Goal: Information Seeking & Learning: Check status

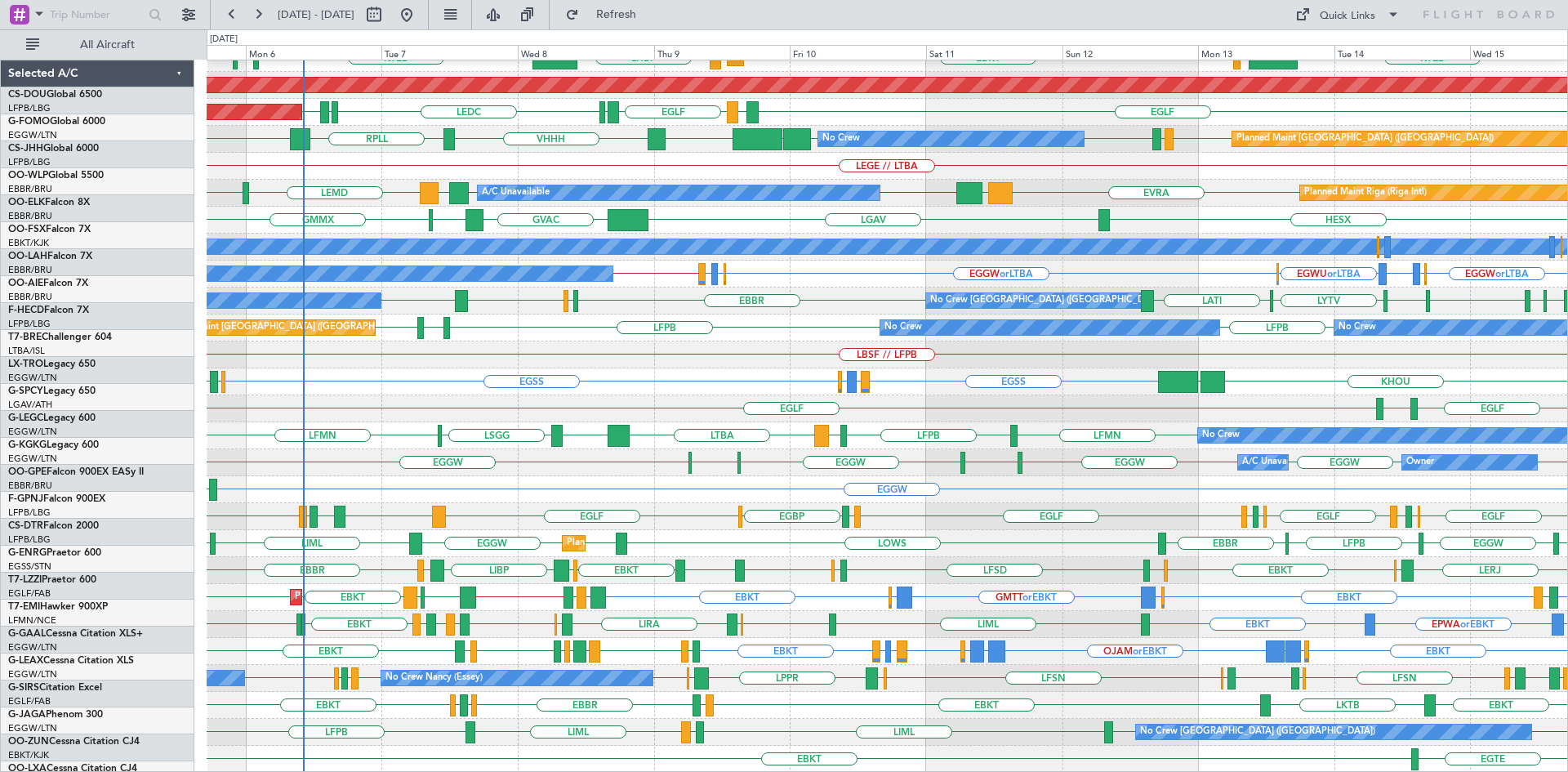
scroll to position [177, 0]
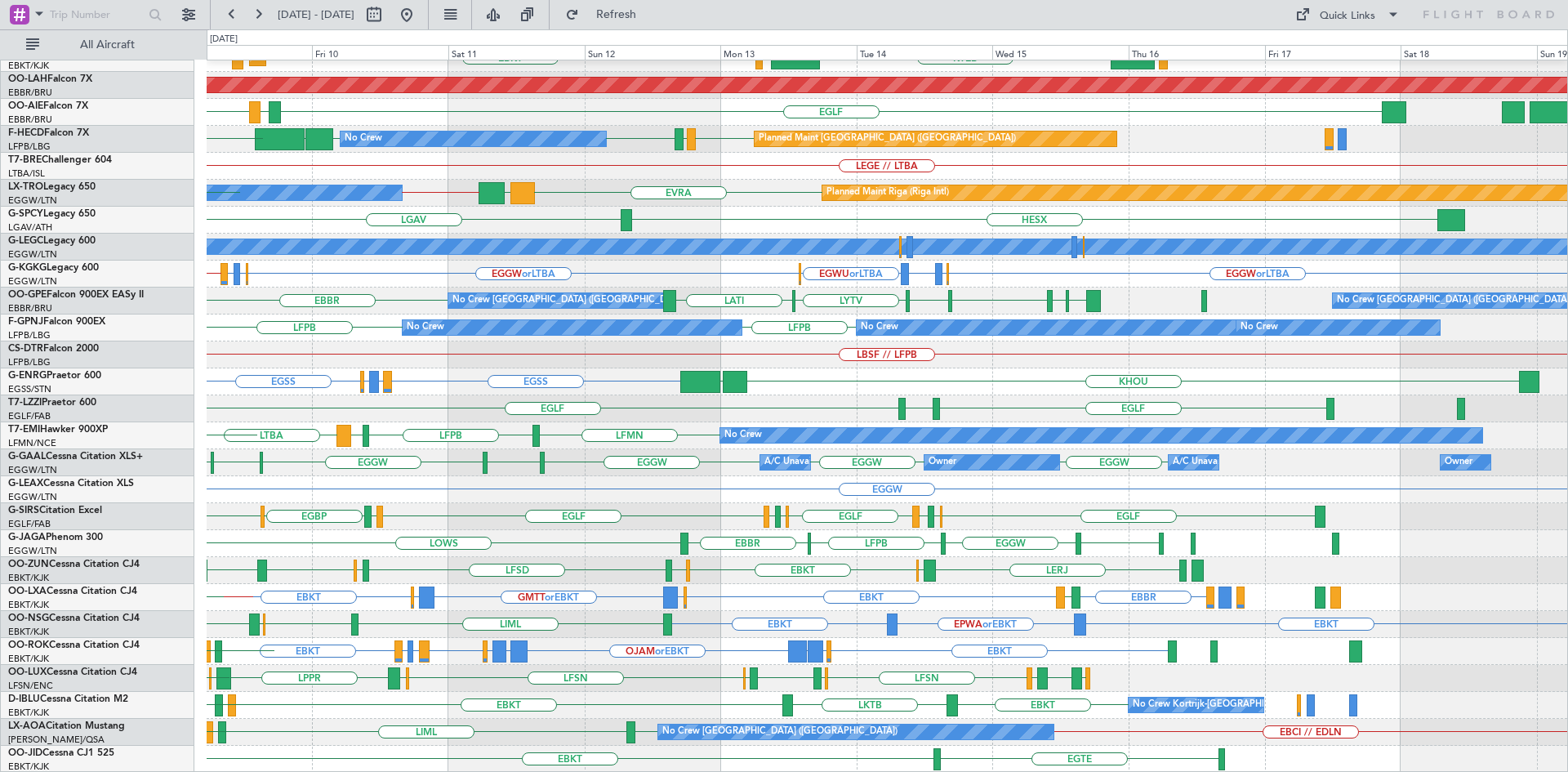
click at [555, 710] on div "EBBR LIML Planned Maint Kortrijk-Wevelgem KTEB LIMC EBKT EBKT LHBP KTEB Planned…" at bounding box center [886, 328] width 1360 height 889
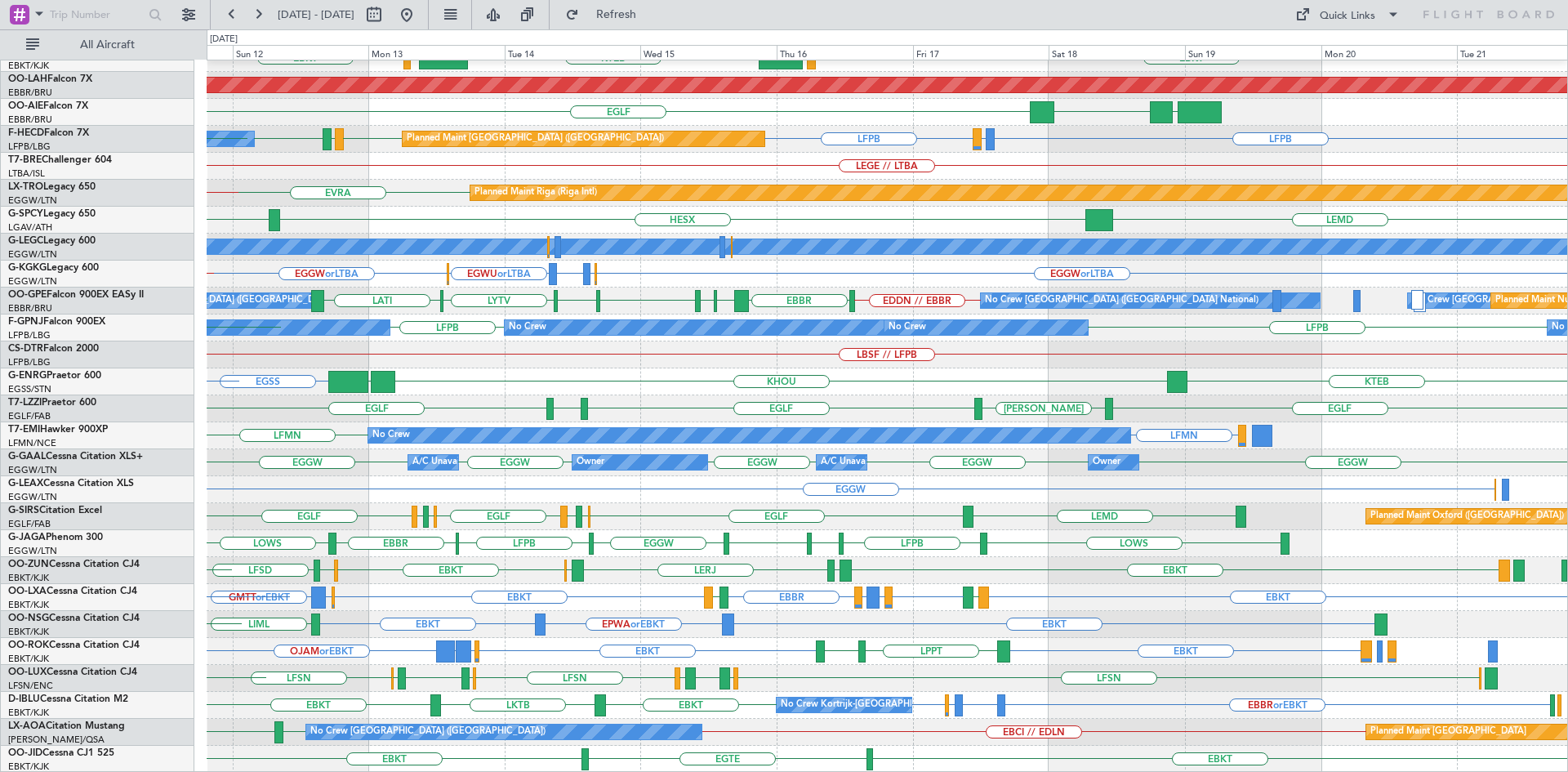
click at [763, 631] on div "EBBR EBKT LOWS KTEB LIMC EBKT EBKT Planned Maint Kortrijk-Wevelgem LHBP Planned…" at bounding box center [886, 328] width 1360 height 889
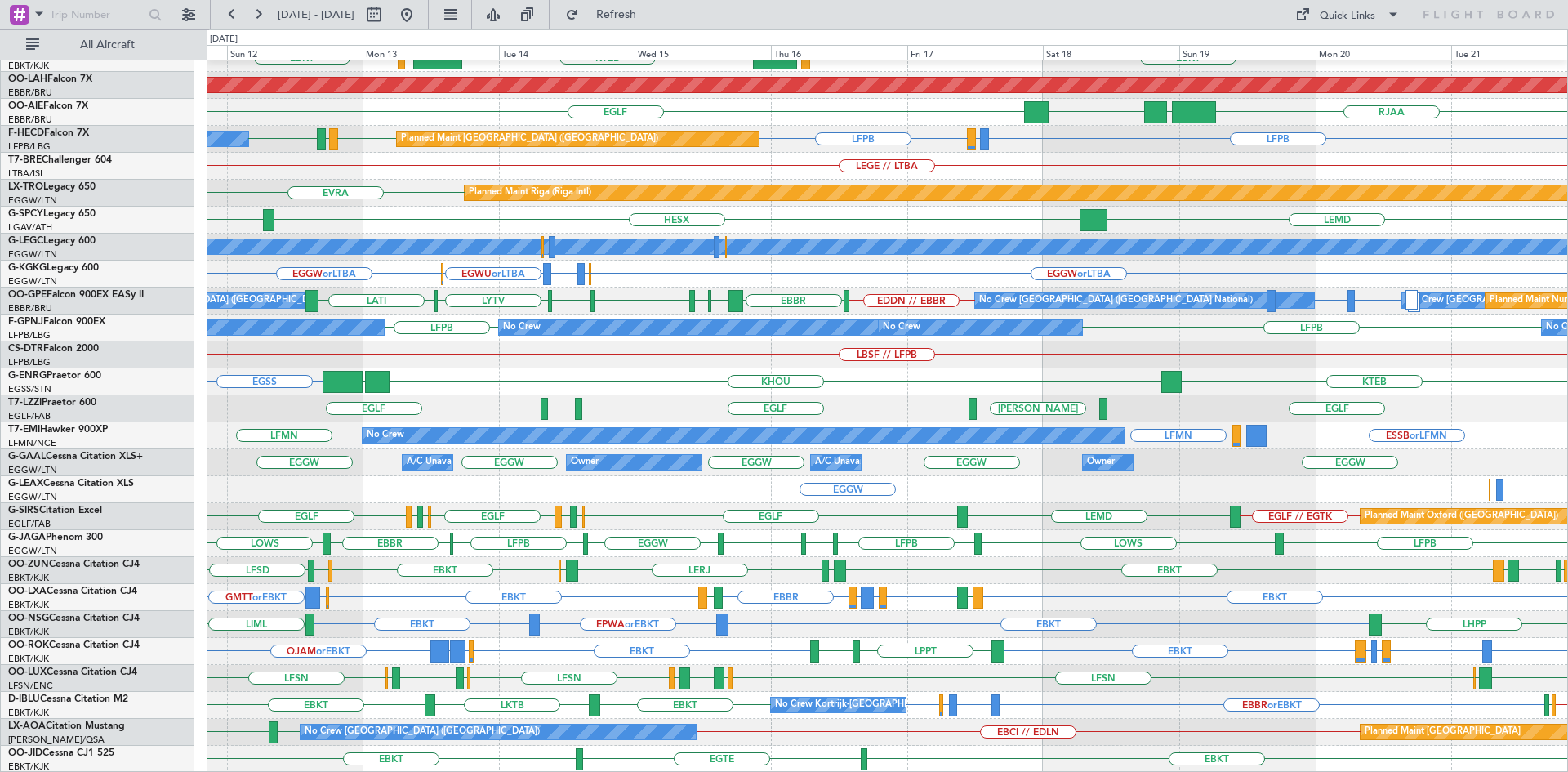
click at [1142, 706] on div "No Crew Kortrijk-Wevelgem EBBR or EBKT LSGG or EBKT EBBR or EBKT EBKT EBKT LKTB…" at bounding box center [886, 705] width 1360 height 27
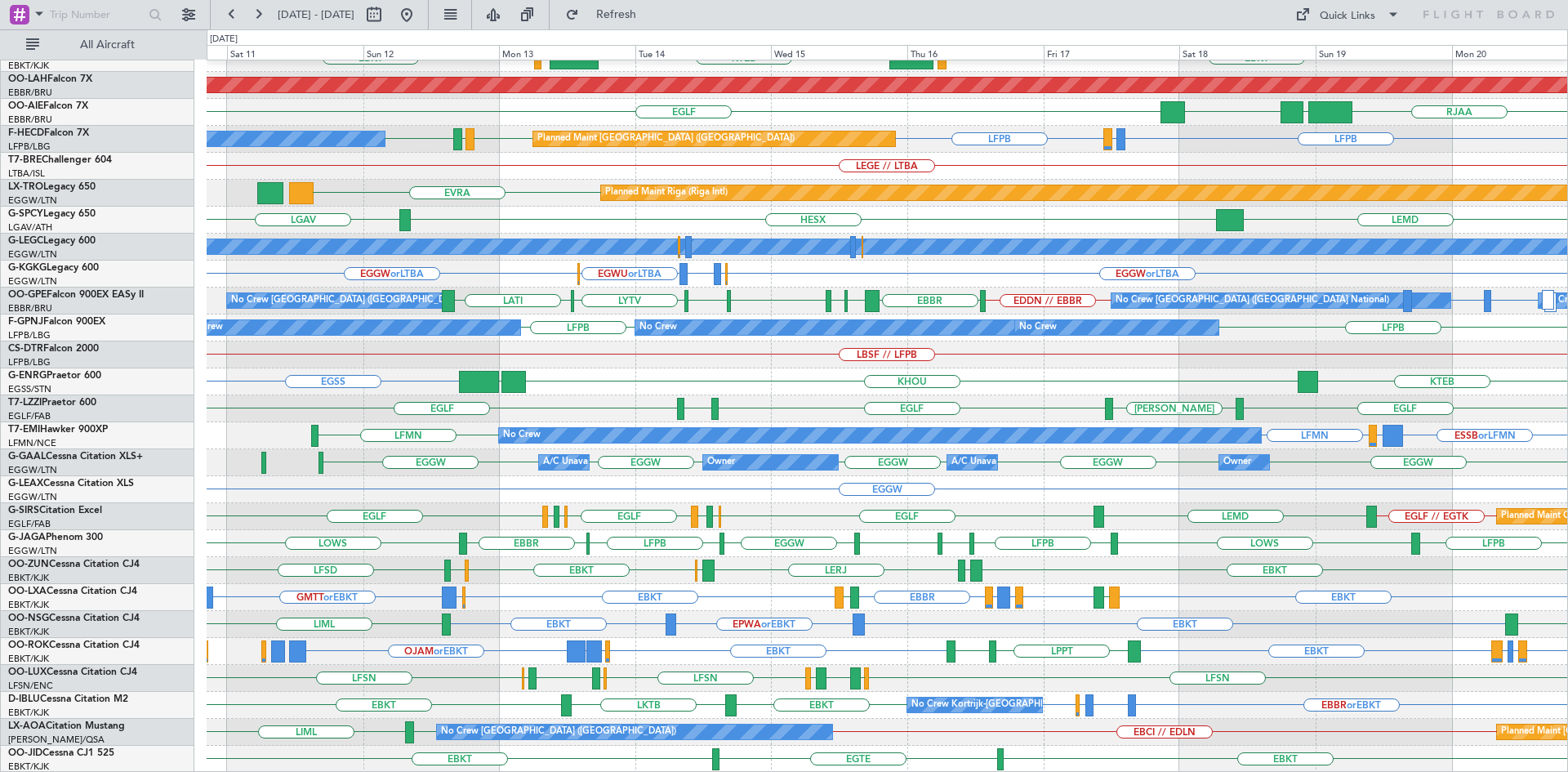
click at [845, 595] on div "EBBR EBKT LOWS KTEB LIMC EBKT Planned Maint Kortrijk-Wevelgem Planned Maint Alt…" at bounding box center [886, 328] width 1360 height 889
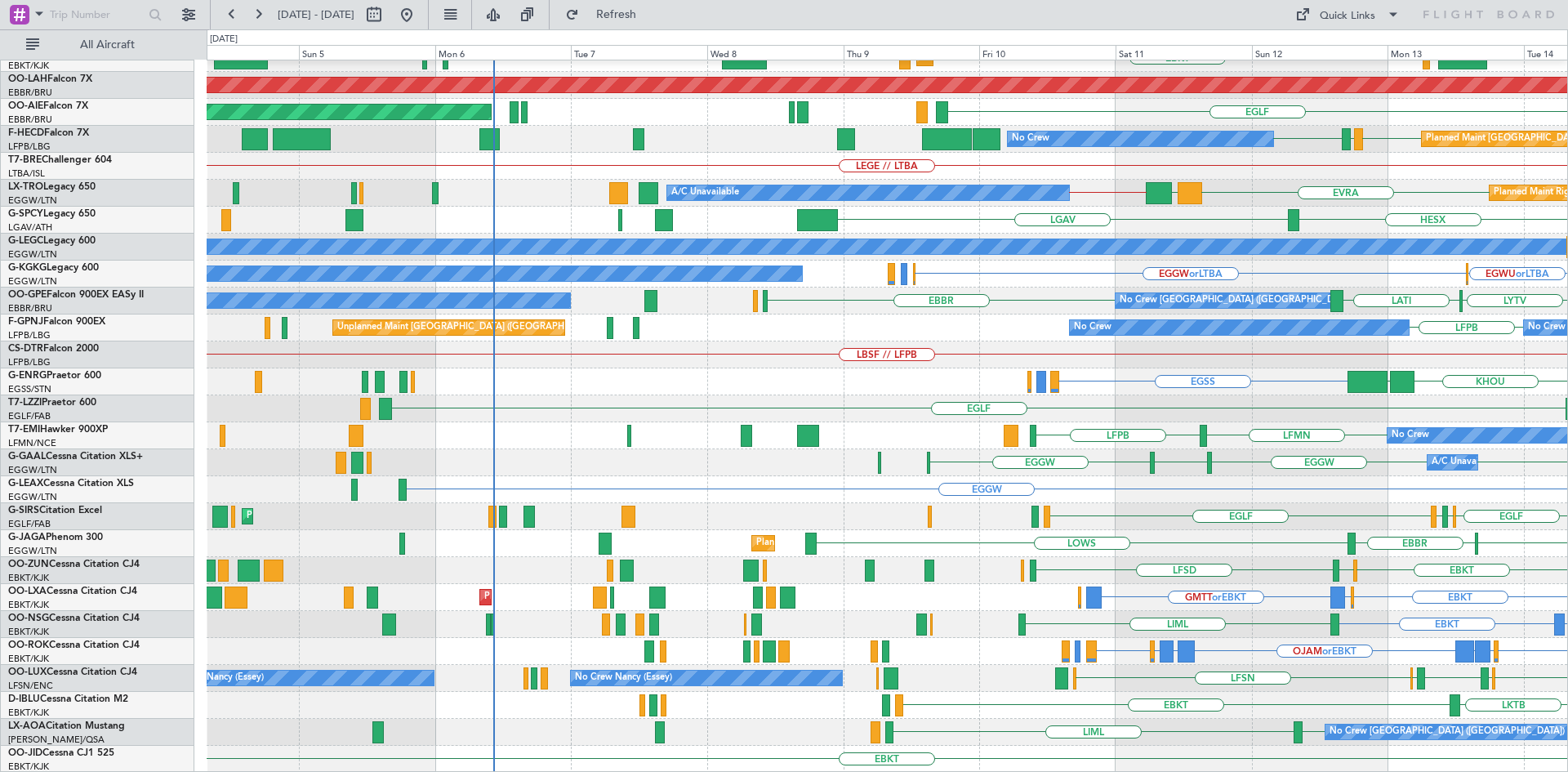
click at [1432, 409] on div "EBBR KTEB LIMC EBKT Planned Maint Kortrijk-Wevelgem LOWS EBKT Planned Maint Alt…" at bounding box center [886, 328] width 1360 height 889
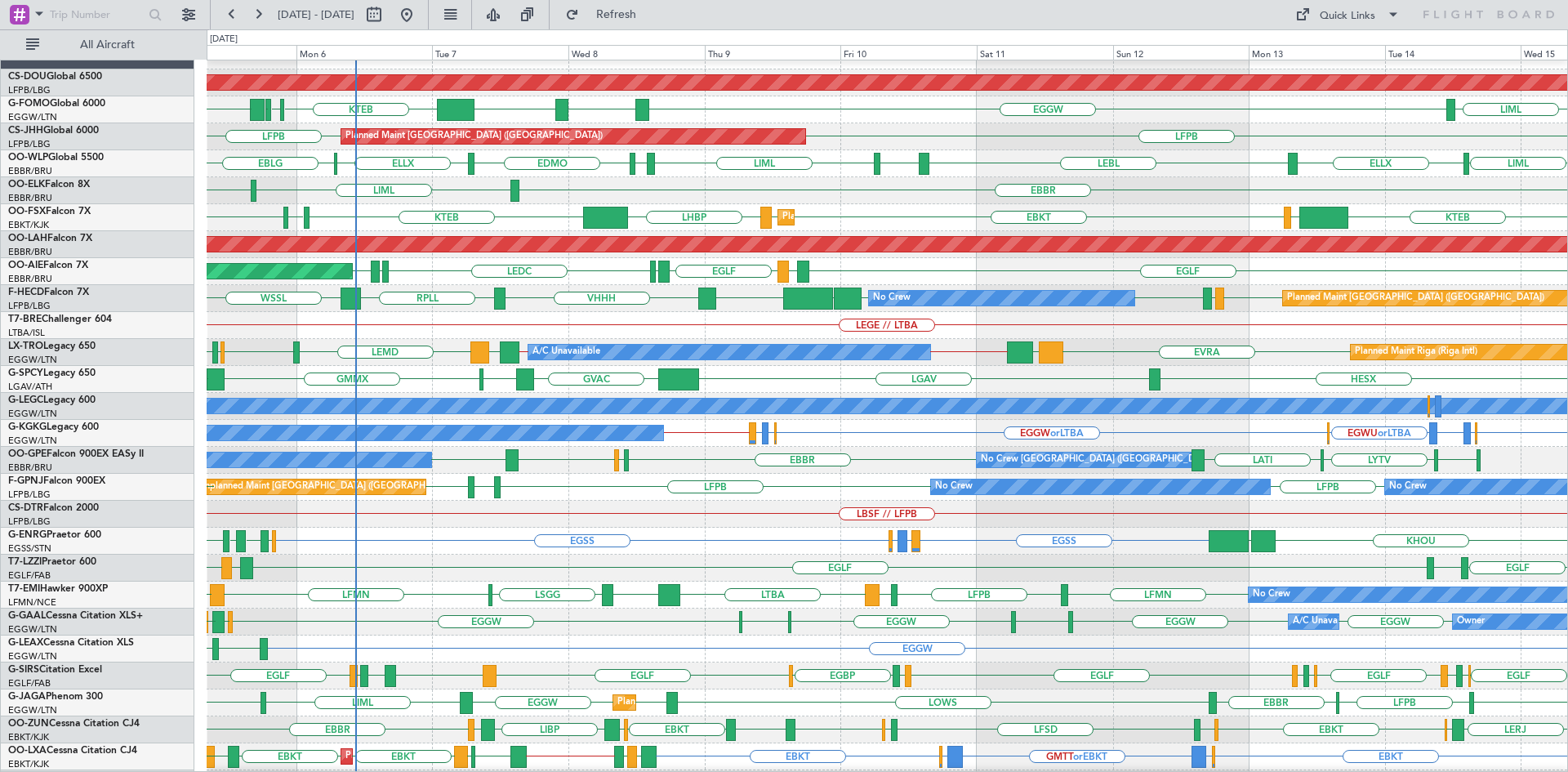
scroll to position [22, 0]
click at [678, 571] on div "EGLF LSGG EGLF LIRP EGLF" at bounding box center [886, 568] width 1360 height 27
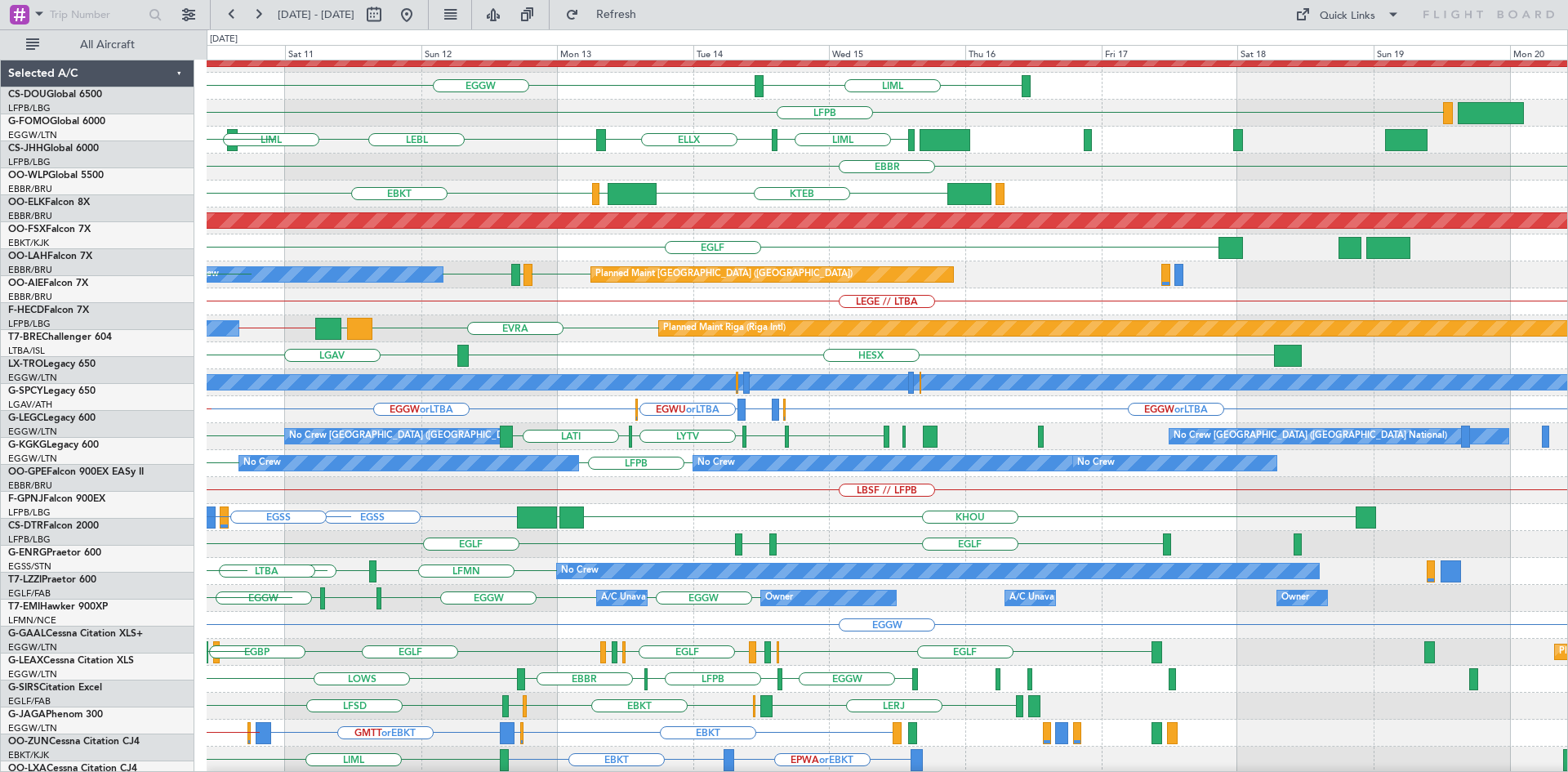
scroll to position [43, 0]
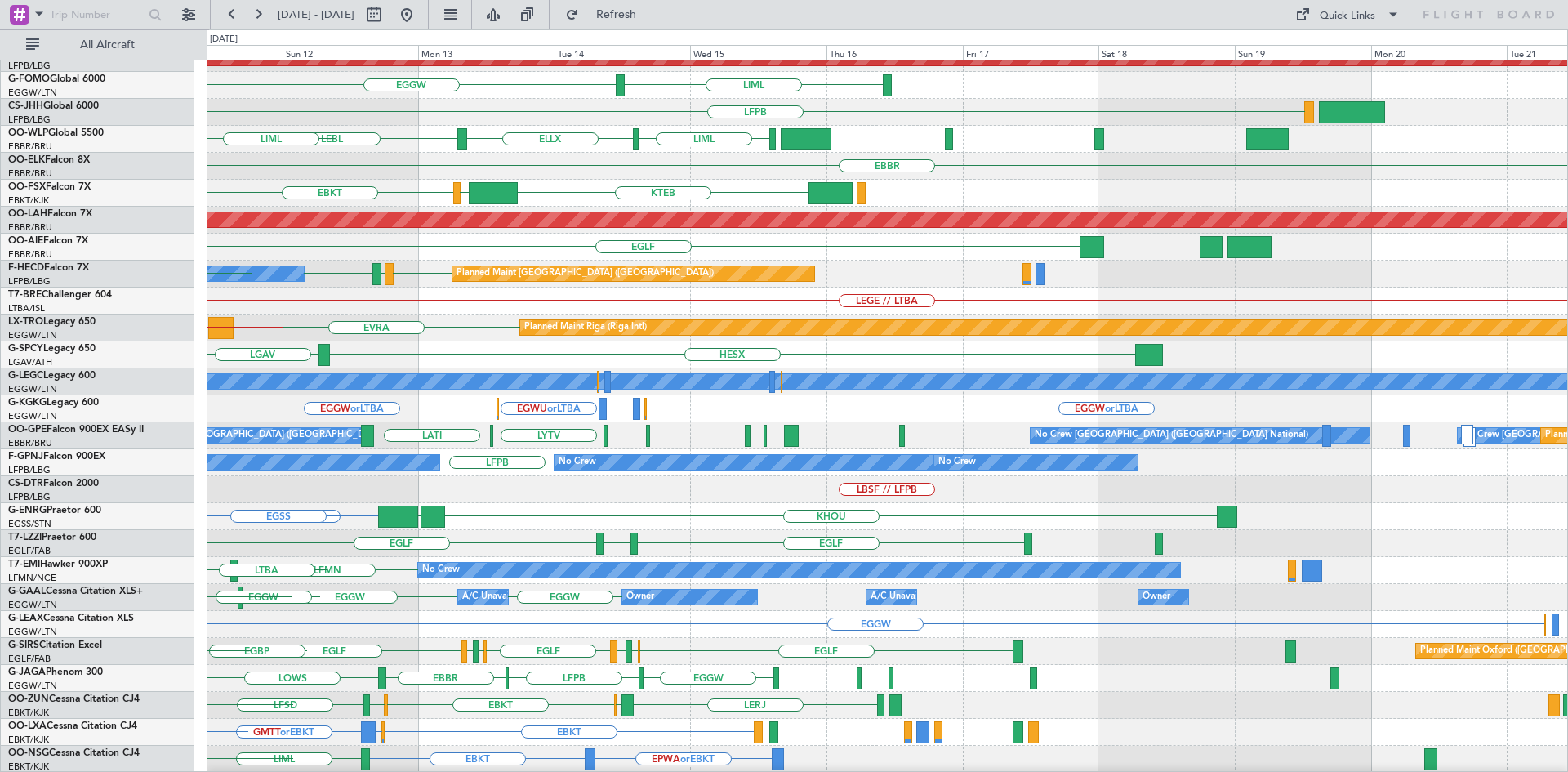
click at [0, 482] on div "Planned Maint London (Biggin Hill) EGGW LIML LFPB Planned Maint Paris (Le Bourg…" at bounding box center [784, 401] width 1568 height 743
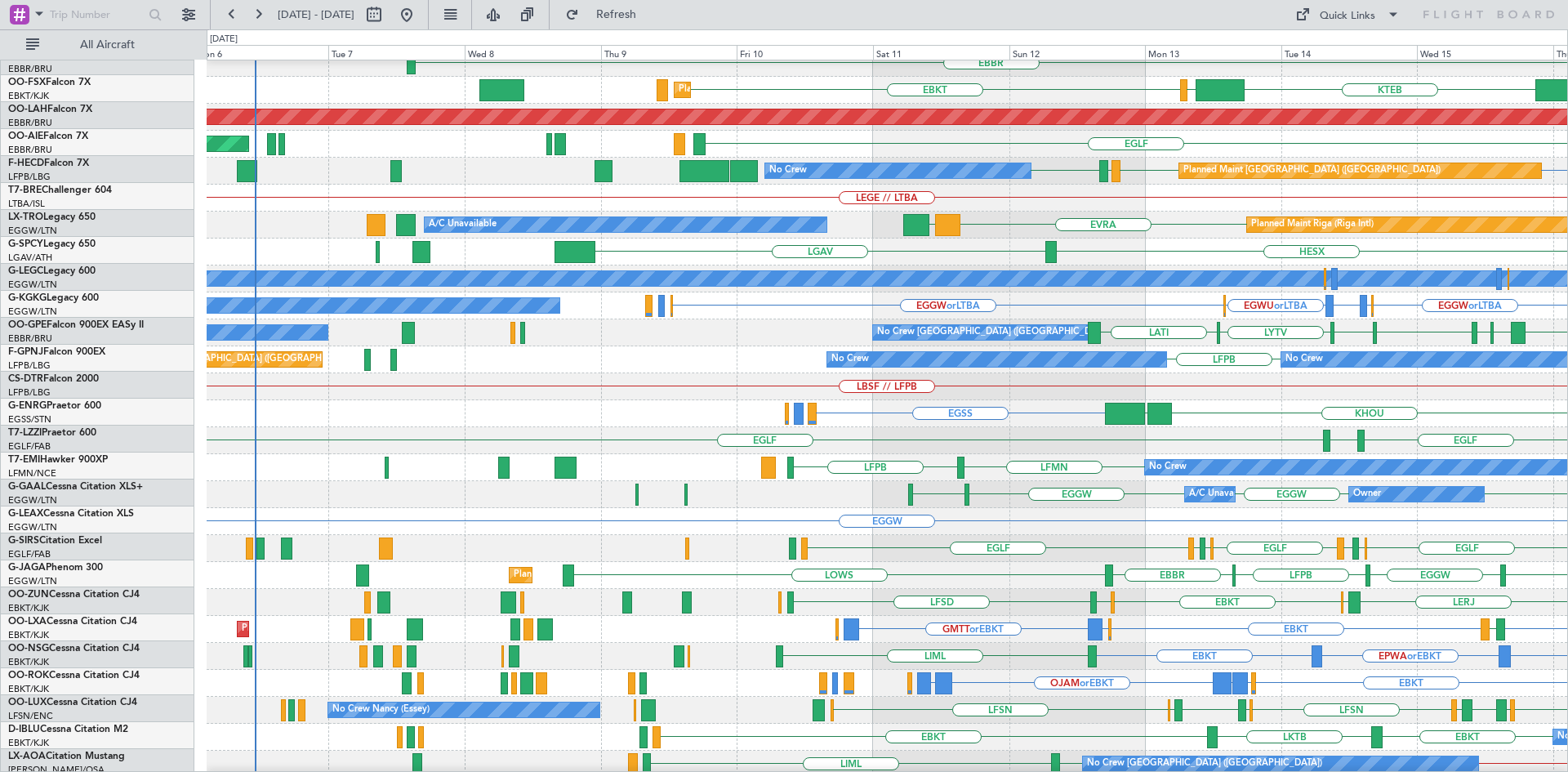
scroll to position [145, 0]
click at [1219, 268] on div "A/C Unavailable [GEOGRAPHIC_DATA] ([GEOGRAPHIC_DATA])" at bounding box center [886, 279] width 1360 height 27
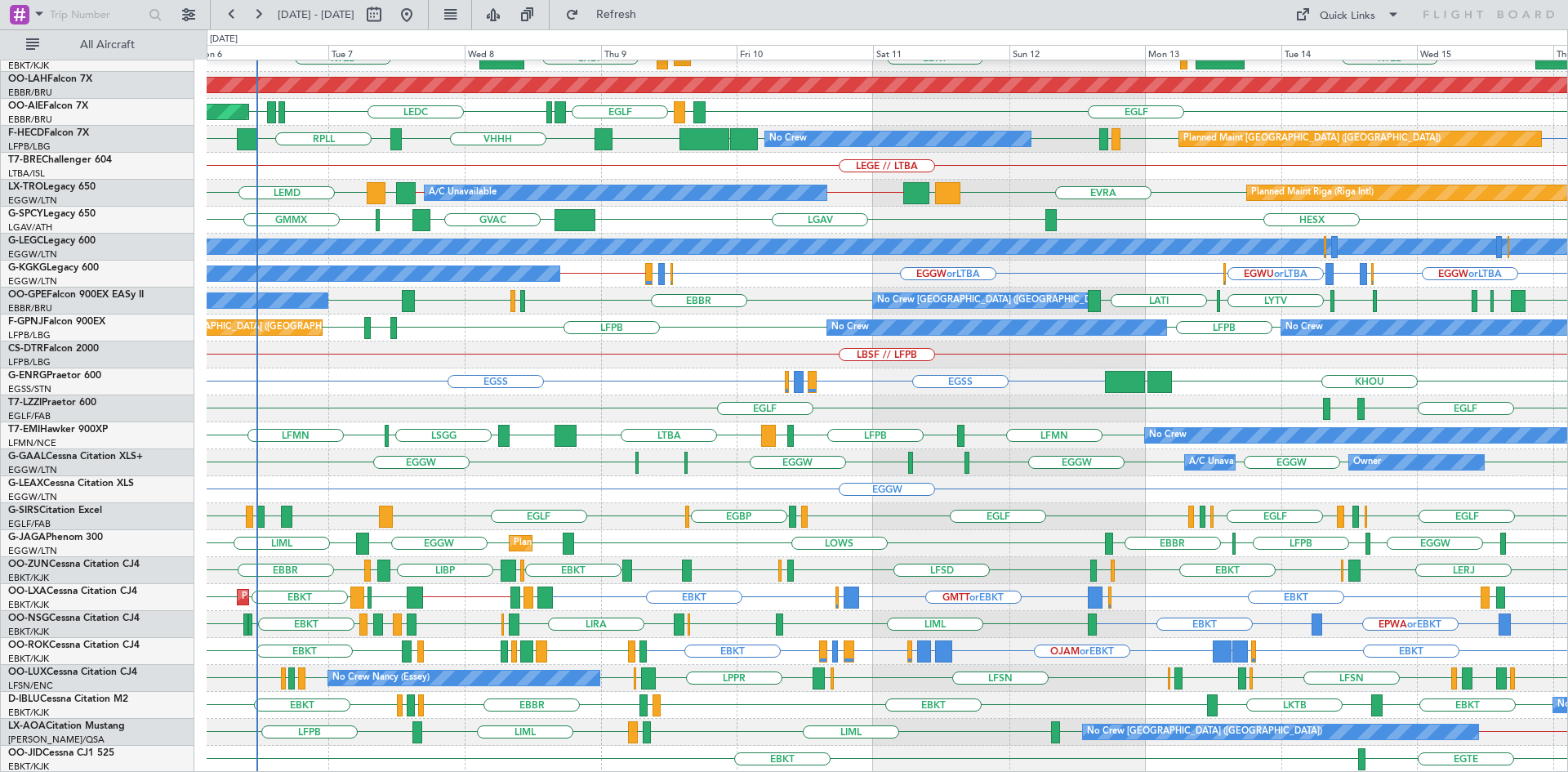
scroll to position [0, 0]
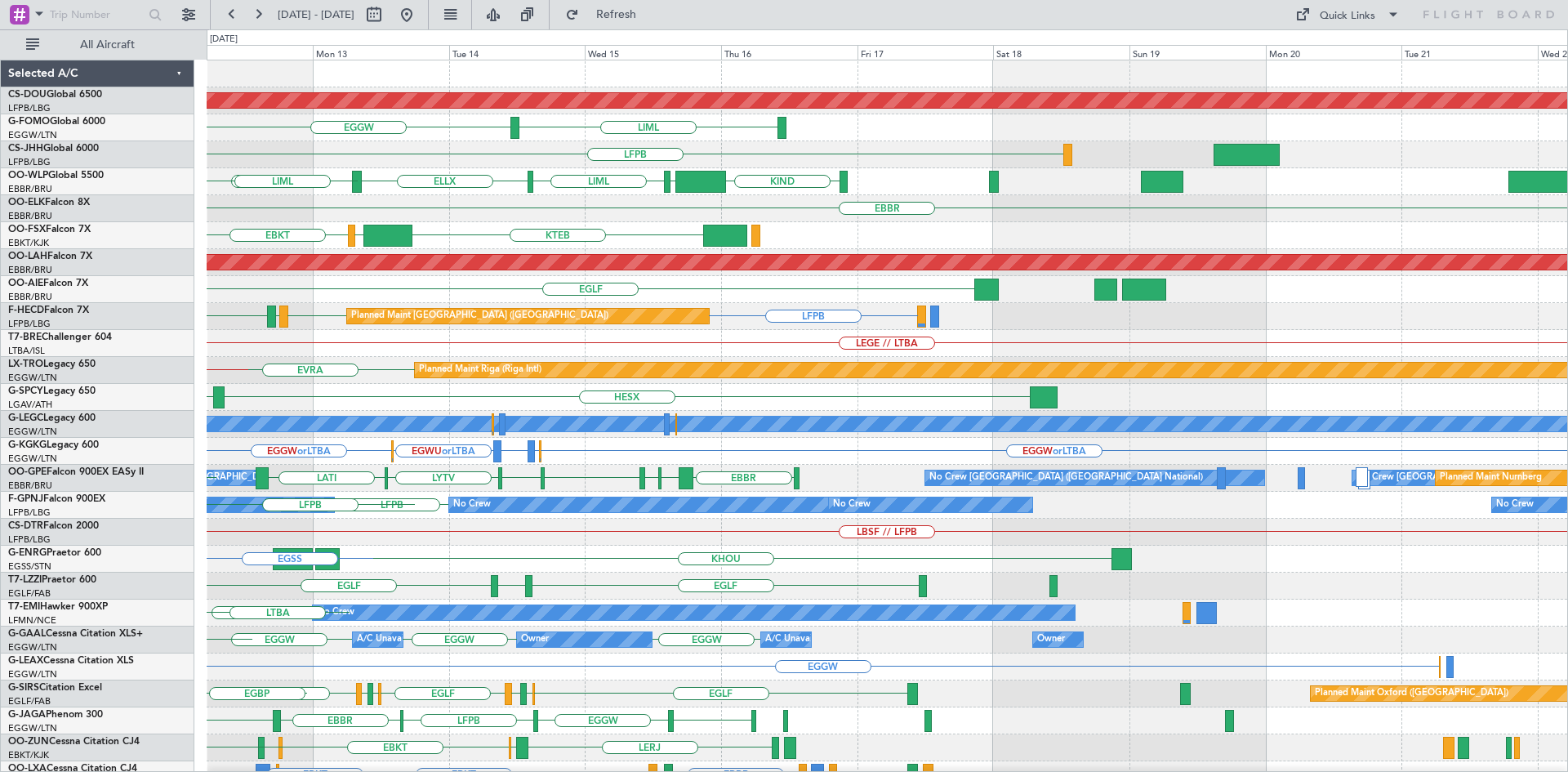
click at [176, 386] on div "Planned Maint London (Biggin Hill) EGGW LIML LFPB Planned Maint Paris (Le Bourg…" at bounding box center [784, 401] width 1568 height 743
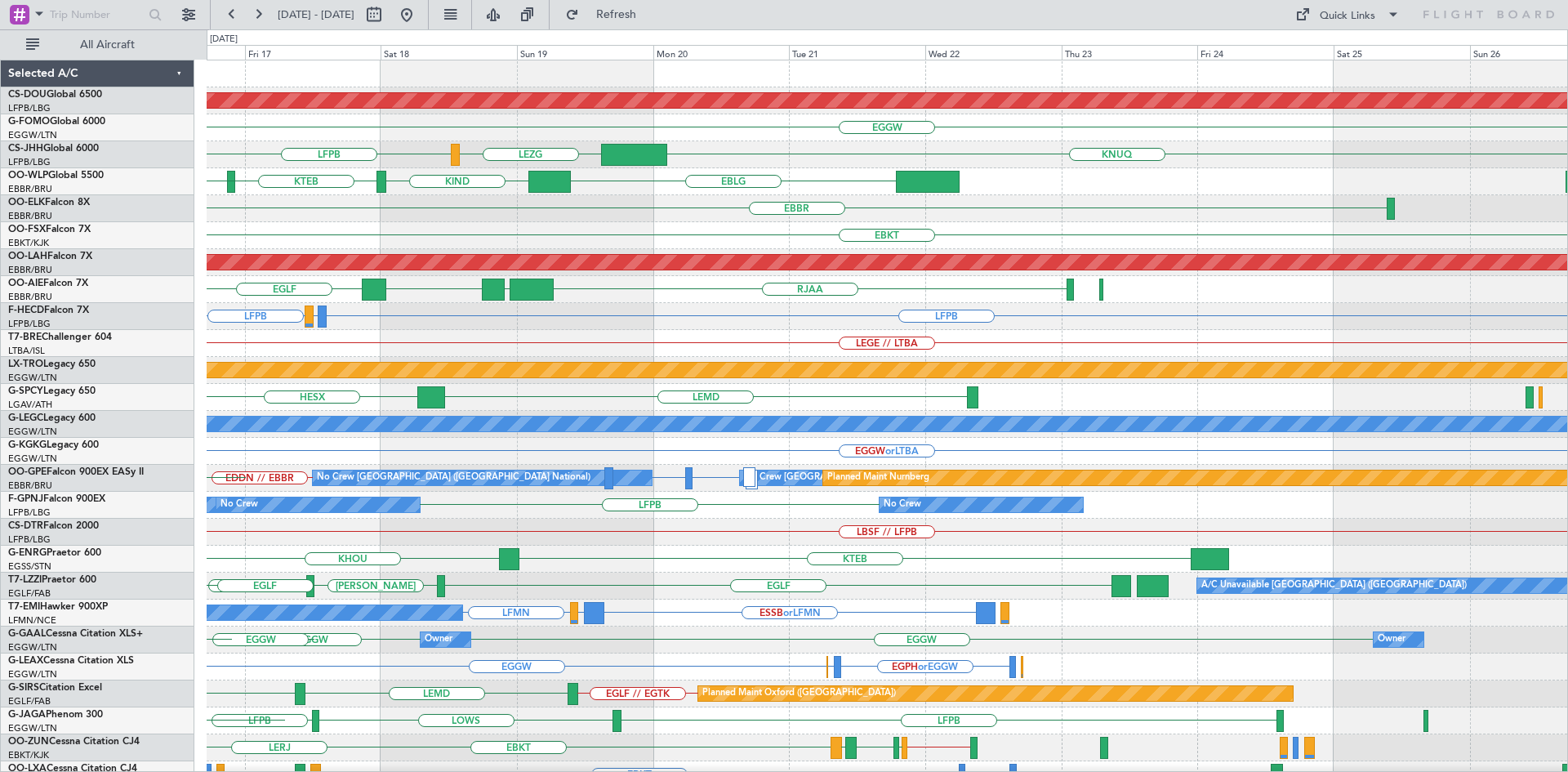
click at [0, 421] on div "Planned Maint London (Biggin Hill) EGGW LIML EGGW KNUQ LEZG LFPB EBLG KIND KTEB…" at bounding box center [784, 401] width 1568 height 743
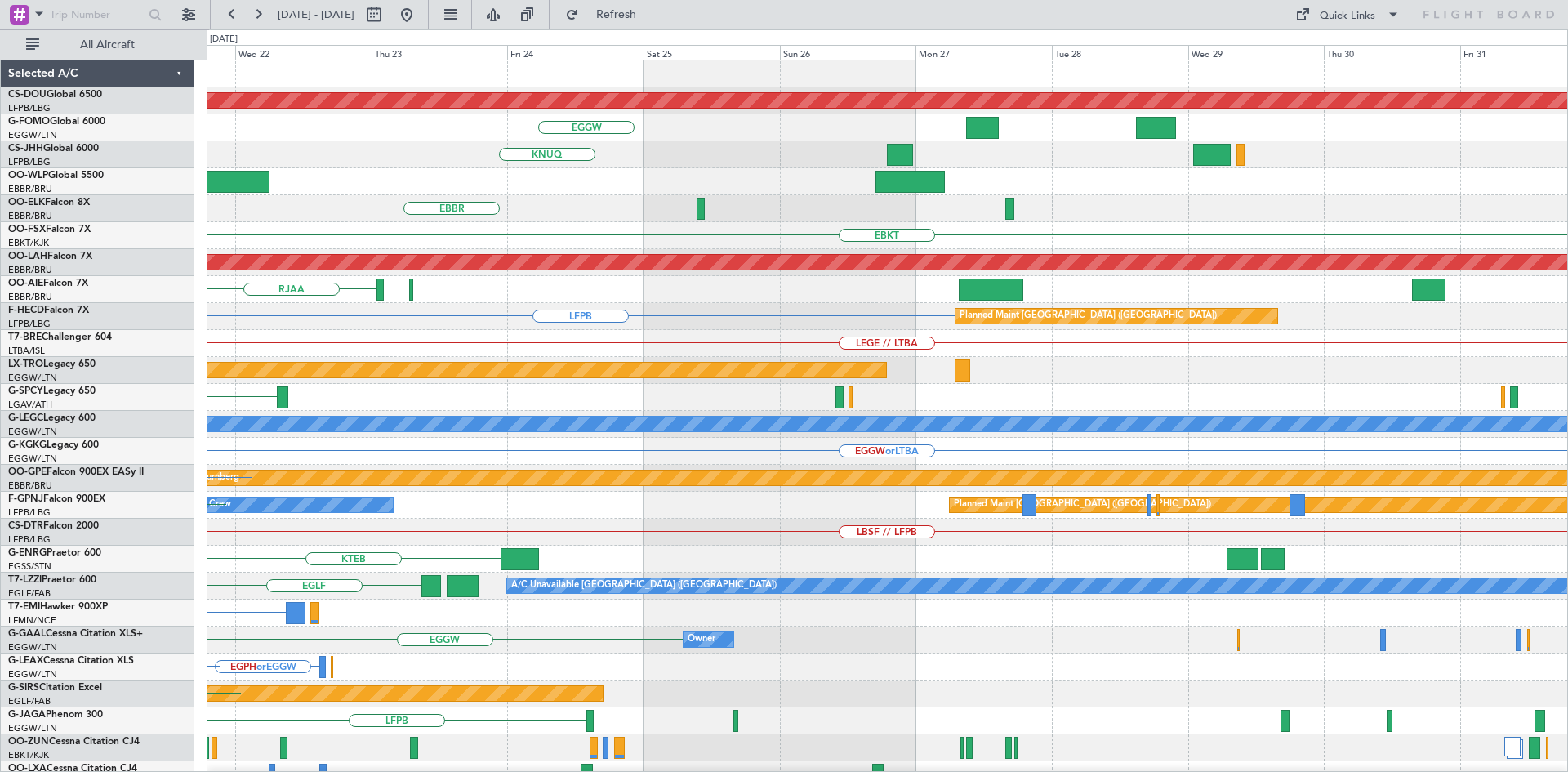
click at [407, 475] on div "Planned Maint London (Biggin Hill) EGGW KNUQ LEZG EBLG EBBR EBKT Planned Maint …" at bounding box center [886, 504] width 1360 height 889
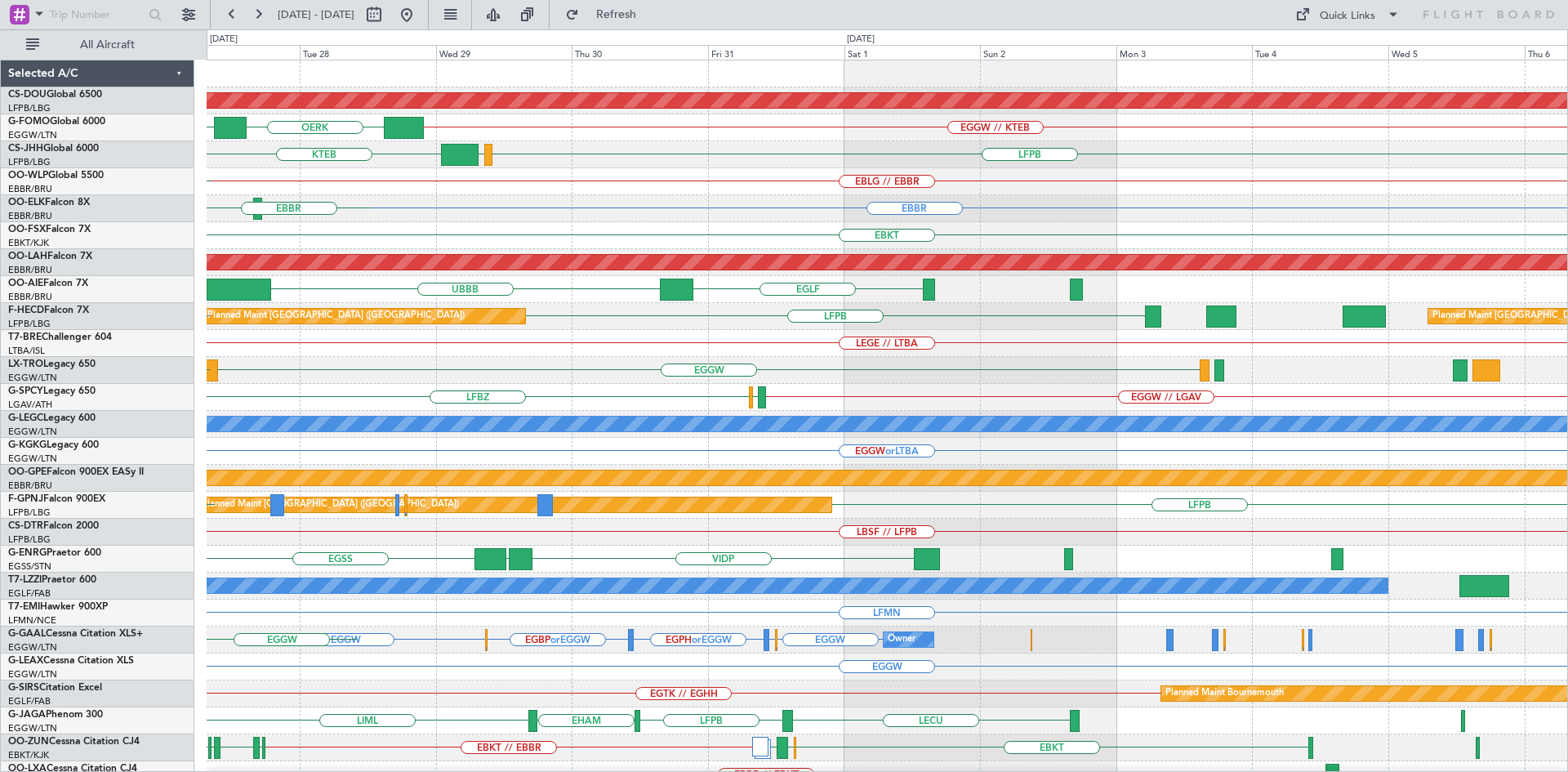
click at [269, 437] on div "A/C Unavailable [GEOGRAPHIC_DATA] ([GEOGRAPHIC_DATA])" at bounding box center [886, 425] width 1360 height 27
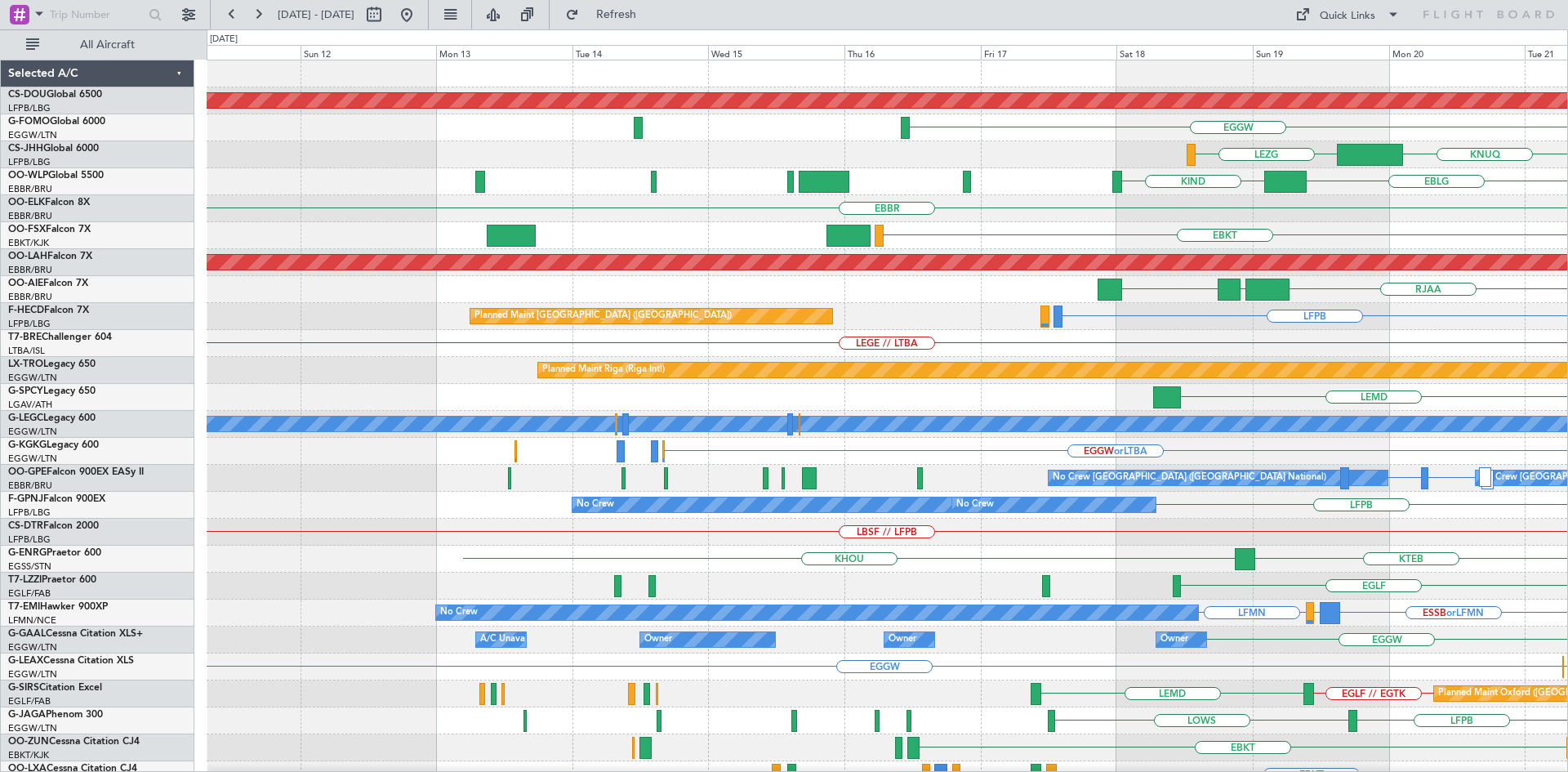
click at [1567, 453] on html "18 Oct 2025 - 28 Oct 2025 Refresh Quick Links All Aircraft Planned Maint London…" at bounding box center [784, 386] width 1568 height 772
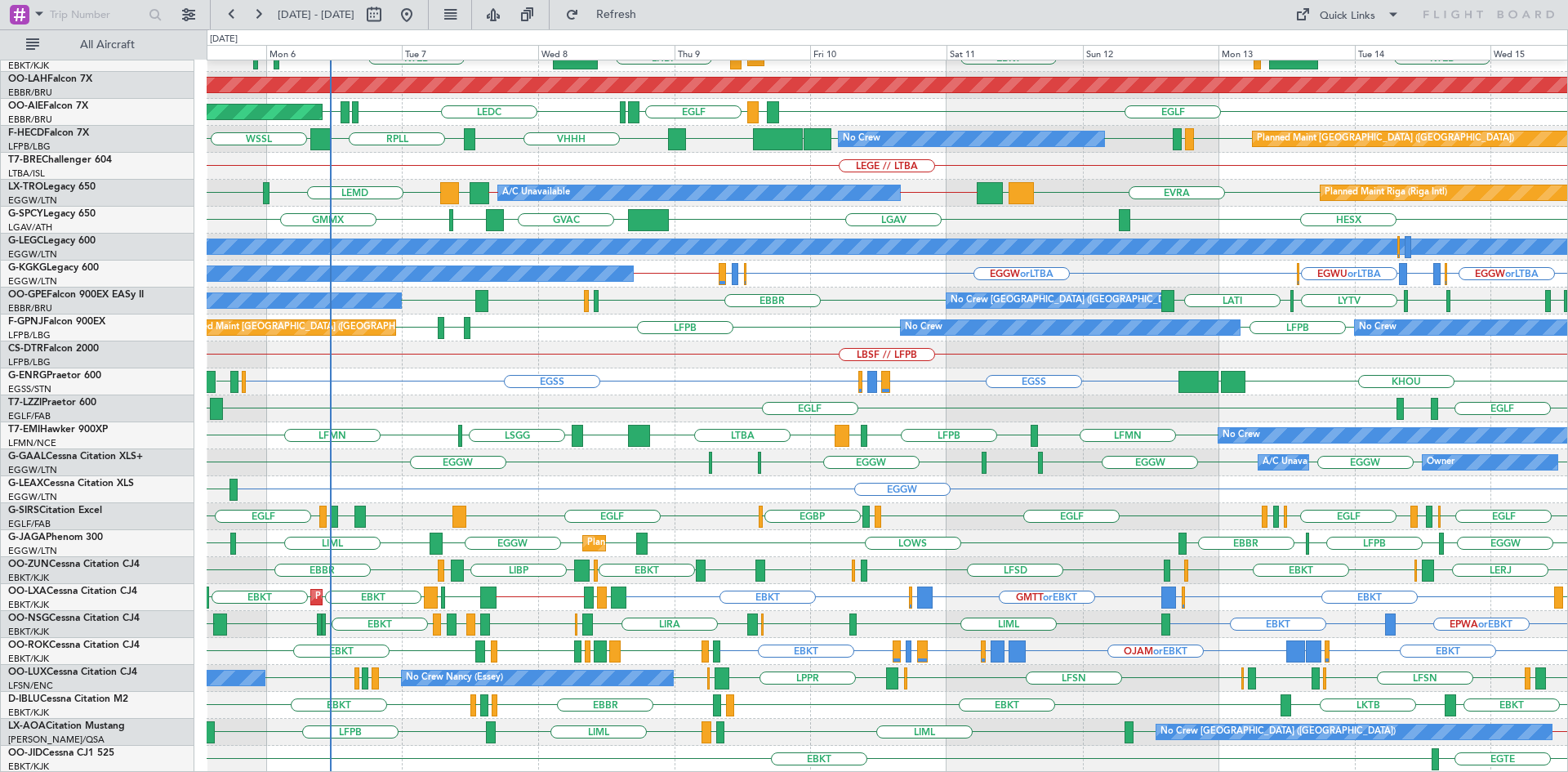
scroll to position [177, 0]
click at [415, 678] on div "EBBR LIML LFMN KTEB KPVD KISP KTEB LIMC EBKT EBKT LHBP Planned Maint Kortrijk-W…" at bounding box center [886, 328] width 1360 height 889
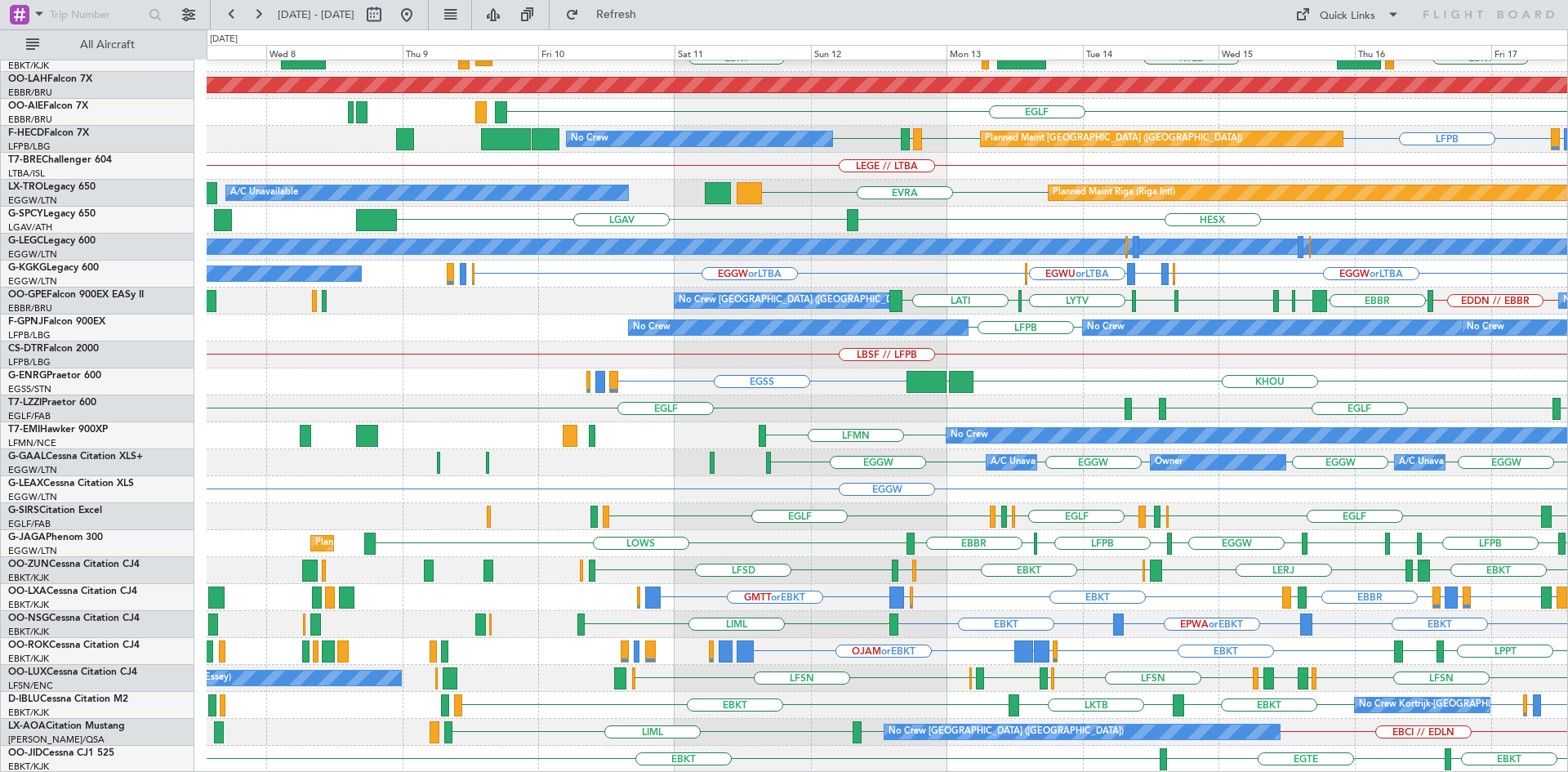
scroll to position [177, 0]
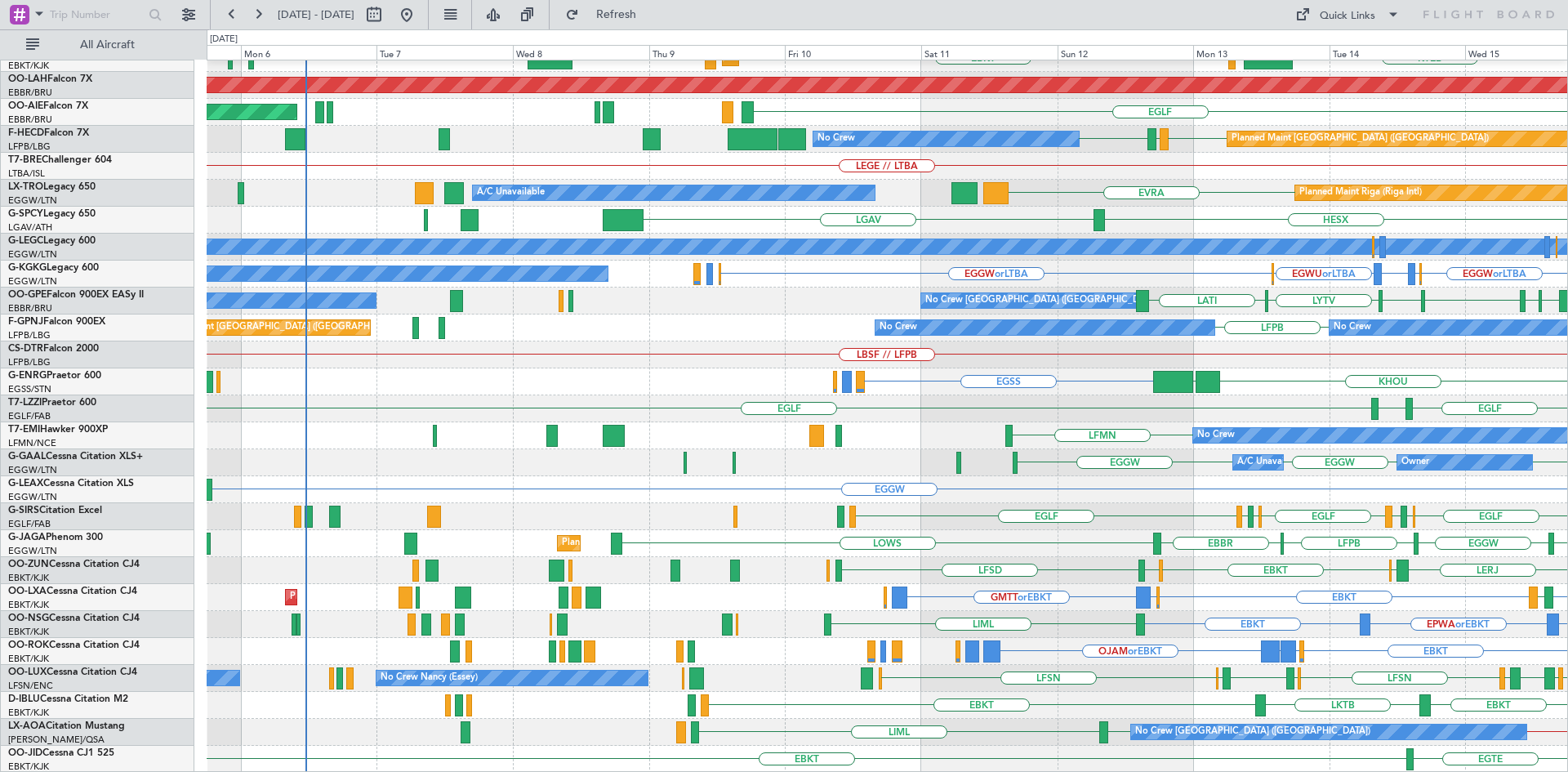
click at [1361, 531] on div "EBBR EGGW LFPB EBBR LOWS Planned Maint London (Luton) EGGW LFPB LOWS" at bounding box center [886, 544] width 1360 height 27
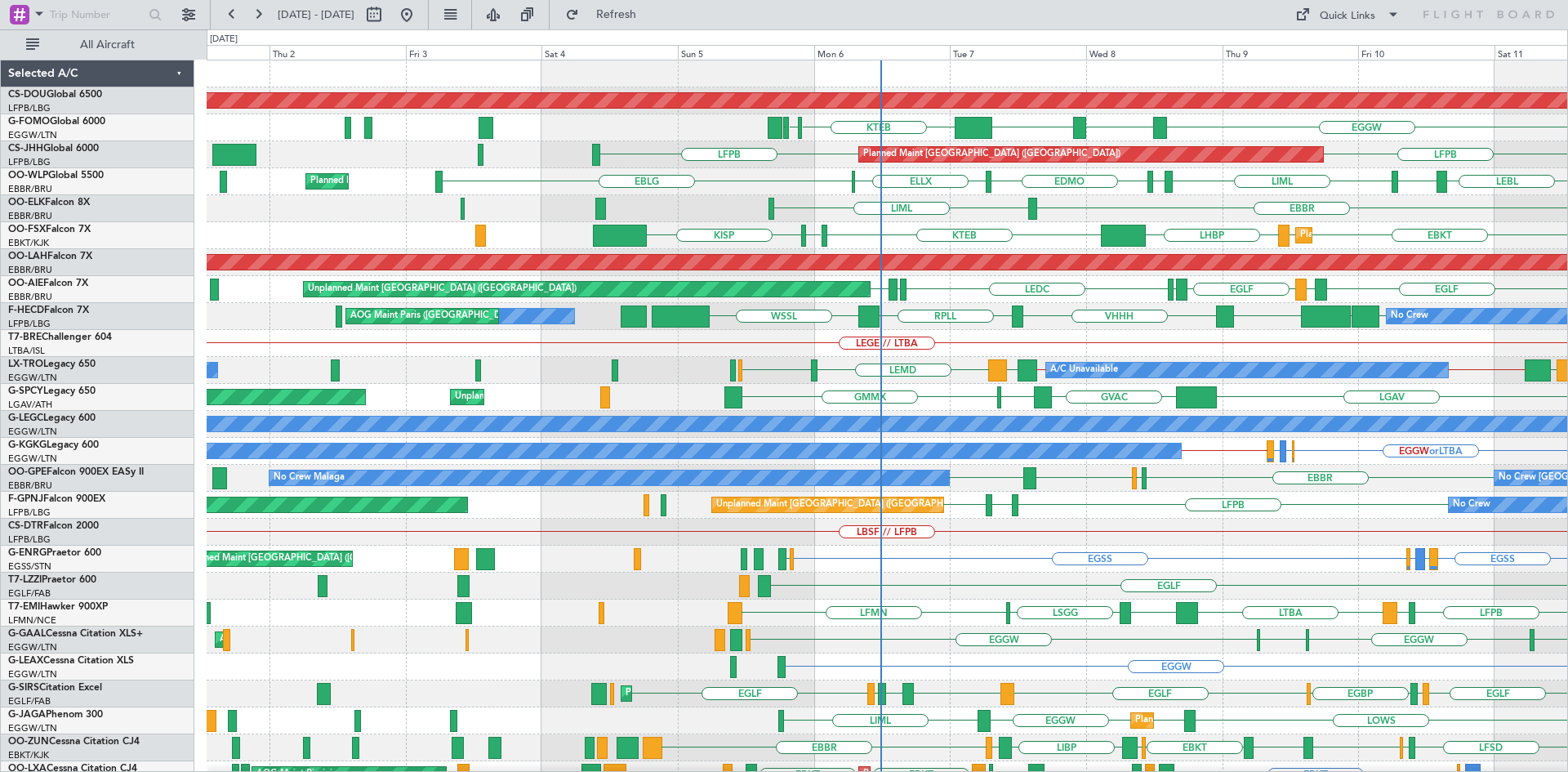
scroll to position [0, 0]
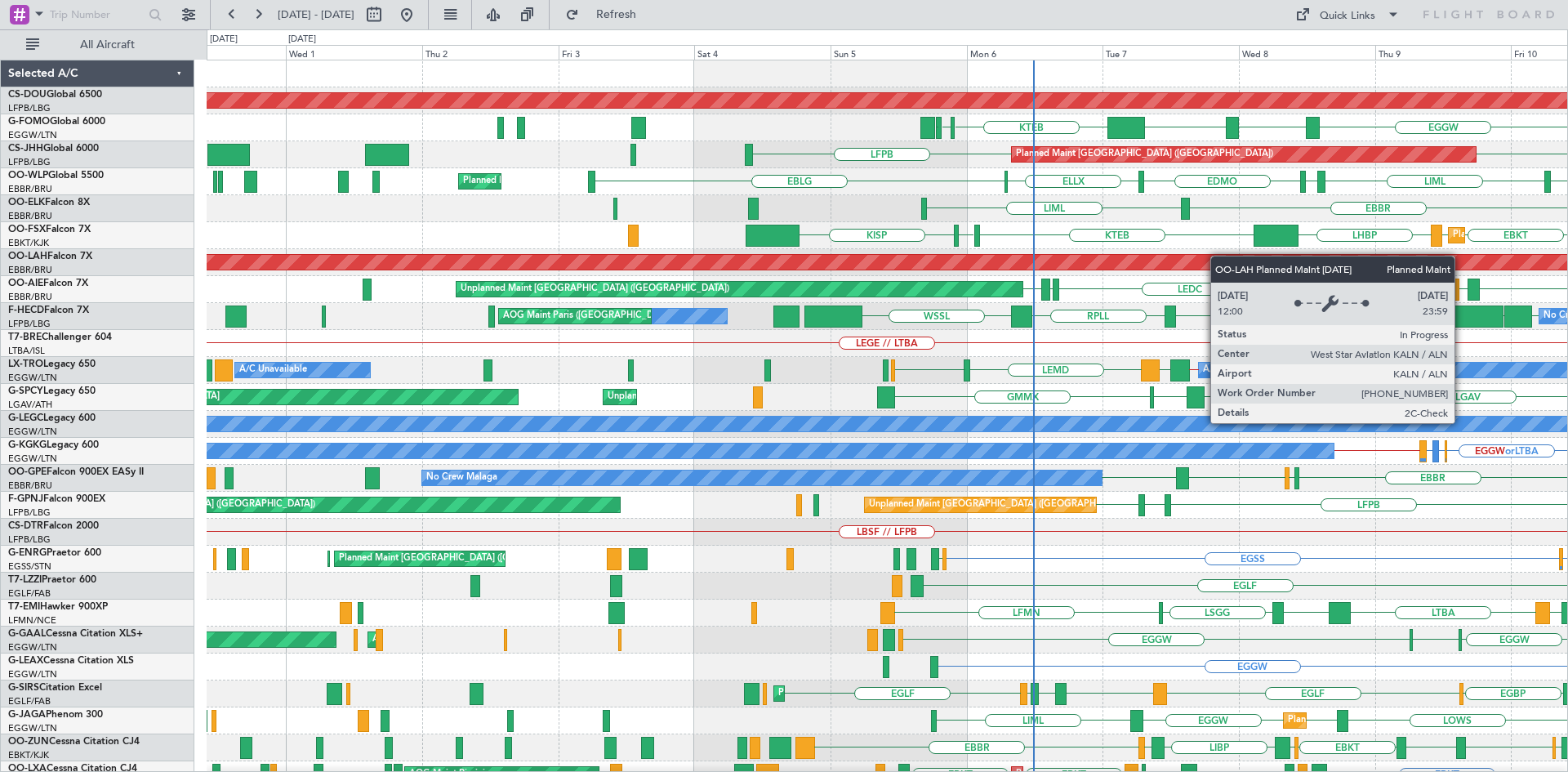
click at [1230, 261] on div "Planned Maint London (Biggin Hill) EGGW ESSA EGGW KTEB KJPX KTEB LFPB LFPB Plan…" at bounding box center [886, 504] width 1360 height 889
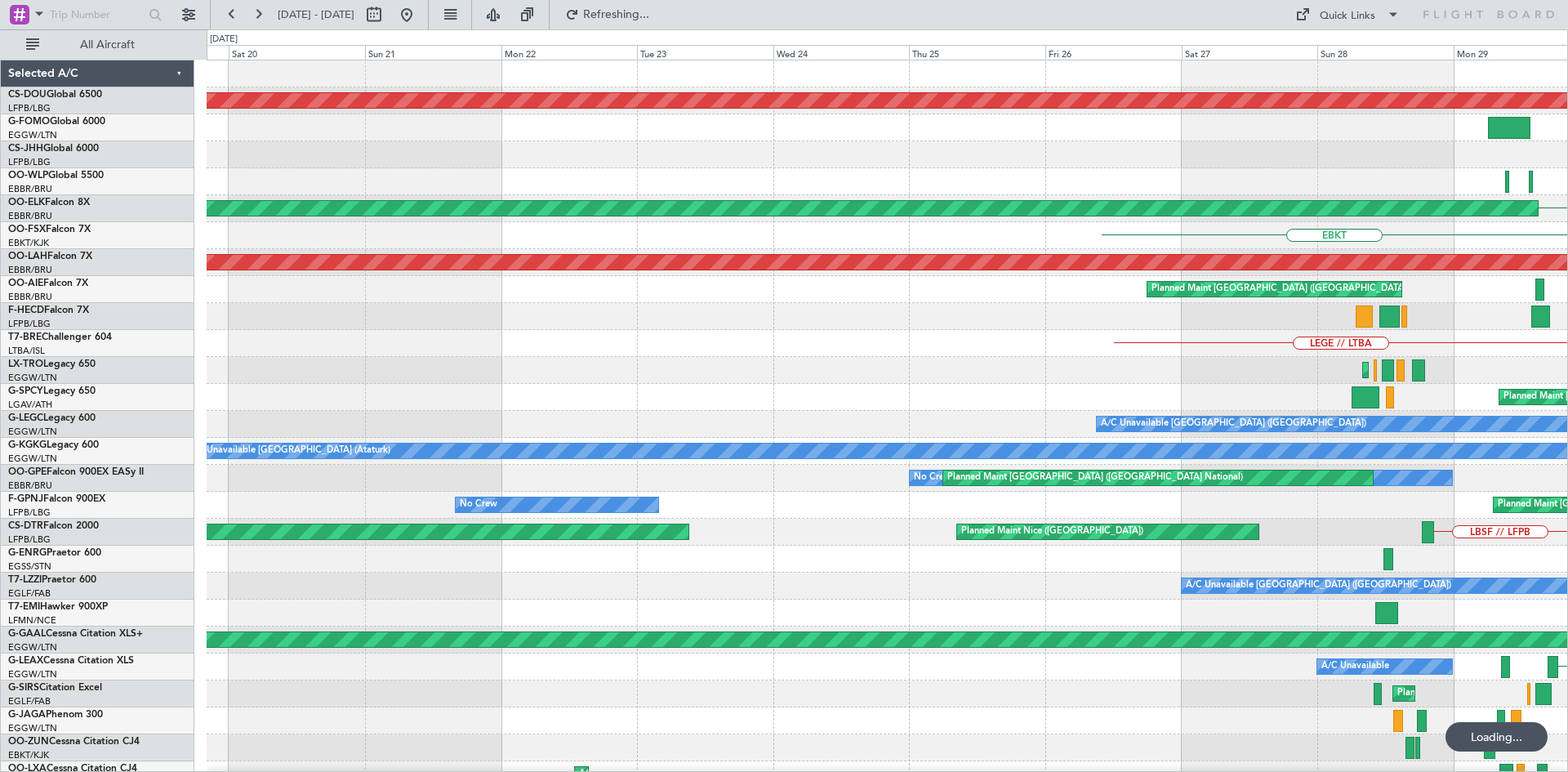
click at [1567, 298] on html "30 Sep 2025 - 10 Oct 2025 Refreshing... Quick Links All Aircraft Planned Maint …" at bounding box center [784, 386] width 1568 height 772
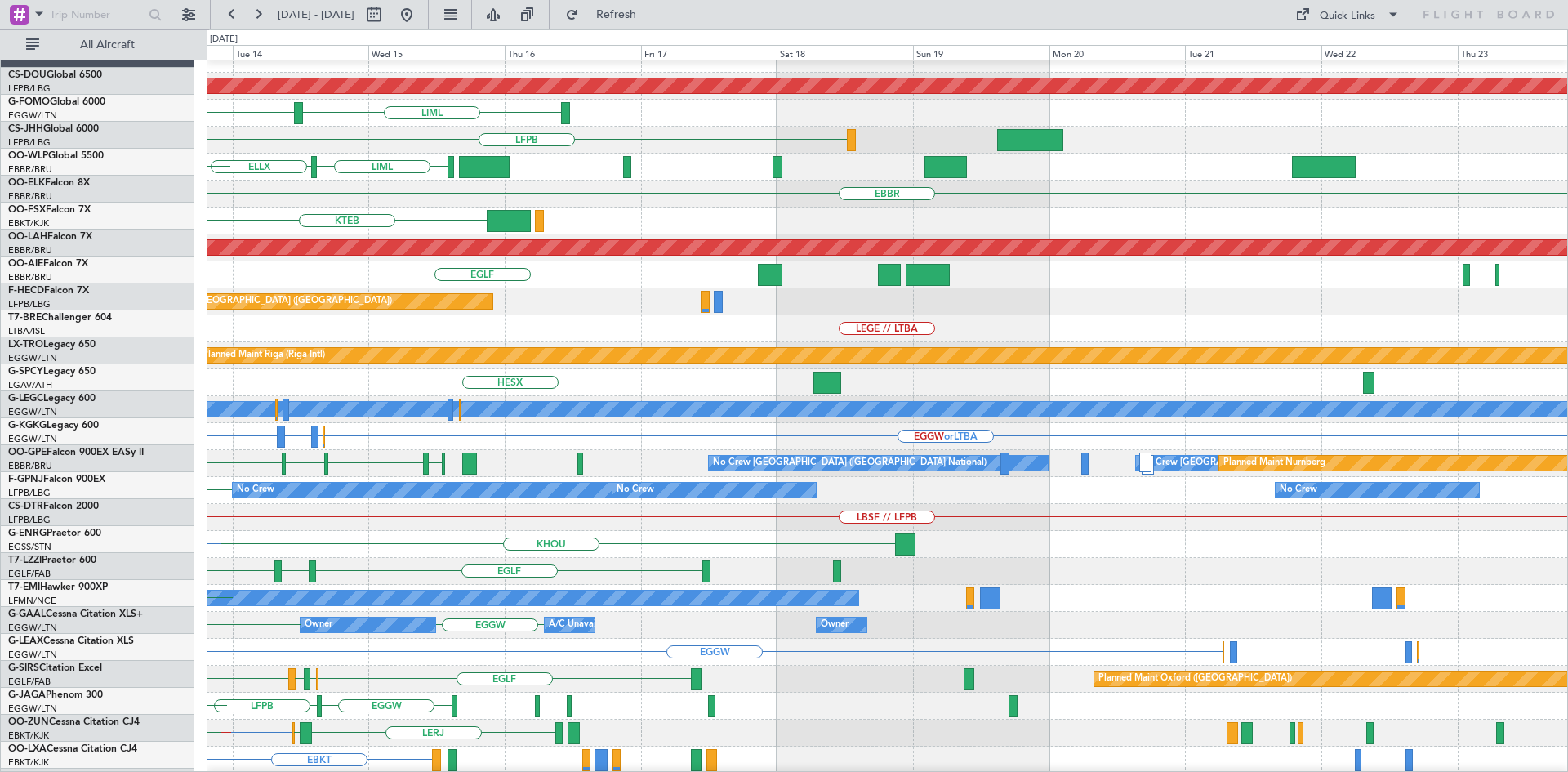
scroll to position [15, 0]
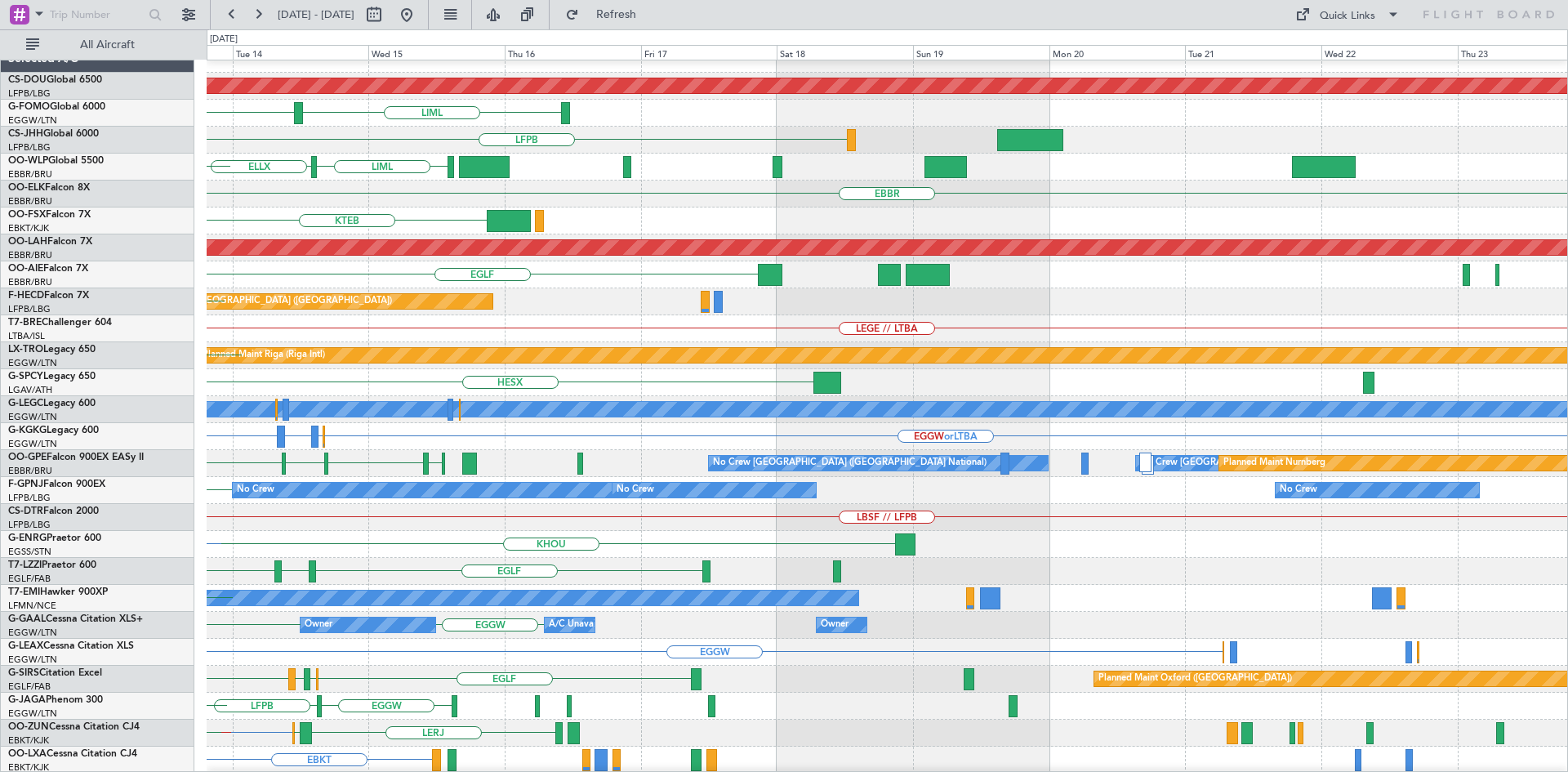
click at [0, 332] on div "Planned Maint London (Biggin Hill) EGGW LIML LFPB LIML ELLX LEBL EBBR KTEB LIMC…" at bounding box center [784, 401] width 1568 height 743
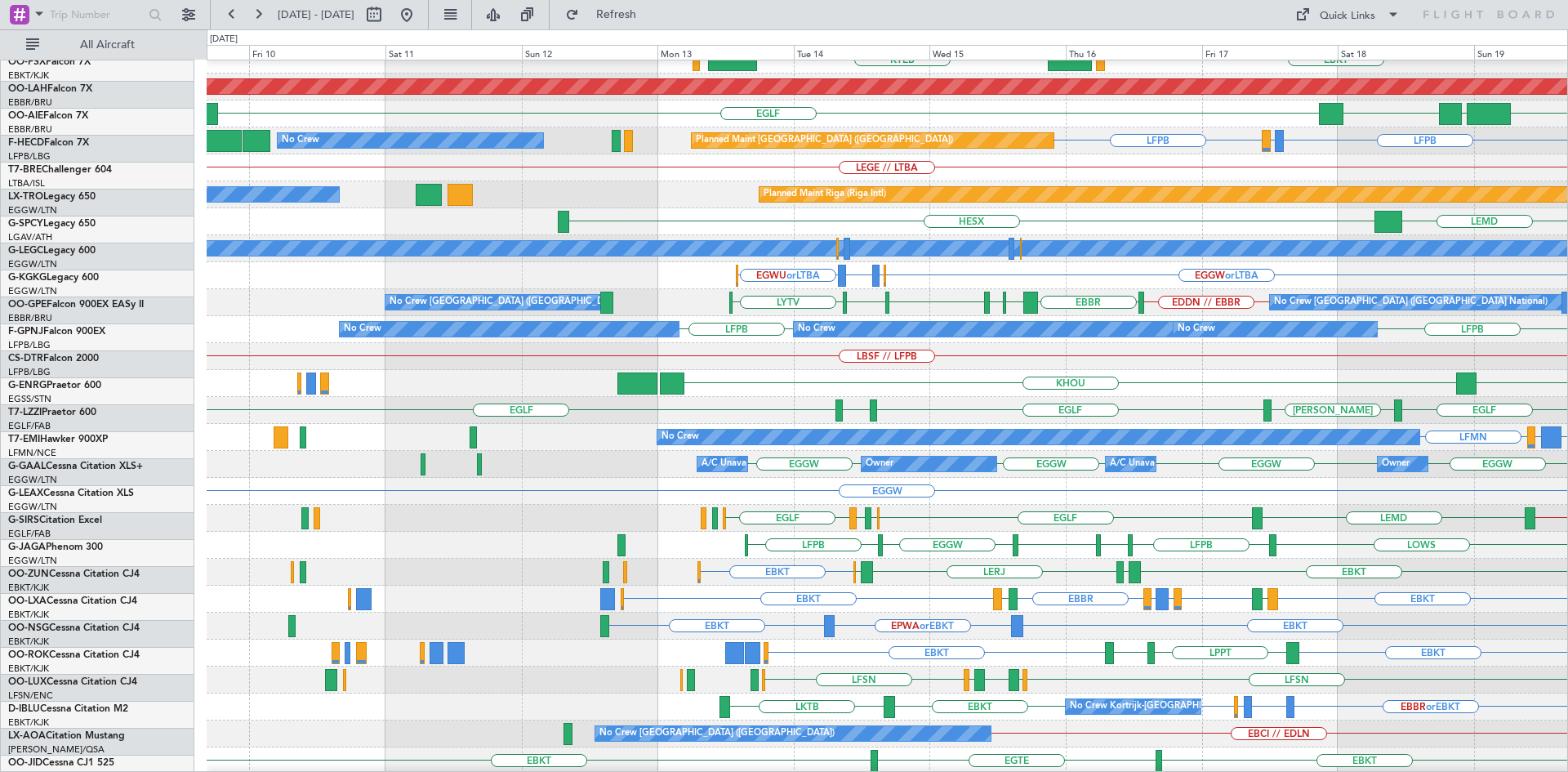
scroll to position [177, 0]
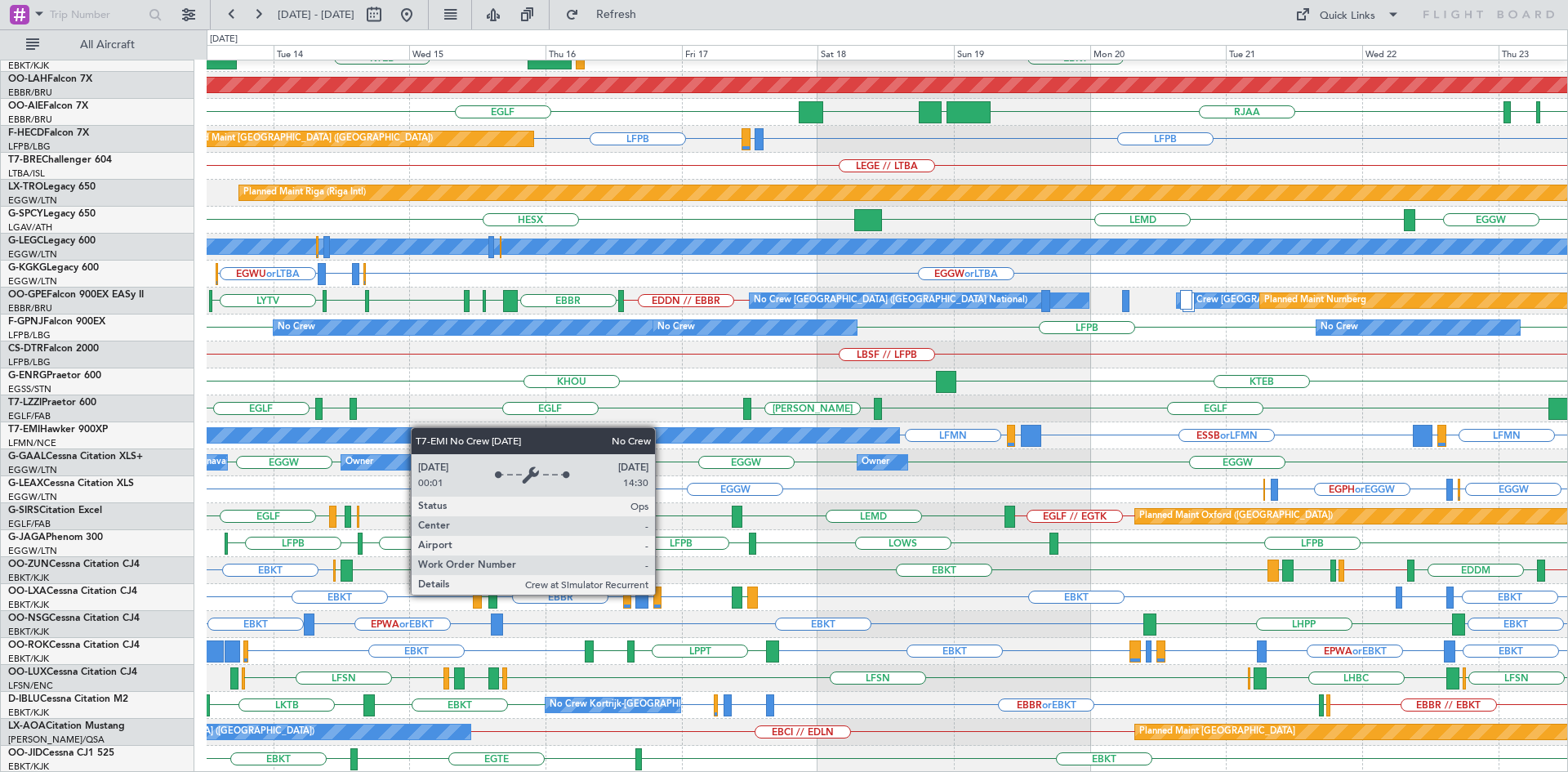
click at [418, 427] on div "EBBR EBKT LOWS KTEB Planned Maint Alton-st Louis (St Louis Regl) EGLF LLBG UTSA…" at bounding box center [886, 328] width 1360 height 889
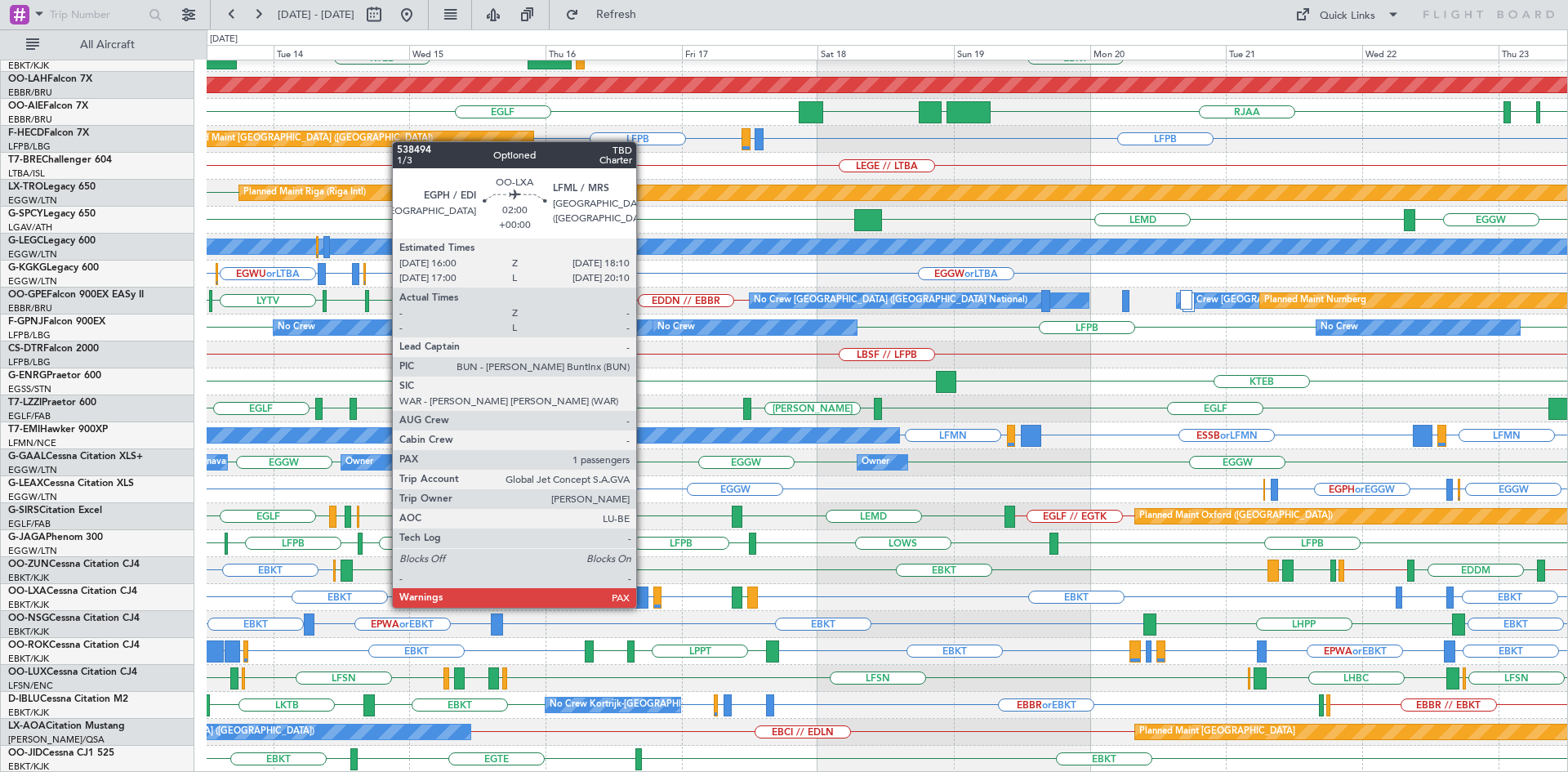
click at [644, 592] on div at bounding box center [641, 597] width 13 height 22
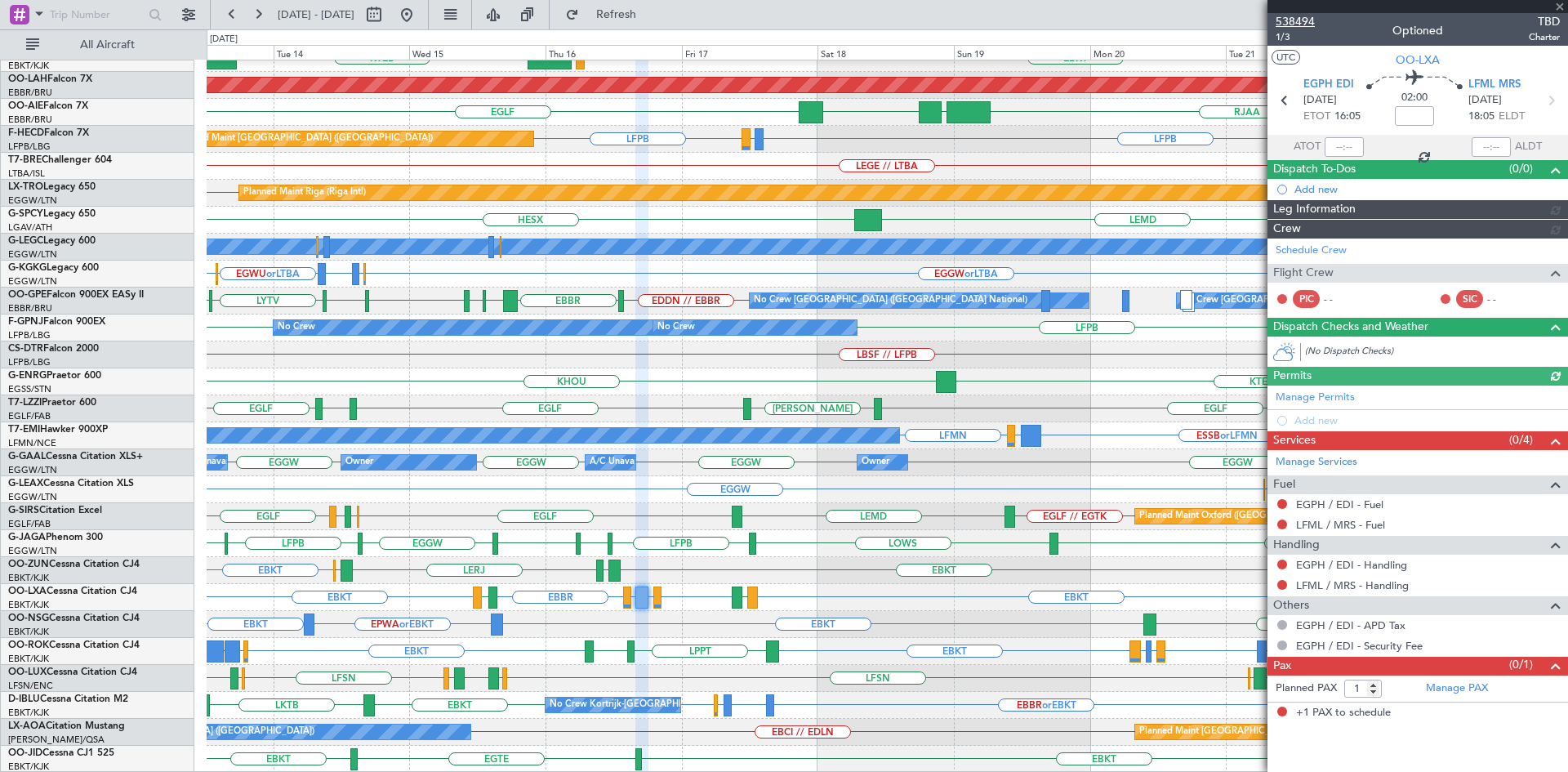
click at [1292, 21] on span "538494" at bounding box center [1295, 21] width 39 height 17
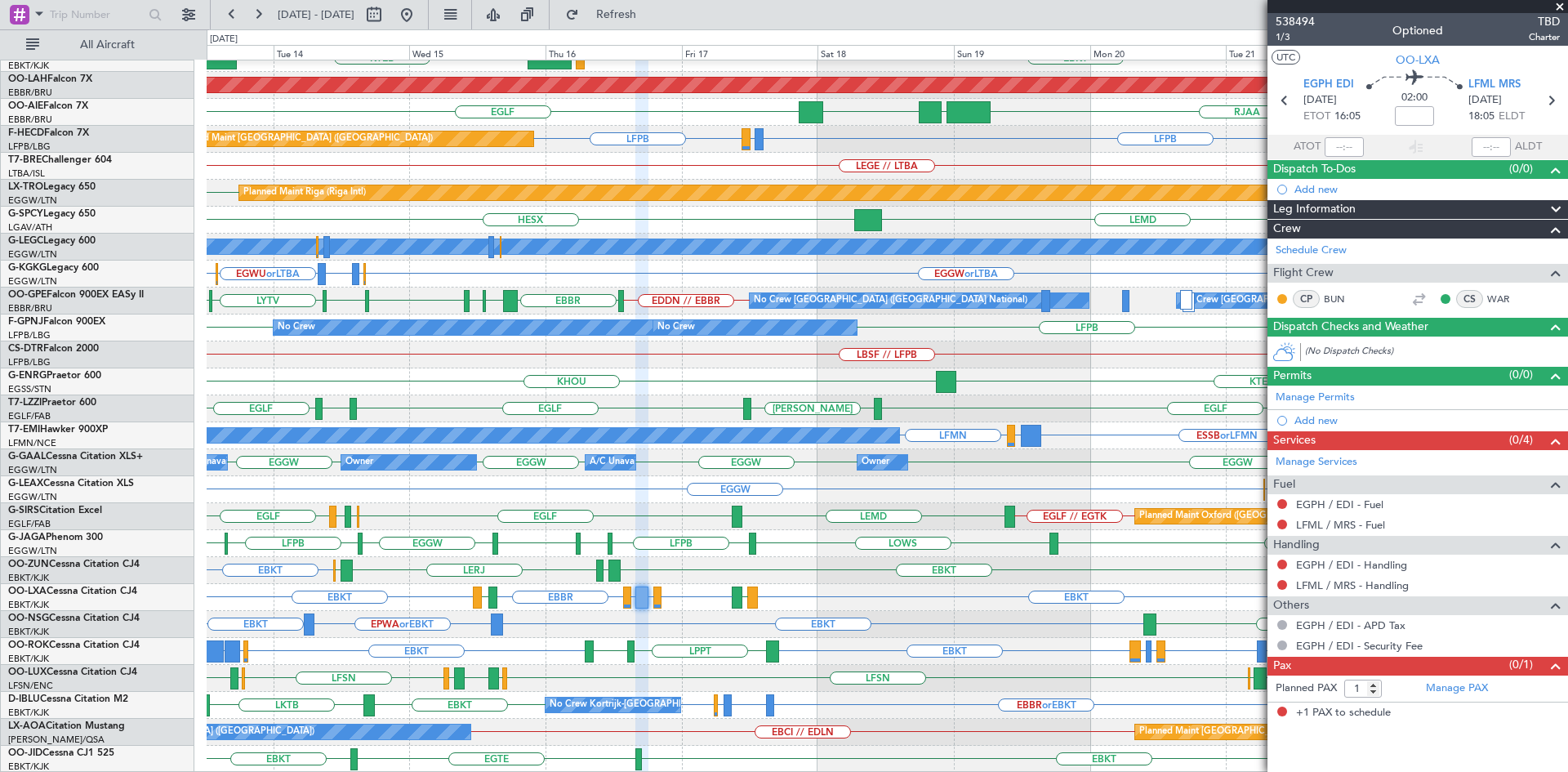
drag, startPoint x: 1557, startPoint y: 8, endPoint x: 1390, endPoint y: 62, distance: 175.5
click at [1554, 8] on span at bounding box center [1559, 7] width 16 height 15
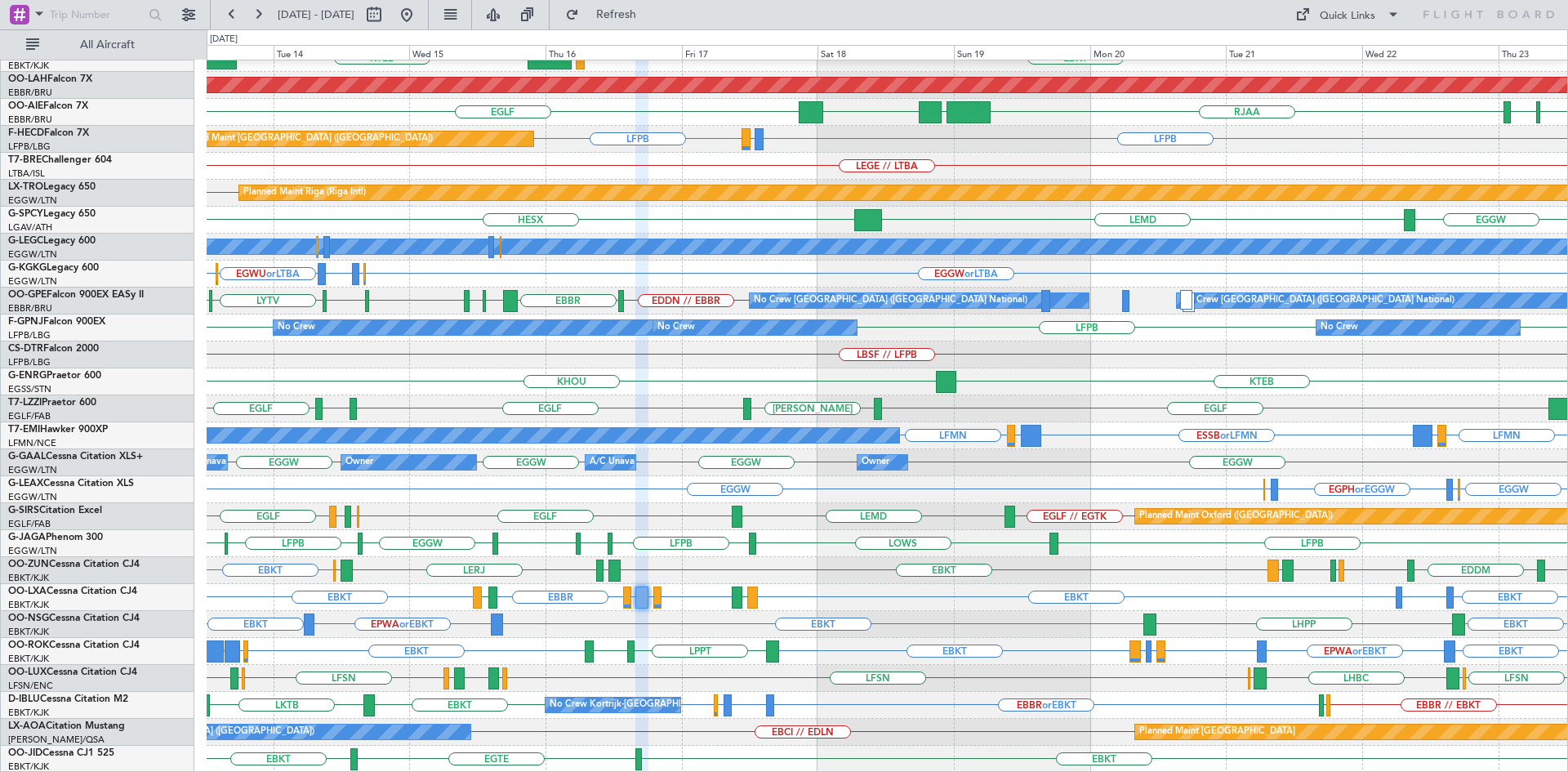
type input "0"
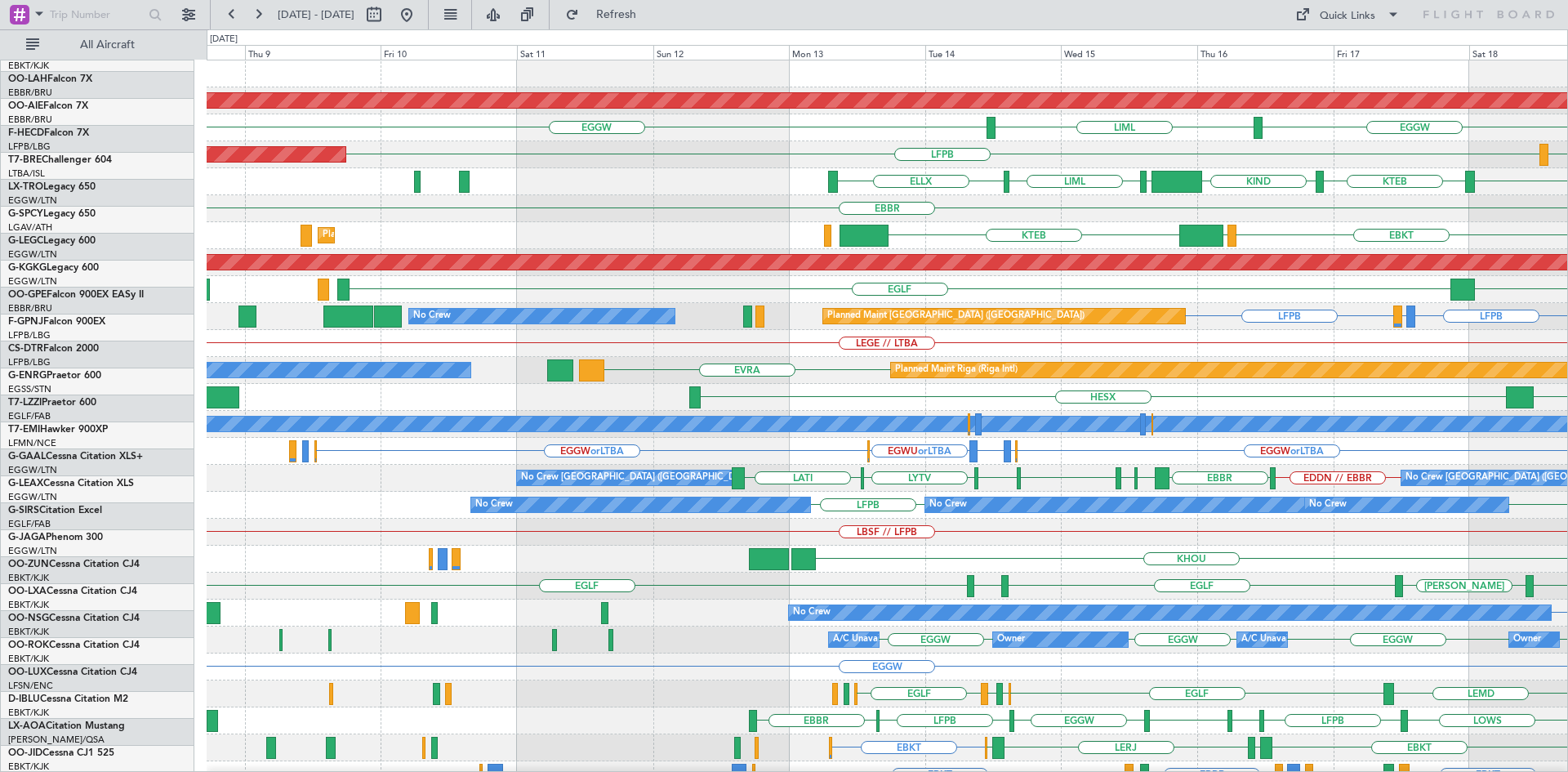
scroll to position [0, 0]
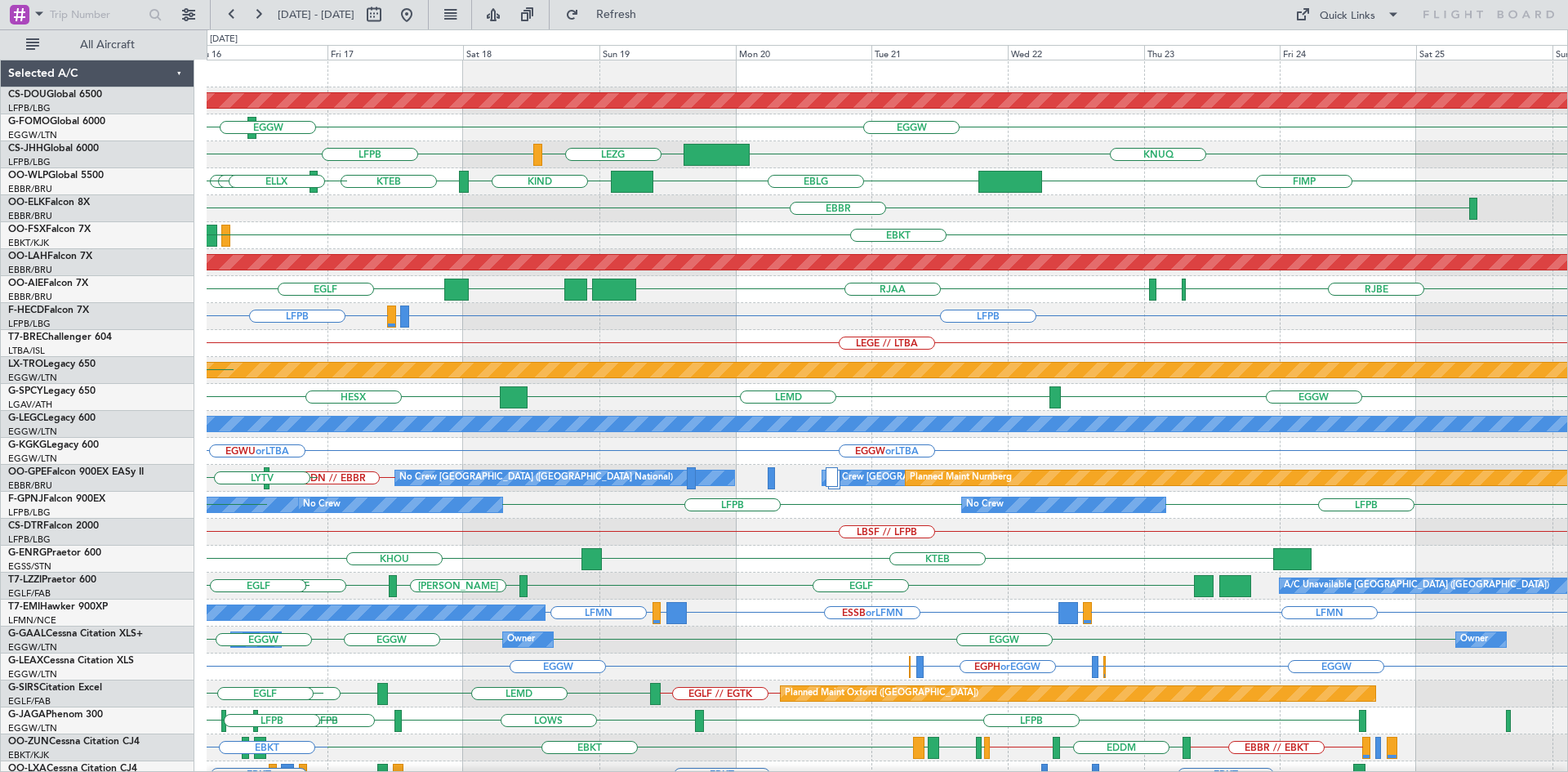
click at [233, 734] on div "Planned Maint London (Biggin Hill) EGGW LIML EGGW LFPB LEZG KNUQ KIND KTEB EBLG…" at bounding box center [886, 504] width 1360 height 889
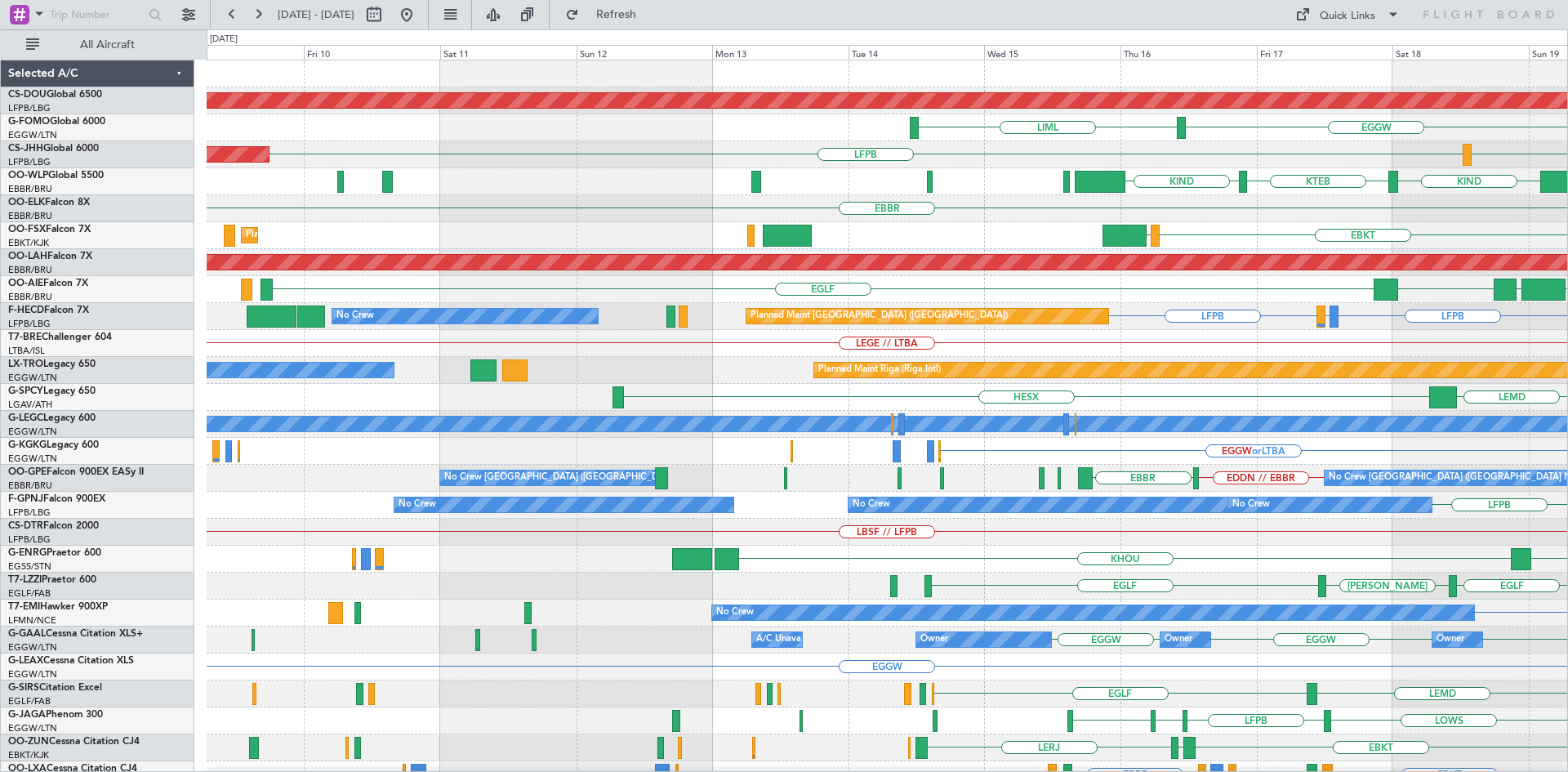
click at [1567, 364] on html "16 Oct 2025 - 26 Oct 2025 Refresh Quick Links All Aircraft Planned Maint London…" at bounding box center [784, 386] width 1568 height 772
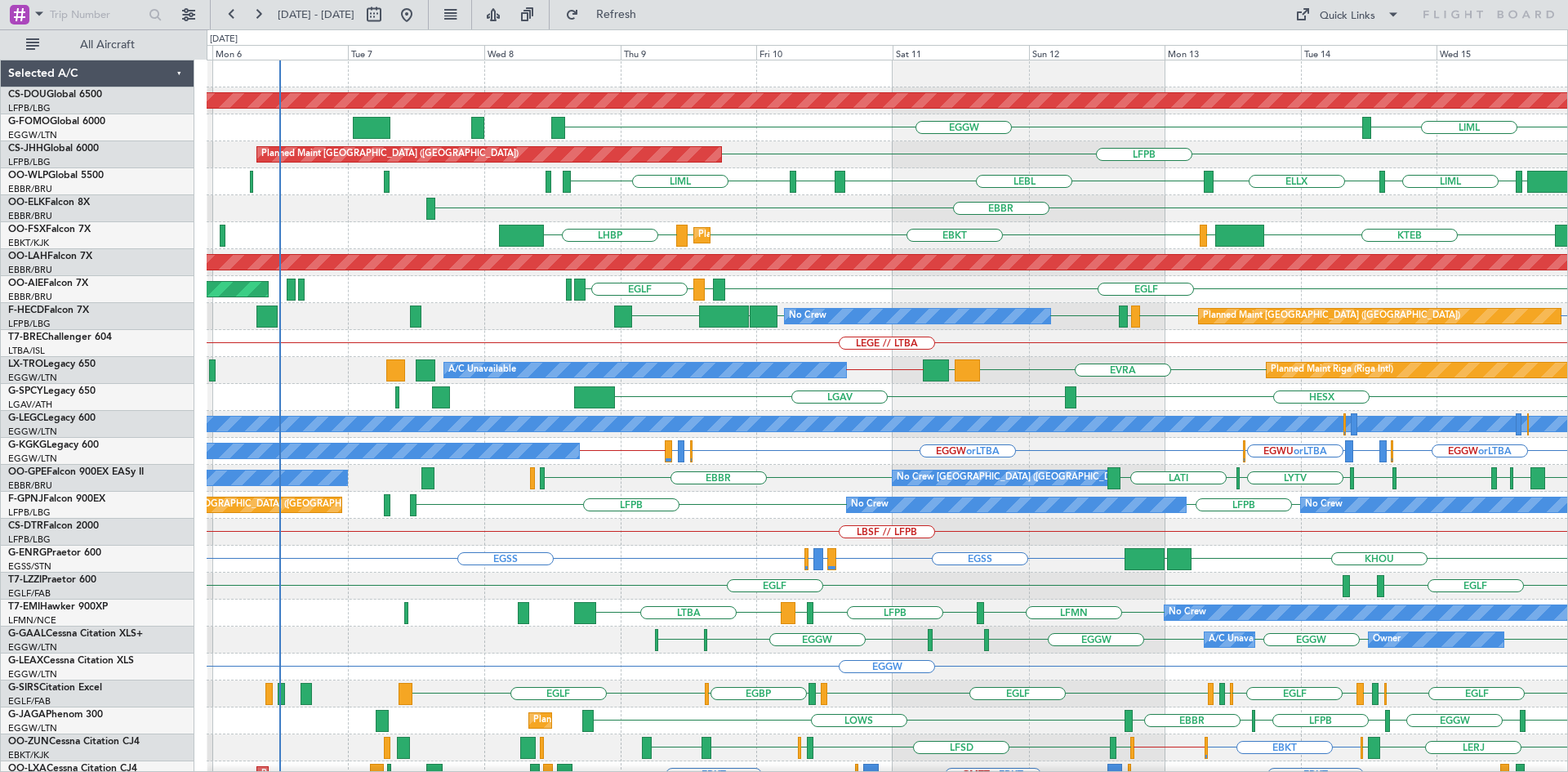
click at [984, 502] on div "No Crew" at bounding box center [1015, 504] width 338 height 15
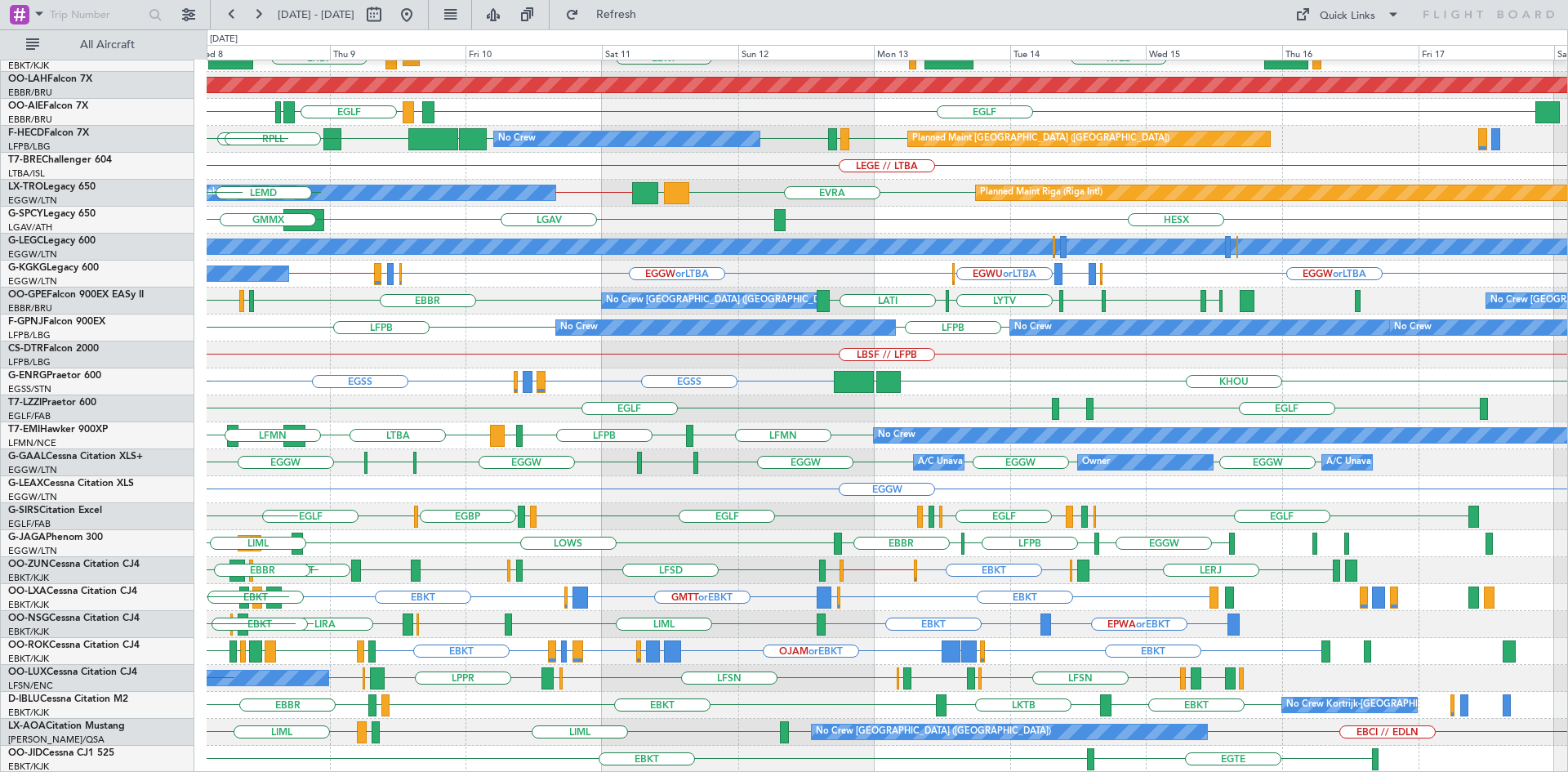
scroll to position [177, 0]
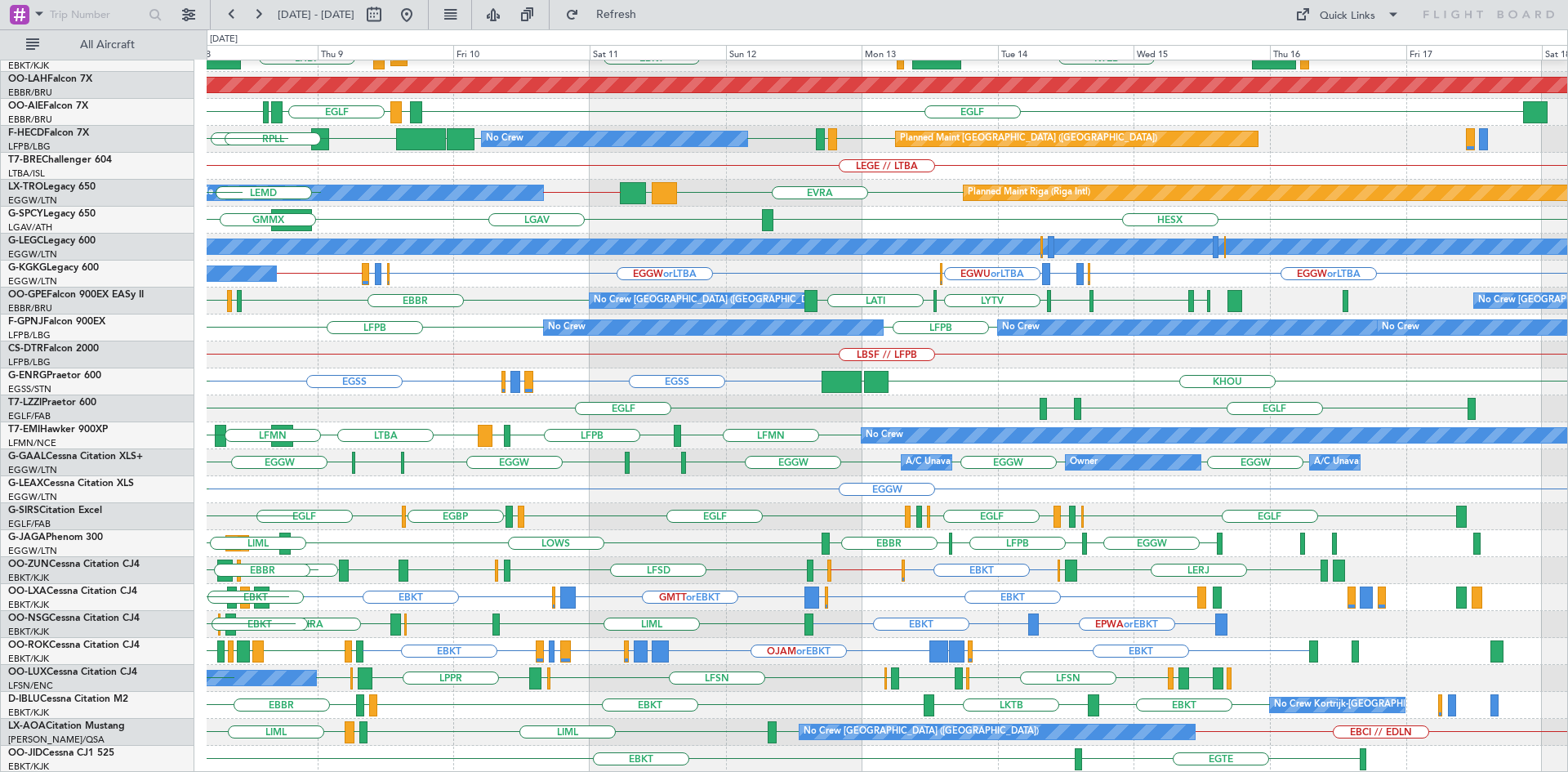
click at [758, 685] on div "EBBR LIML LIMC EBKT EBKT LHBP KTEB Planned Maint Kortrijk-Wevelgem KTEB KPVD KI…" at bounding box center [886, 328] width 1360 height 889
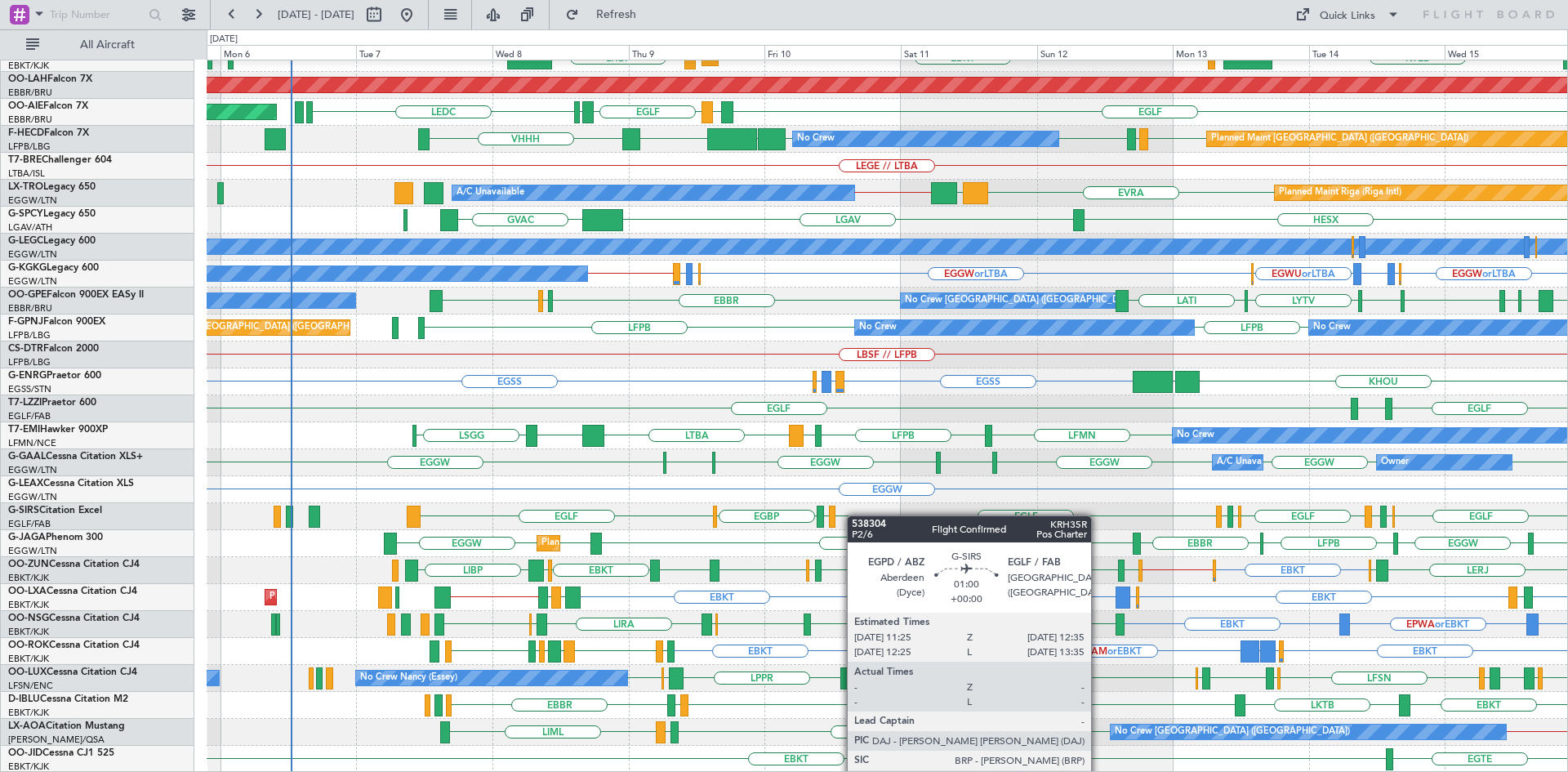
click at [842, 519] on div "EBBR LIMC EBKT EBKT LHBP KTEB Planned Maint Kortrijk-Wevelgem LOWS EBKT Planned…" at bounding box center [886, 328] width 1360 height 889
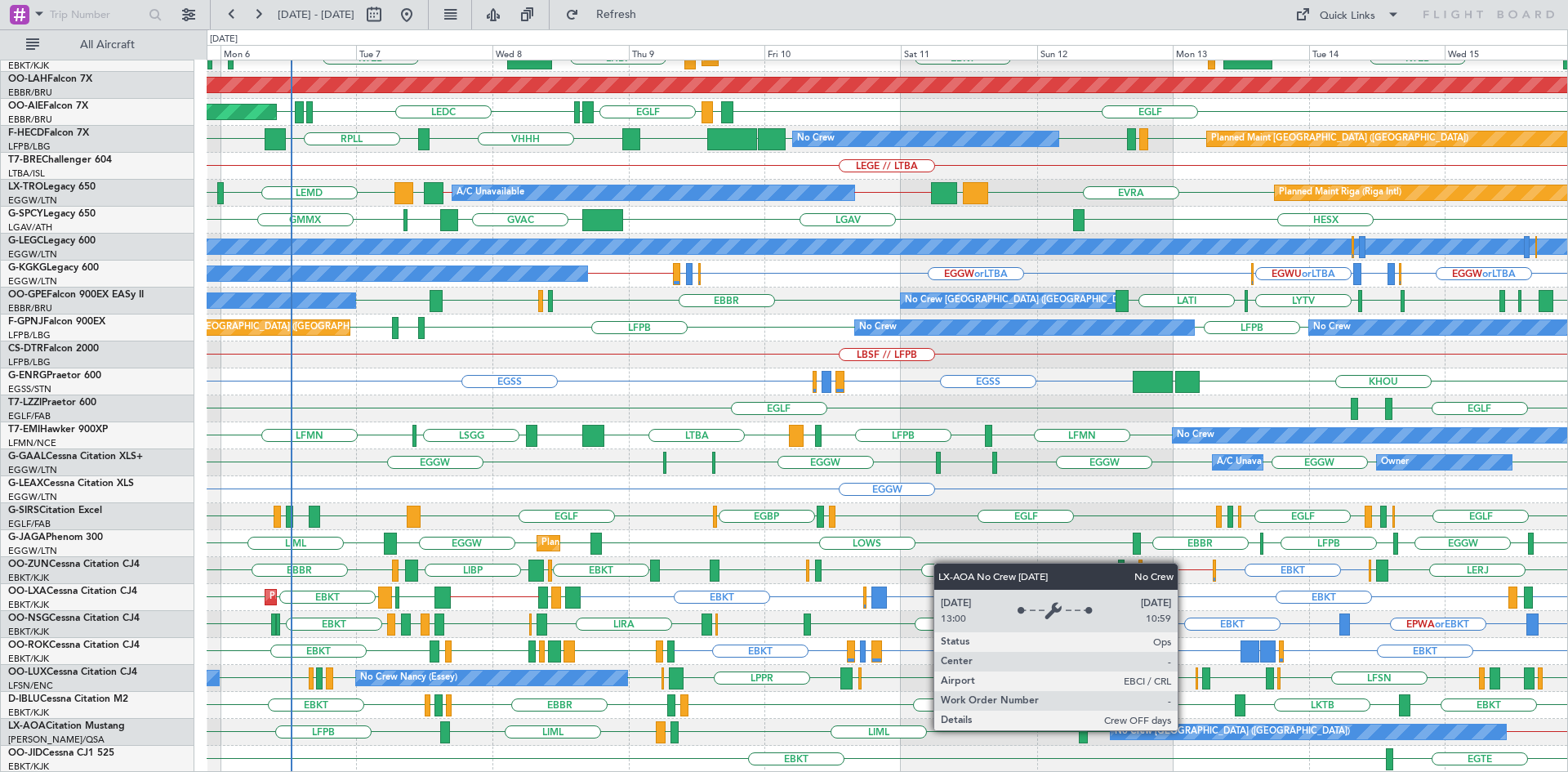
click at [1185, 729] on div "No Crew [GEOGRAPHIC_DATA] ([GEOGRAPHIC_DATA])" at bounding box center [1232, 731] width 236 height 24
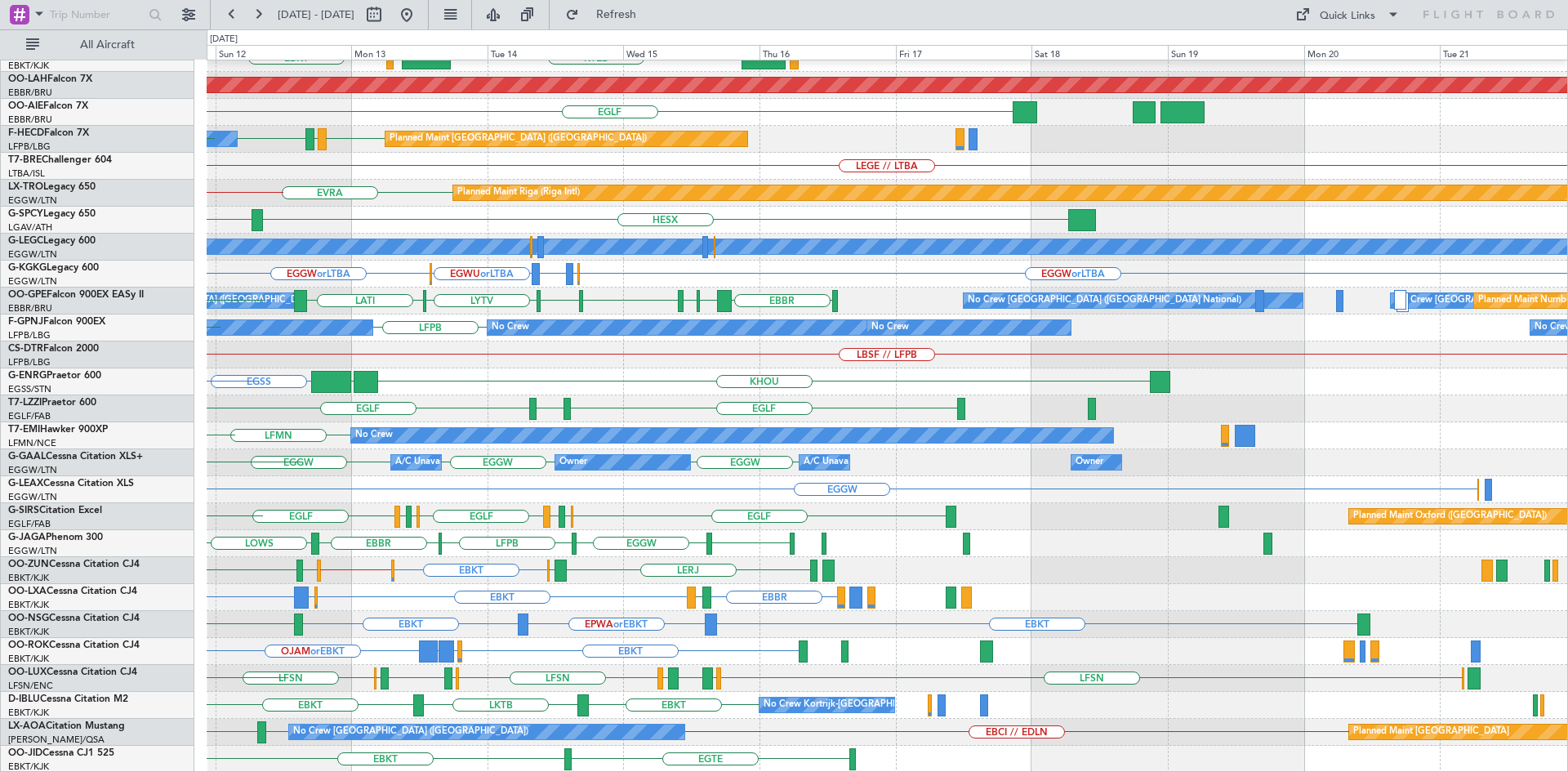
click at [355, 515] on div "EBBR LIMC EBKT KTEB Planned Maint Kortrijk-Wevelgem EBKT Planned Maint Alton-st…" at bounding box center [886, 328] width 1360 height 889
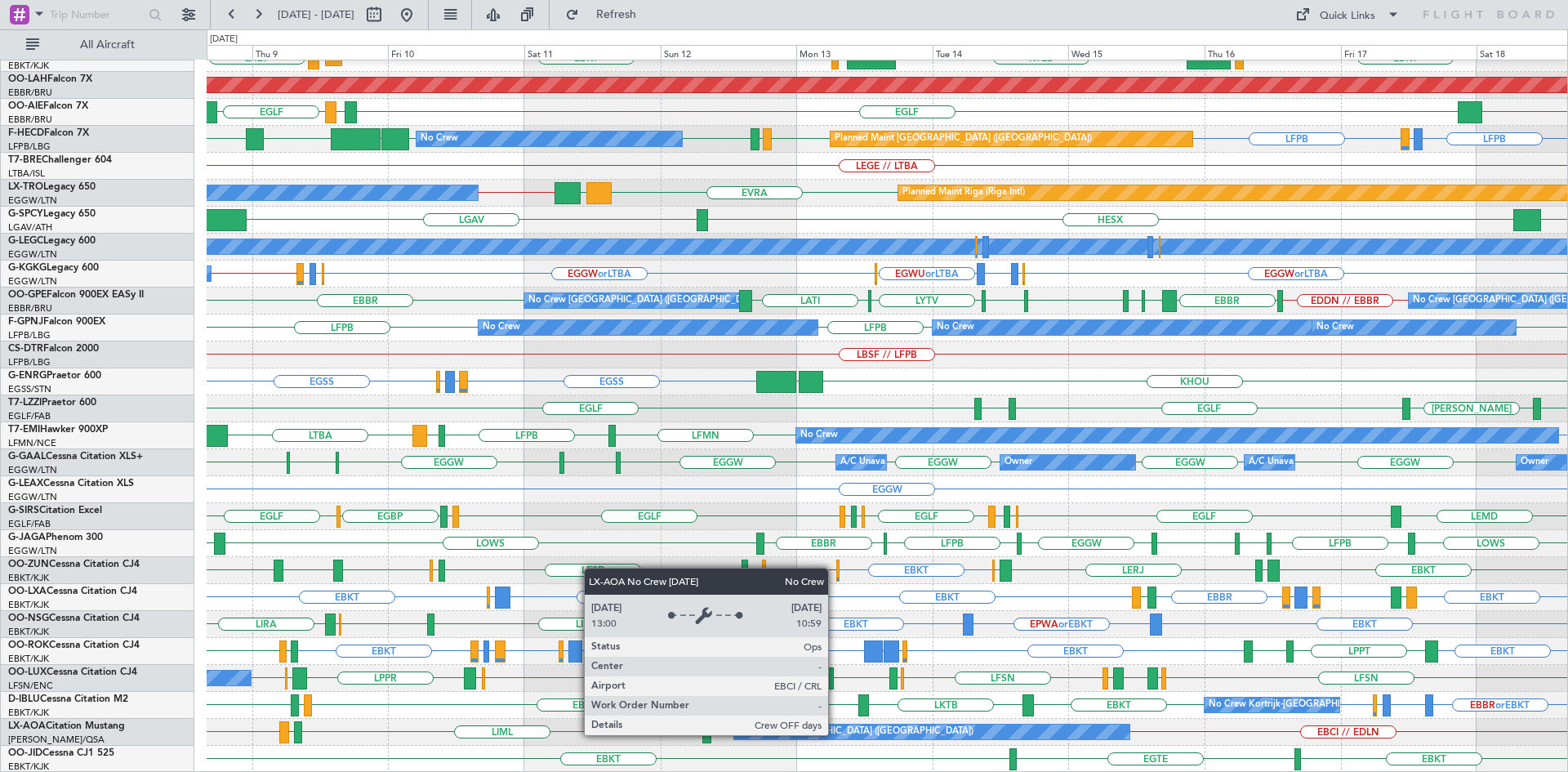
click at [836, 734] on div "No Crew [GEOGRAPHIC_DATA] ([GEOGRAPHIC_DATA])" at bounding box center [855, 731] width 236 height 24
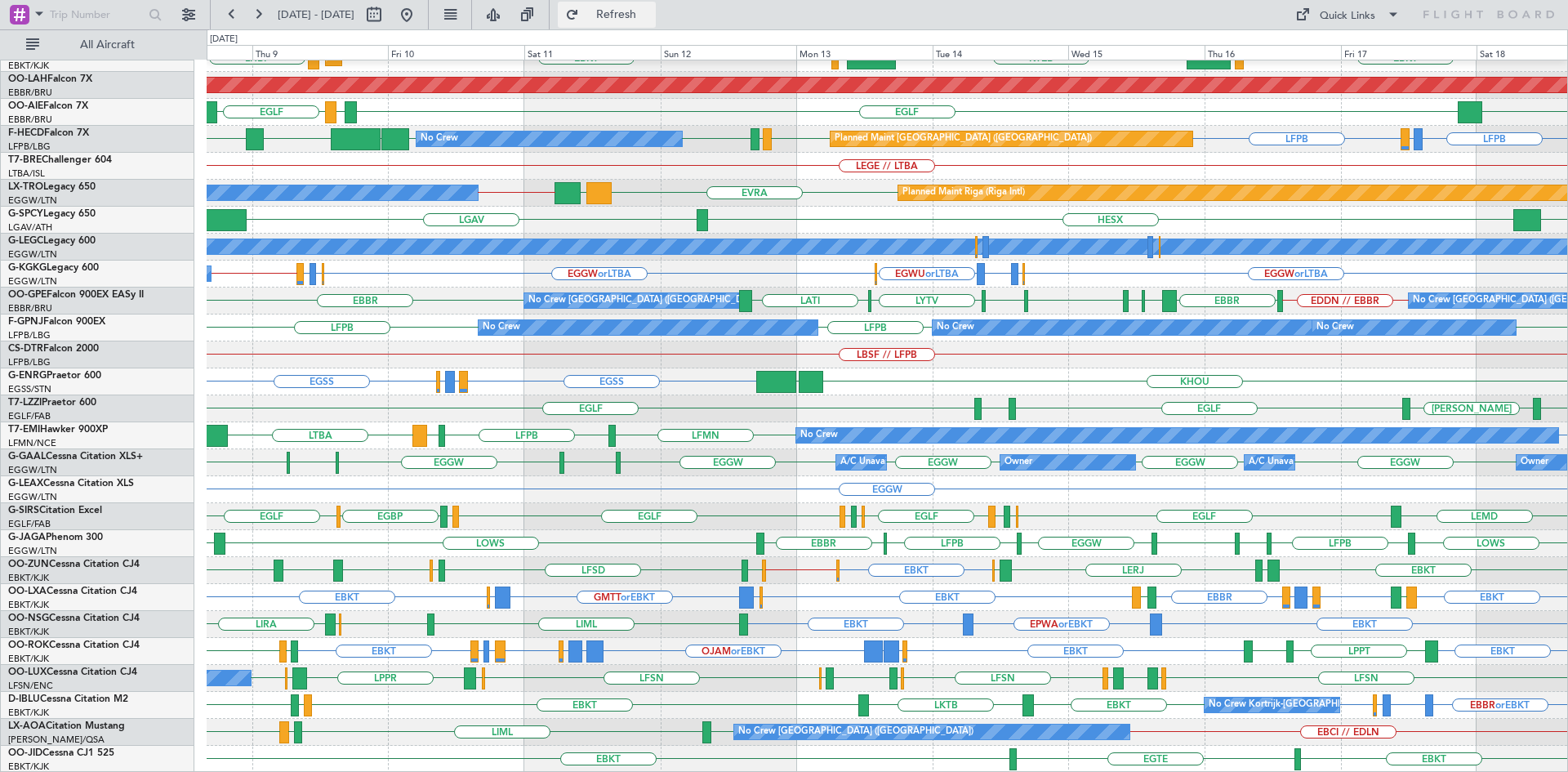
click at [651, 9] on span "Refresh" at bounding box center [616, 15] width 69 height 12
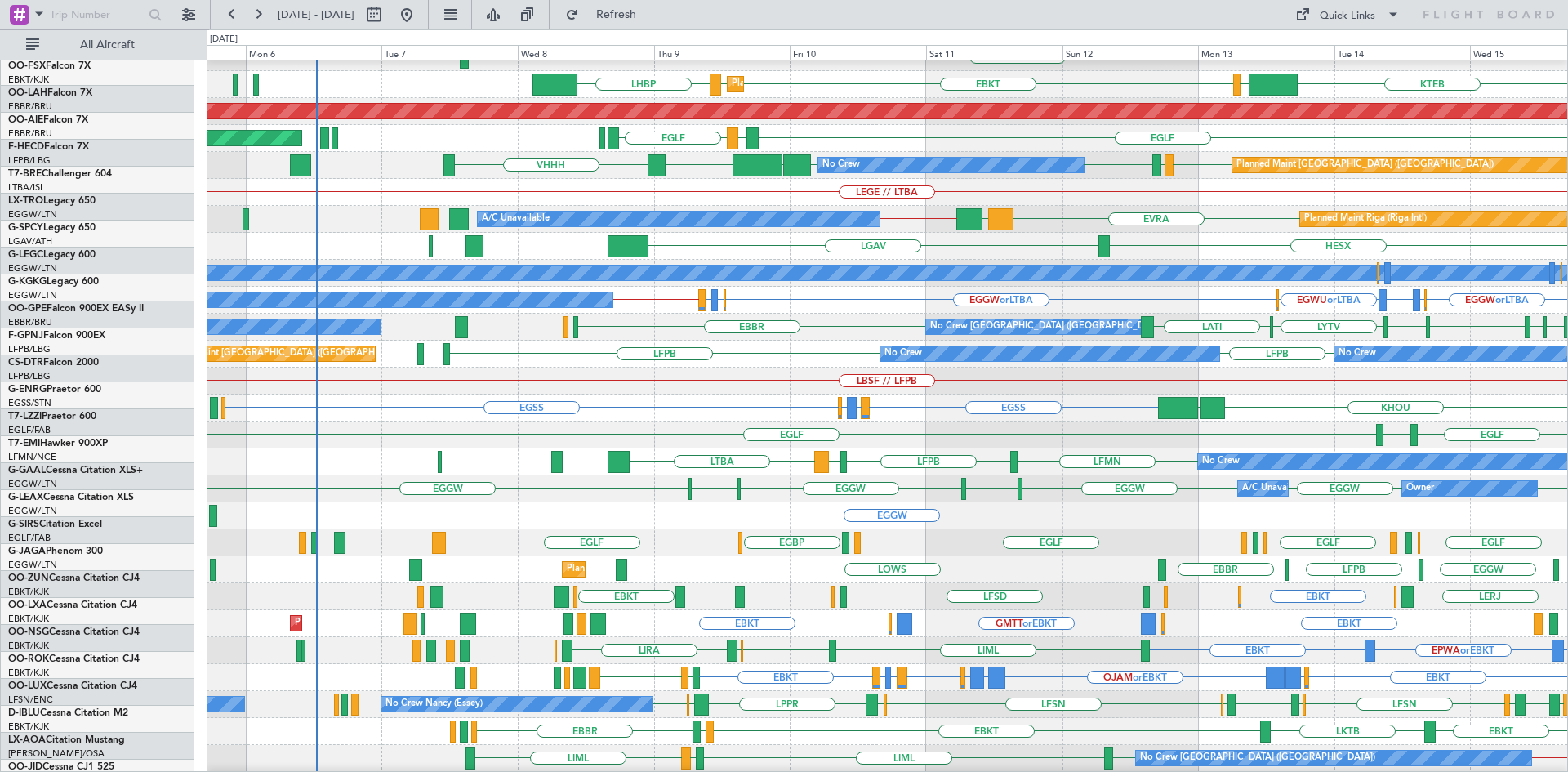
scroll to position [147, 0]
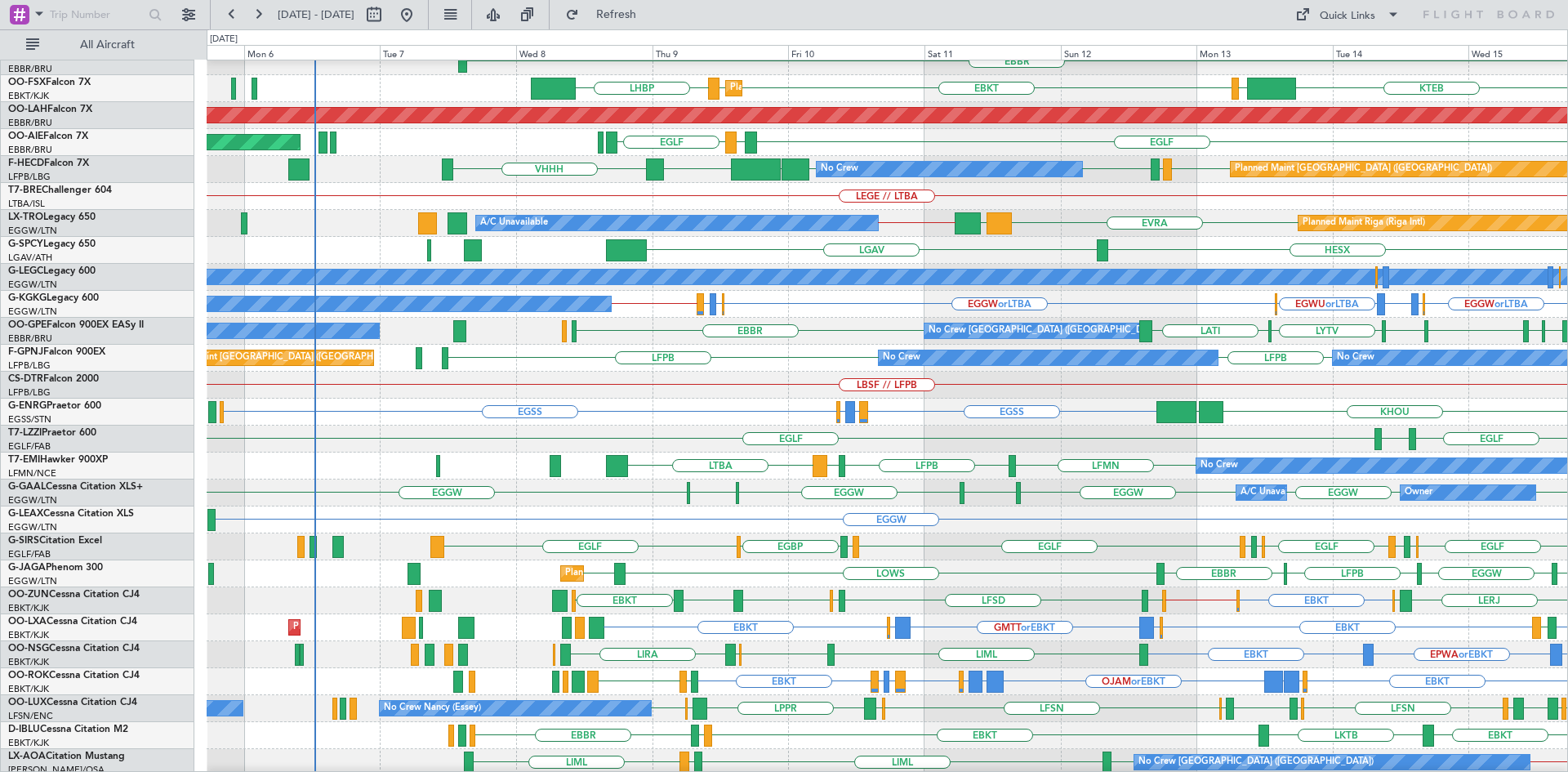
click at [870, 354] on div "LFPB No Crew Unplanned Maint Paris (Le Bourget) LFPB No Crew No Crew Planned Ma…" at bounding box center [886, 358] width 1360 height 27
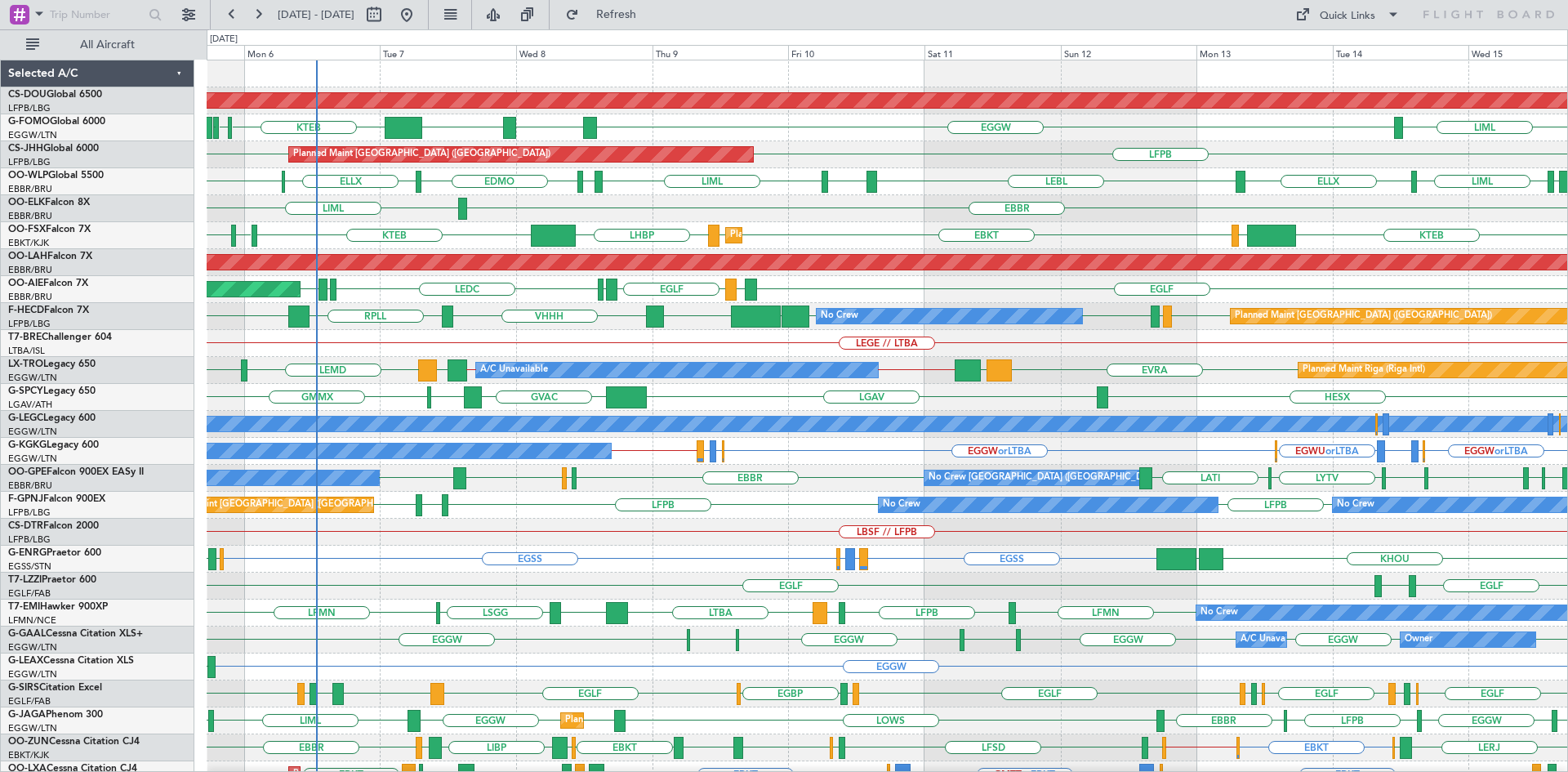
scroll to position [177, 0]
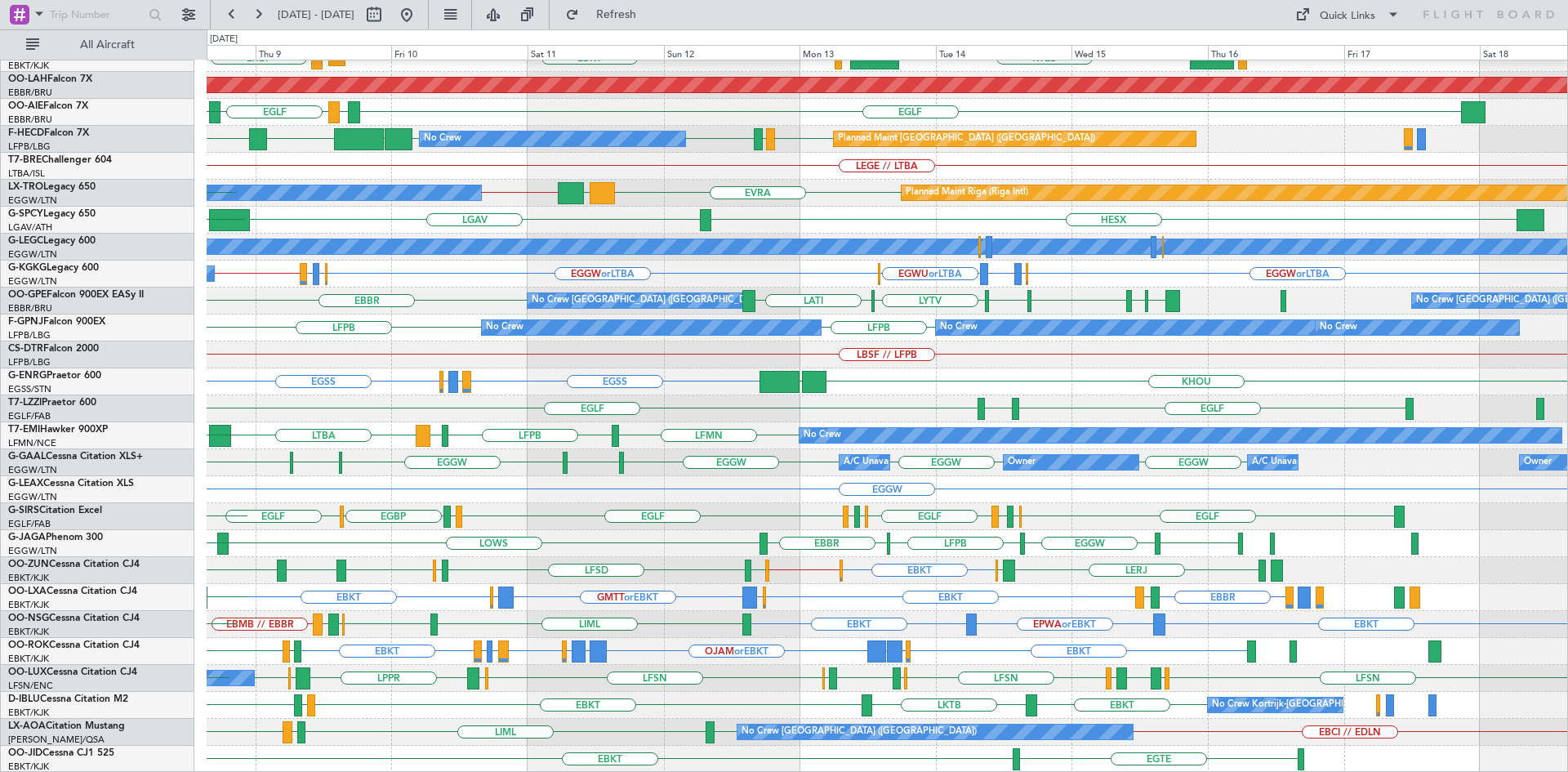
click at [845, 634] on div "EBBR LIML KTEB LIMC EBKT EBKT LHBP Planned Maint Kortrijk-Wevelgem KTEB Planned…" at bounding box center [886, 328] width 1360 height 889
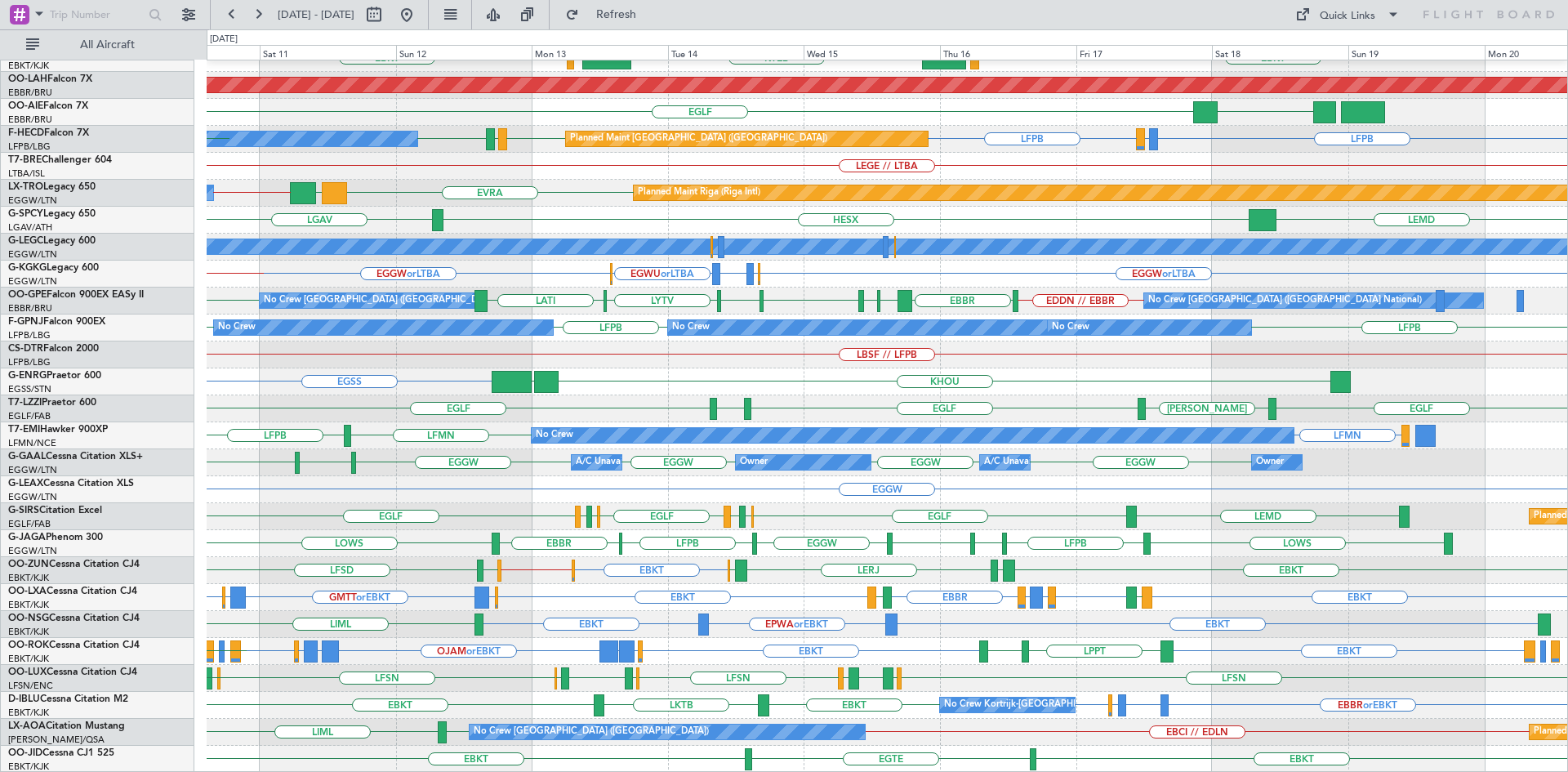
click at [918, 596] on div "EBBR EBKT LOWS KTEB LIMC EBKT EBKT LHBP Planned Maint Kortrijk-Wevelgem Planned…" at bounding box center [886, 328] width 1360 height 889
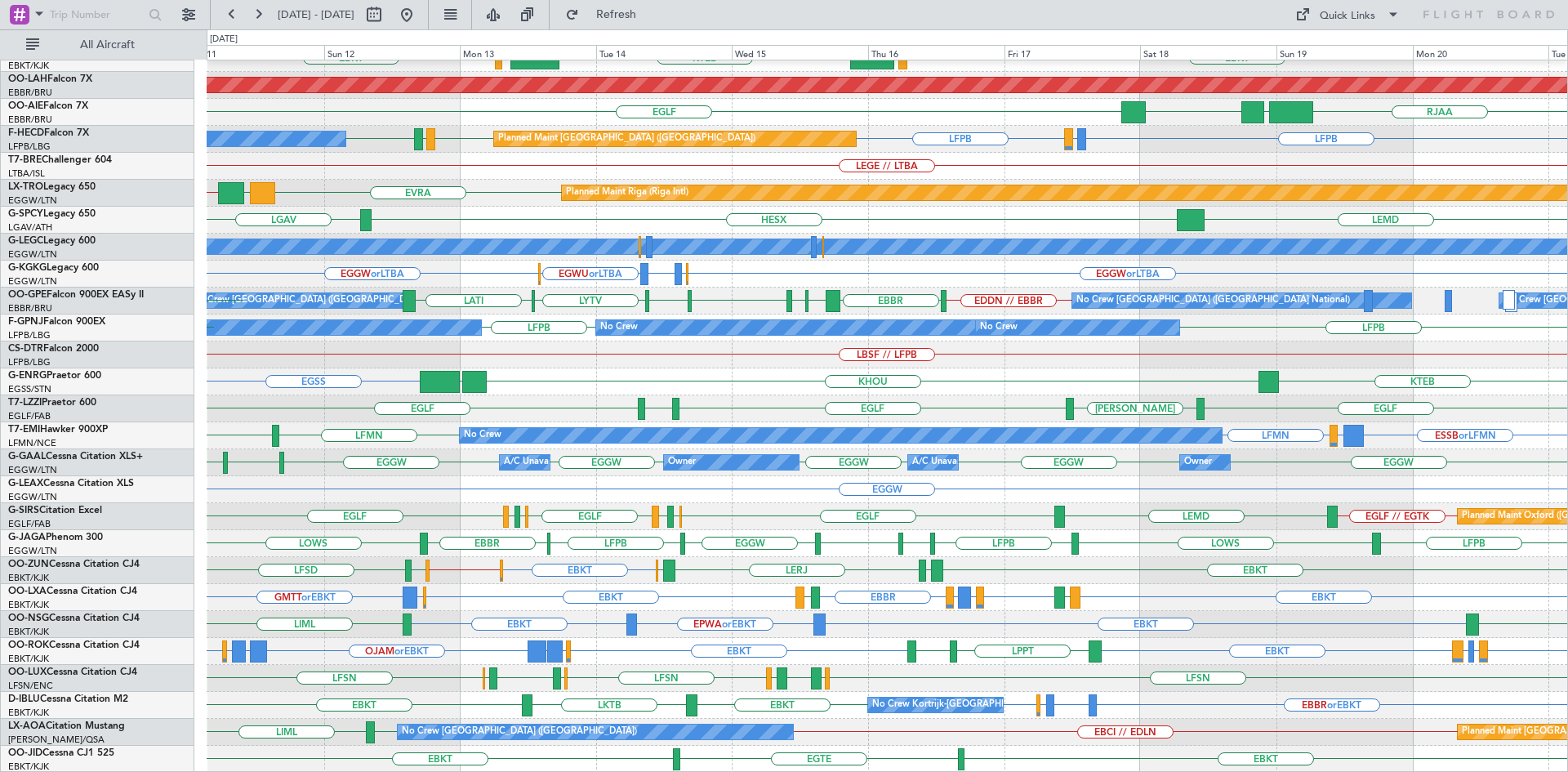
click at [1012, 576] on div "EBBR LIMC EBKT EBKT LOWS KTEB Planned Maint Kortrijk-Wevelgem Planned Maint Alt…" at bounding box center [886, 328] width 1360 height 889
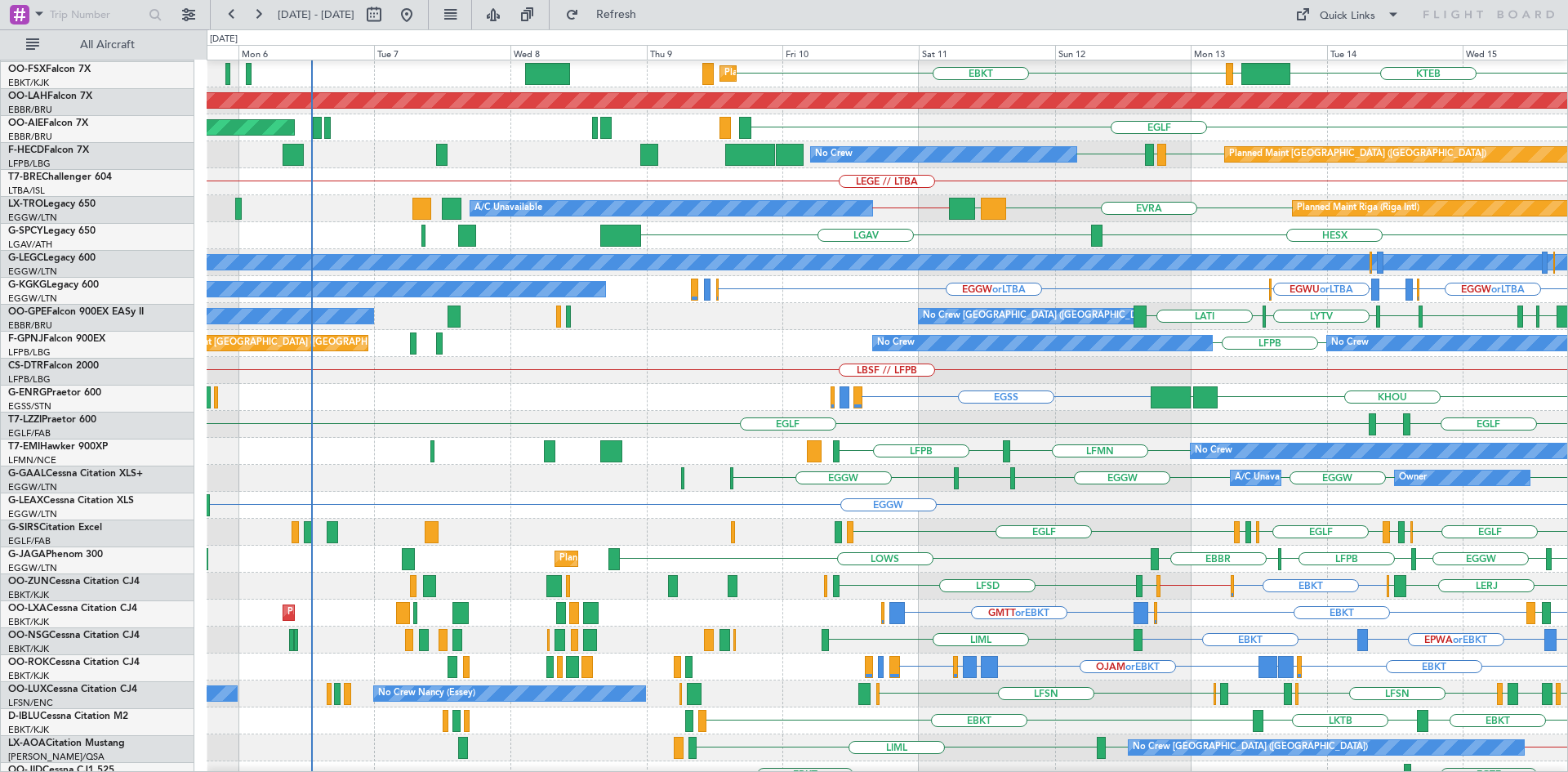
scroll to position [162, 0]
click at [1265, 561] on div "EBBR LOWS EGGW LFPB Planned Maint London (Luton) EBBR EGGW LFPB LOWS" at bounding box center [886, 560] width 1360 height 27
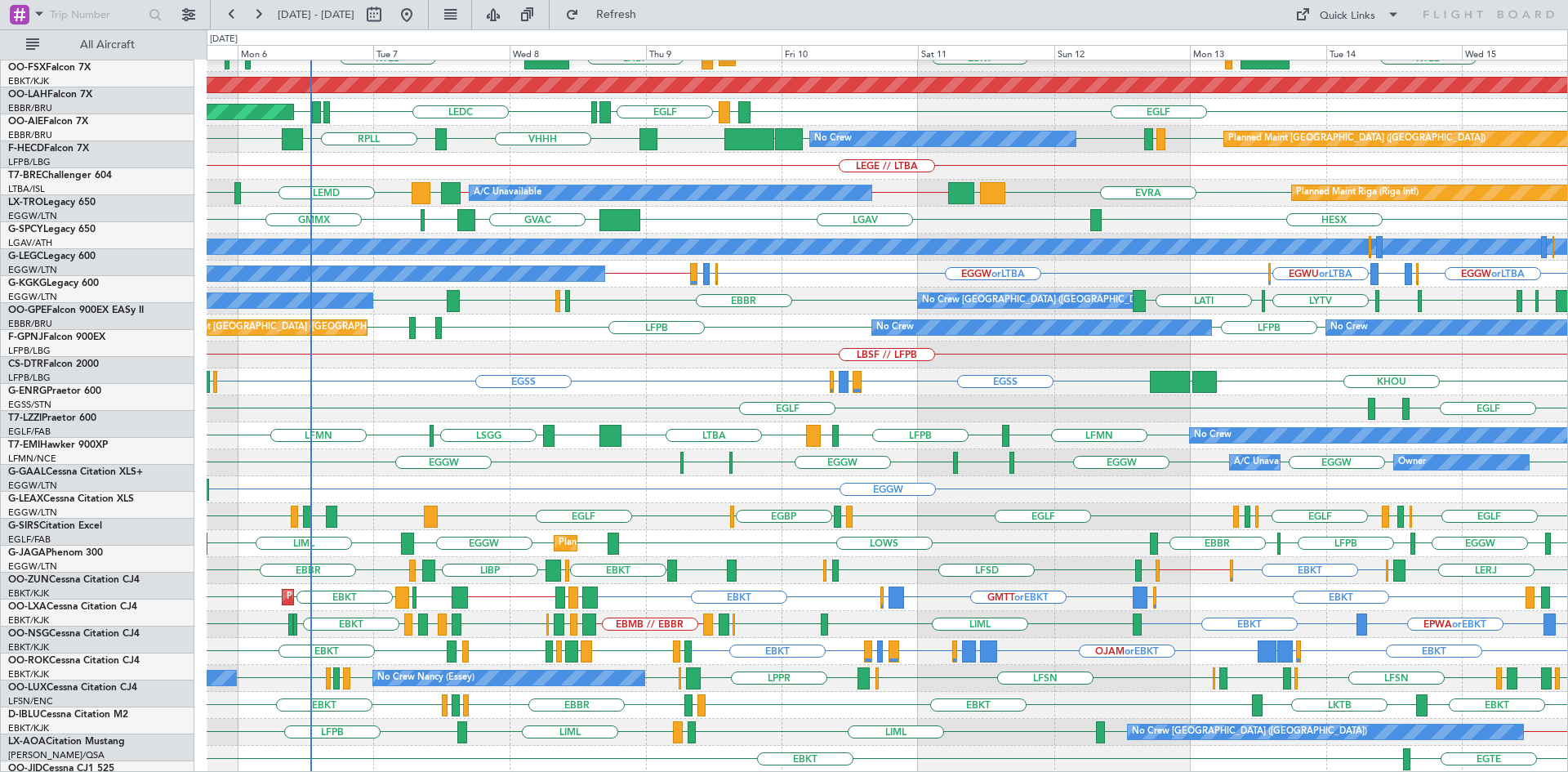
scroll to position [177, 0]
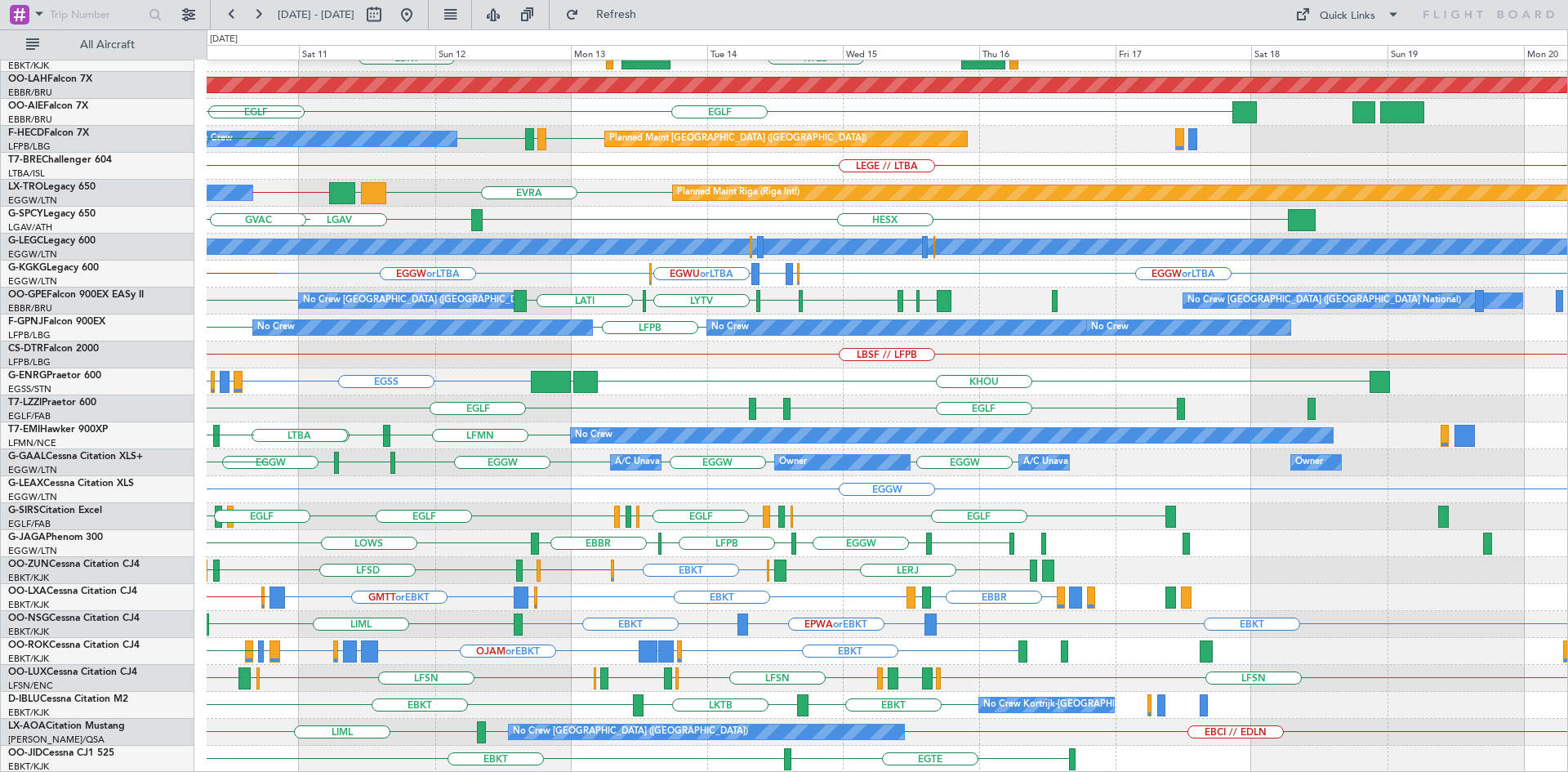
click at [655, 486] on div "EBBR KTEB LIMC EBKT LHBP EBKT Planned Maint Kortrijk-Wevelgem KTEB Planned Main…" at bounding box center [886, 328] width 1360 height 889
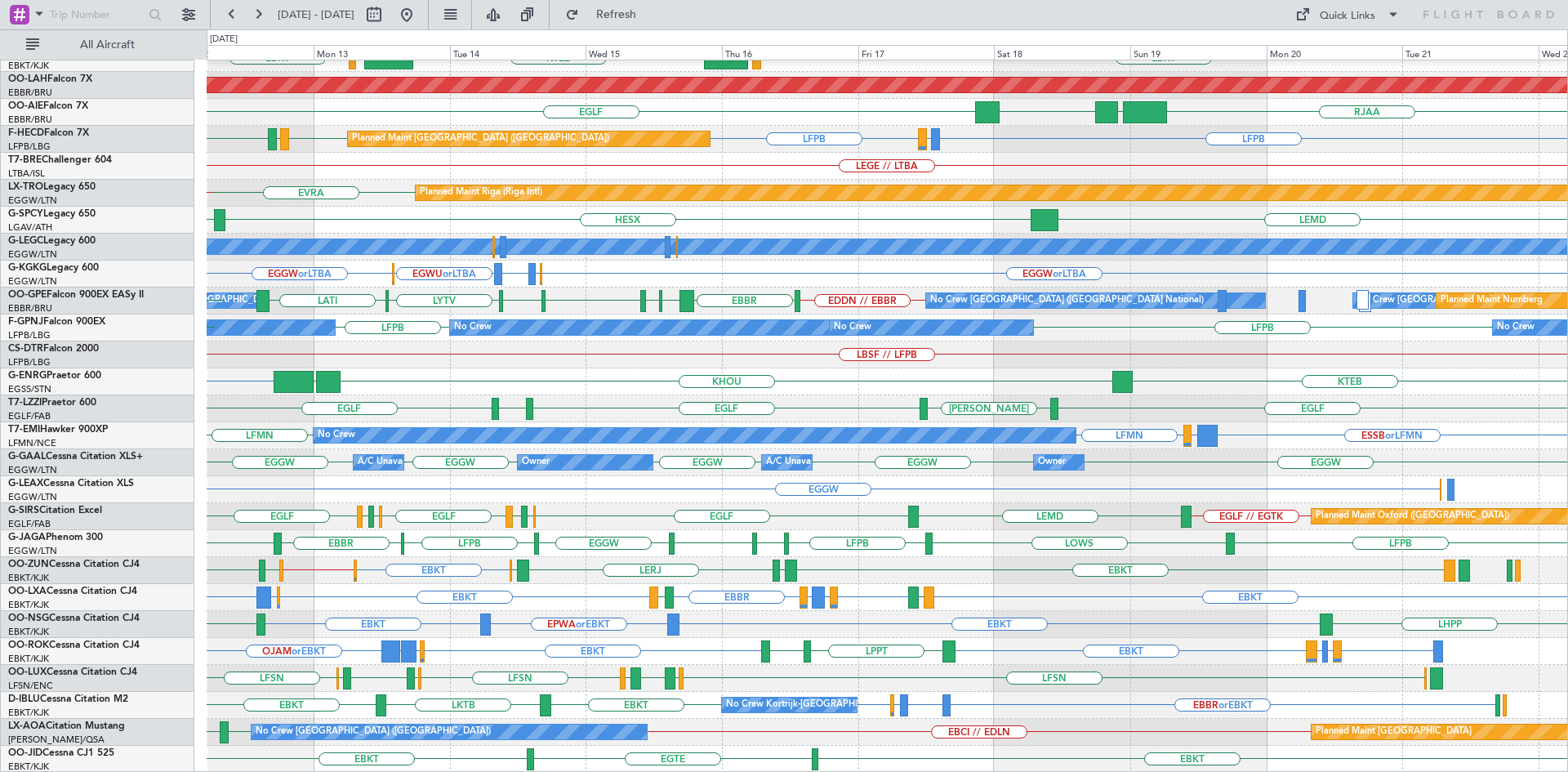
click at [854, 605] on div "EBBR EBKT LOWS KTEB LIMC EBKT Planned Maint Alton-st Louis (St Louis Regl) RJAA…" at bounding box center [886, 328] width 1360 height 889
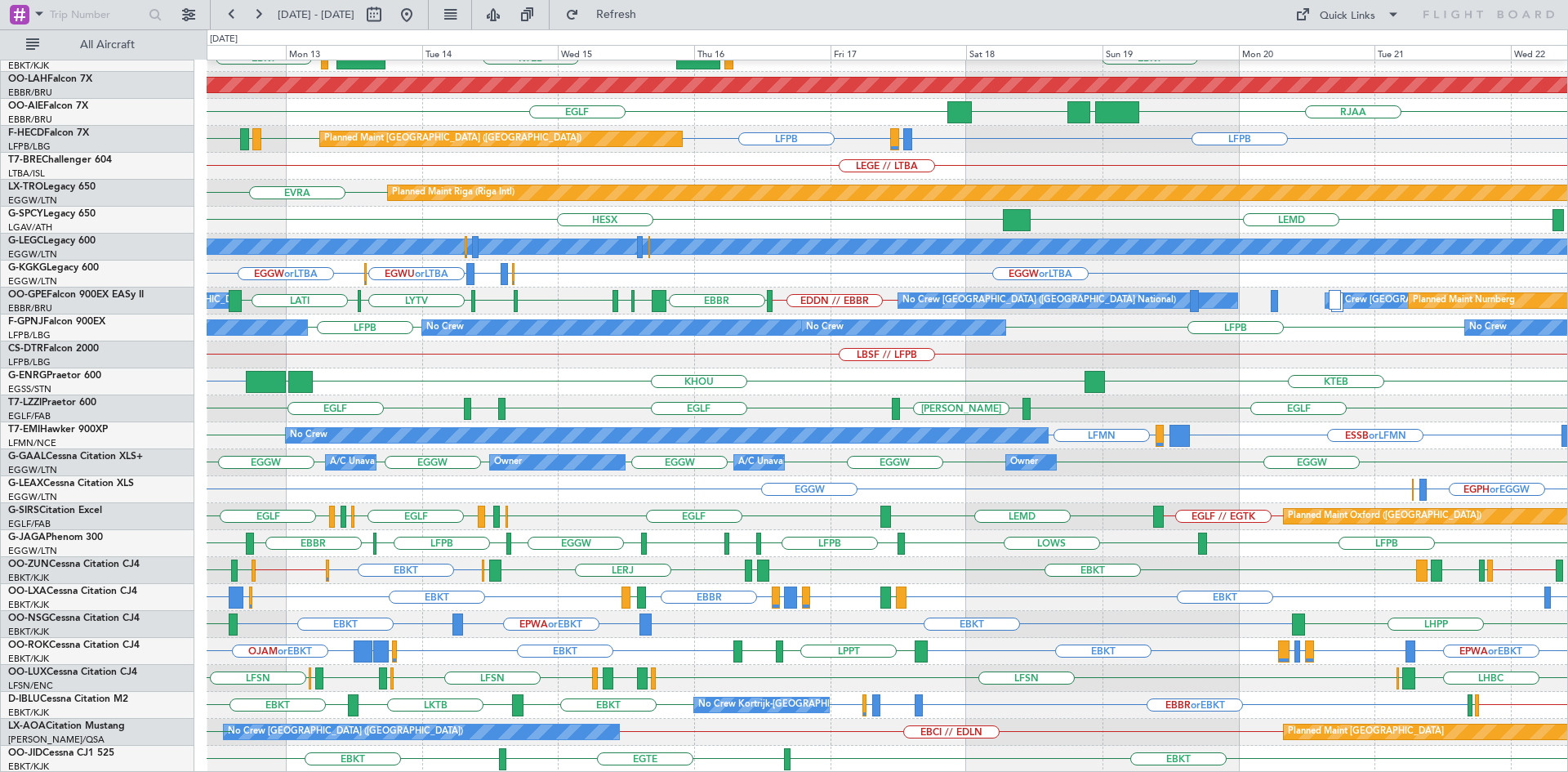
click at [819, 587] on div "EBBR KTEB LIMC EBKT LOWS EBKT Planned Maint Alton-st Louis (St Louis Regl) EGLF…" at bounding box center [886, 328] width 1360 height 889
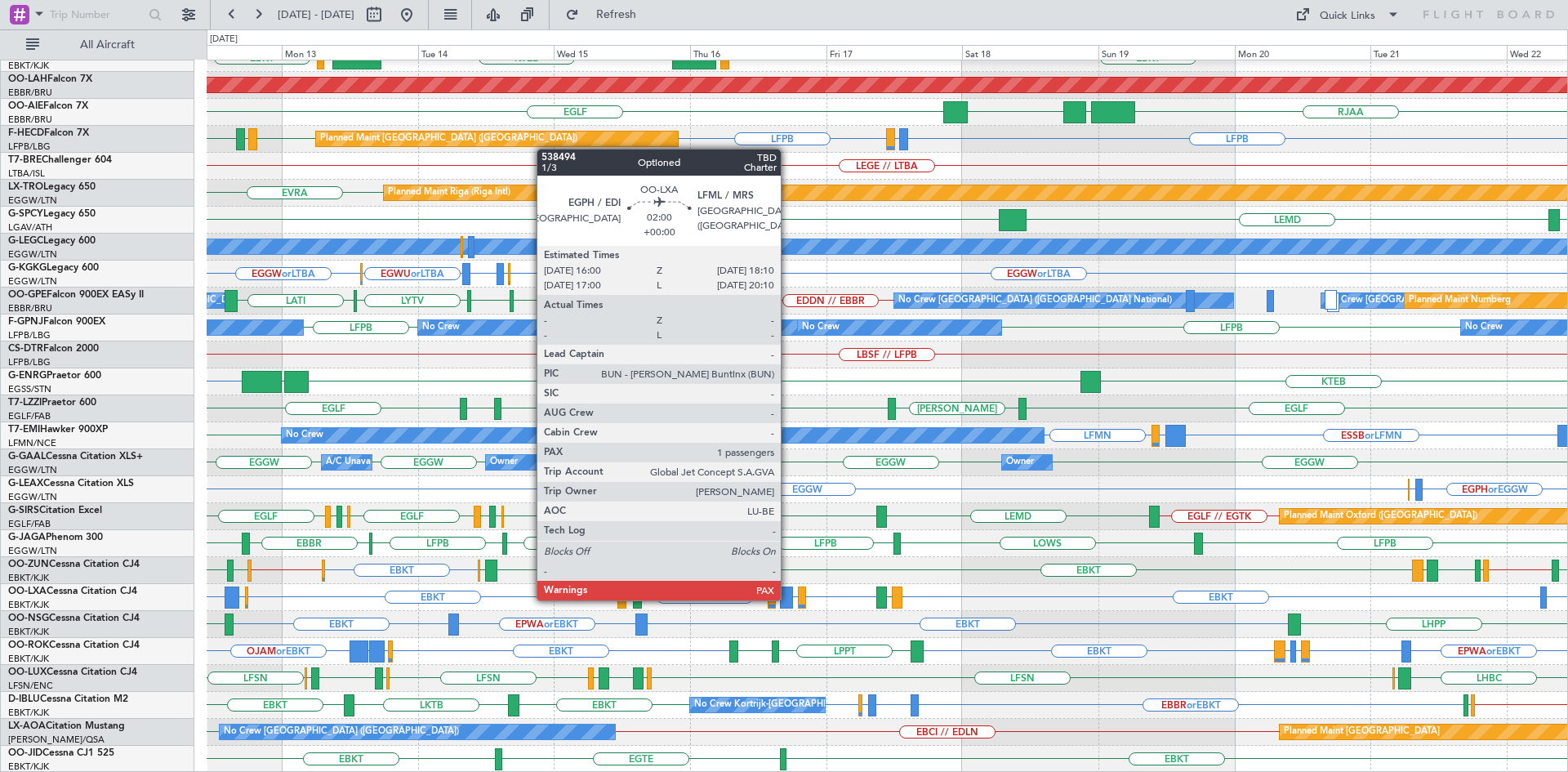
click at [788, 598] on div at bounding box center [785, 597] width 13 height 22
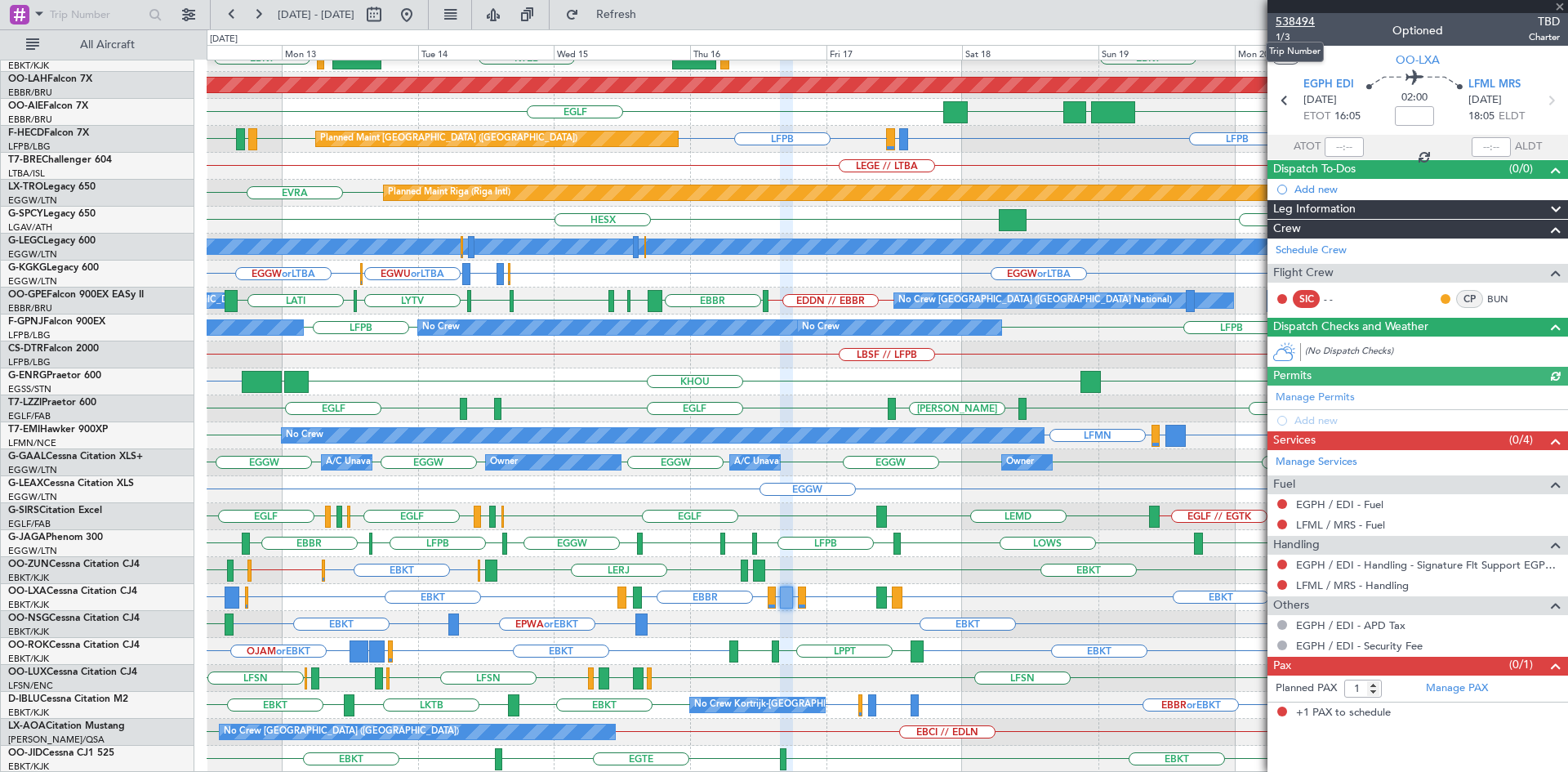
click at [1301, 26] on span "538494" at bounding box center [1295, 21] width 39 height 17
click at [1560, 10] on span at bounding box center [1559, 7] width 16 height 15
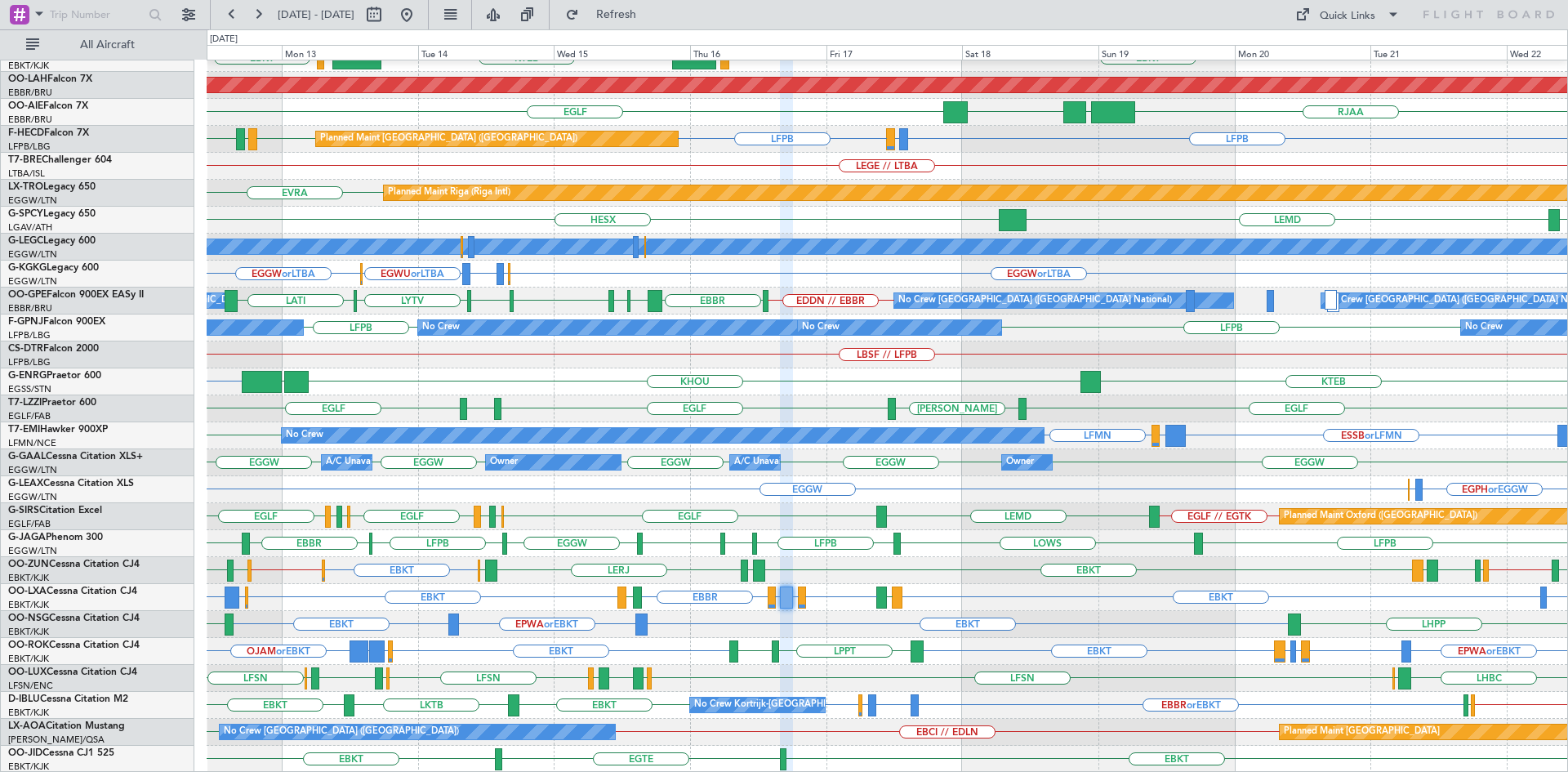
type input "0"
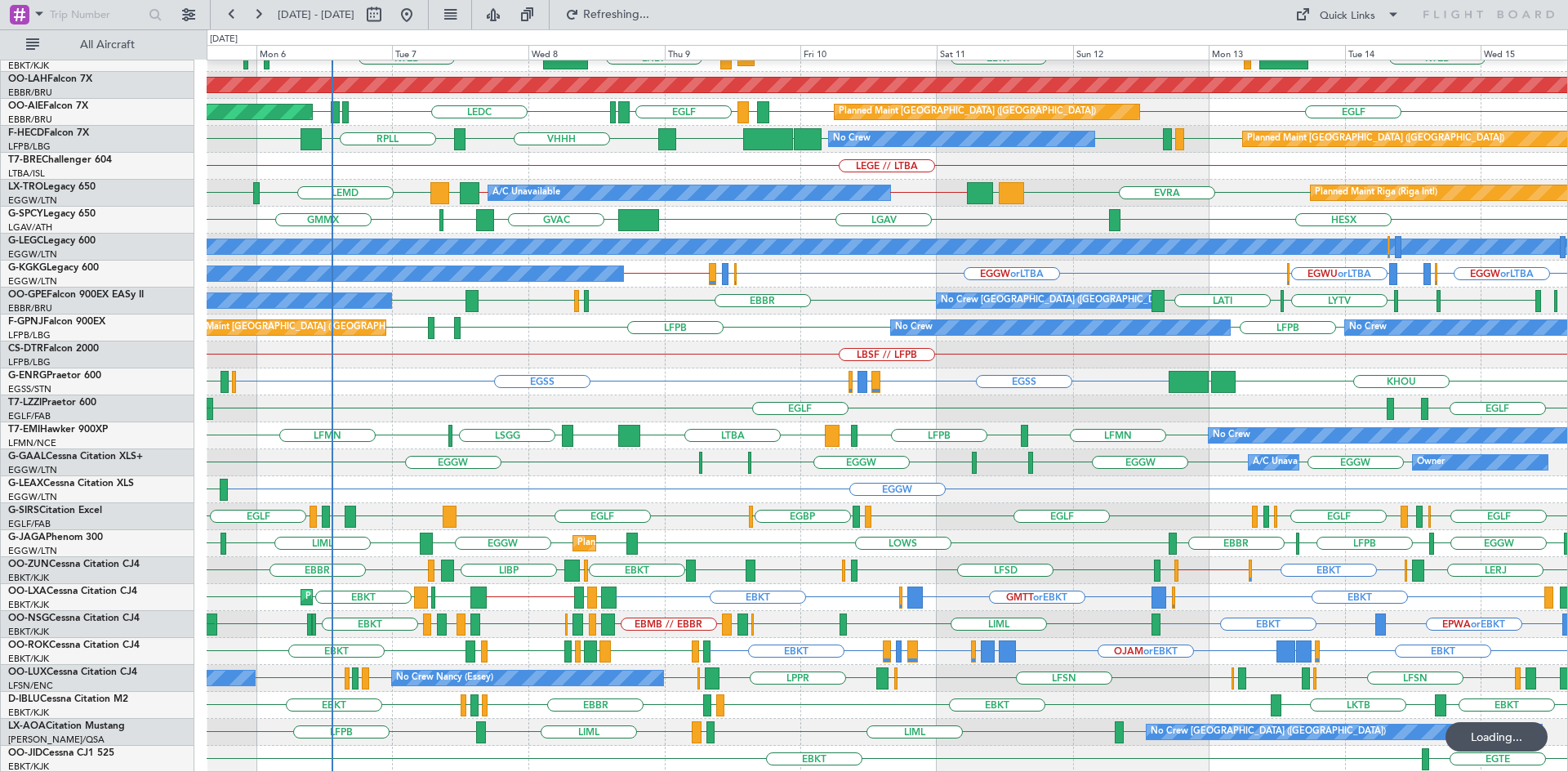
click at [889, 600] on div "Planned Maint Kortrijk-Wevelgem EBKT EGKB or EBKT GMTT or EBKT EGKB or EBKT EBK…" at bounding box center [886, 597] width 1360 height 27
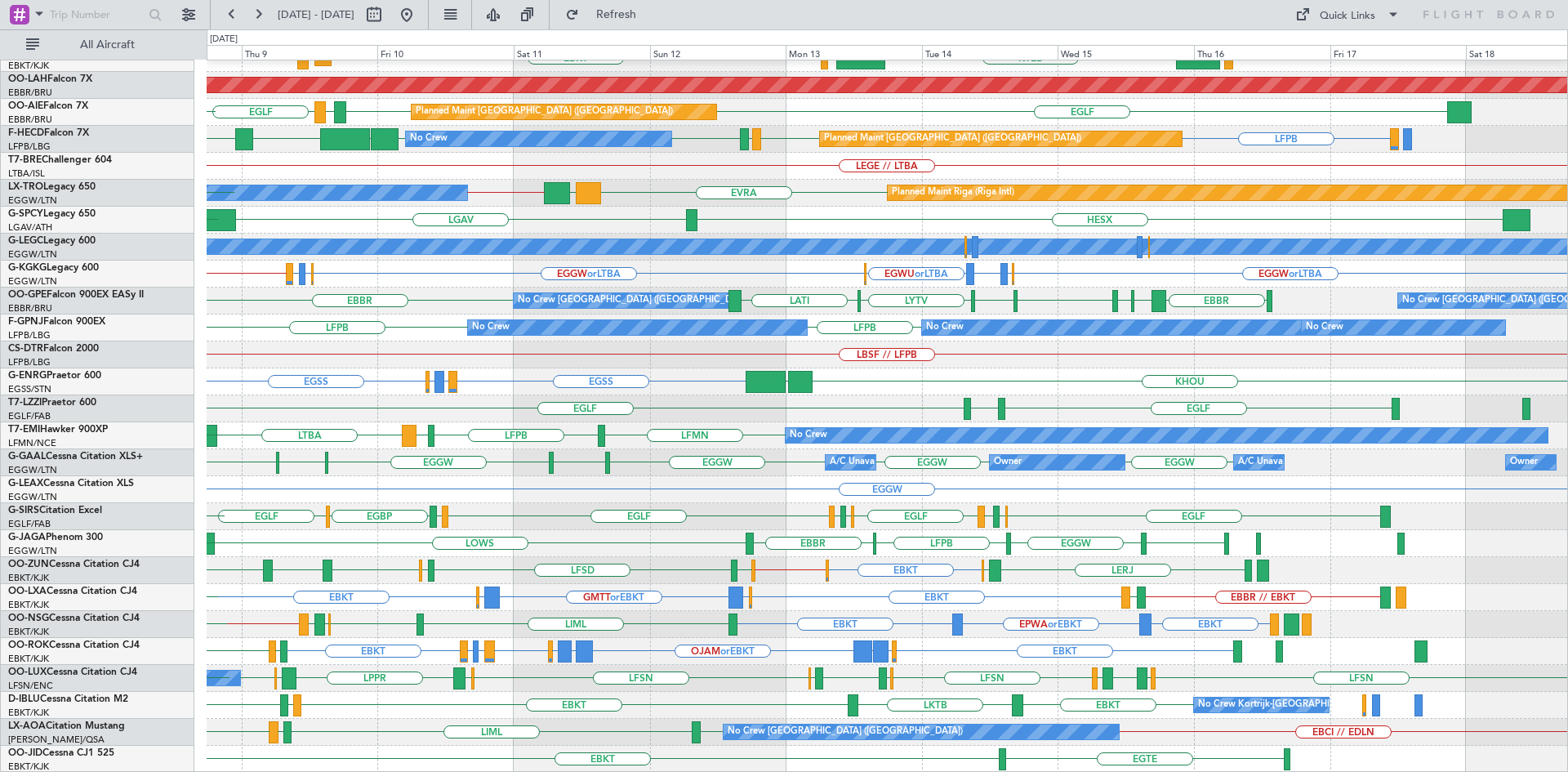
click at [399, 500] on div "EBBR LIML LIMC EBKT EBKT LHBP KTEB Planned Maint Kortrijk-Wevelgem KTEB Planned…" at bounding box center [886, 328] width 1360 height 889
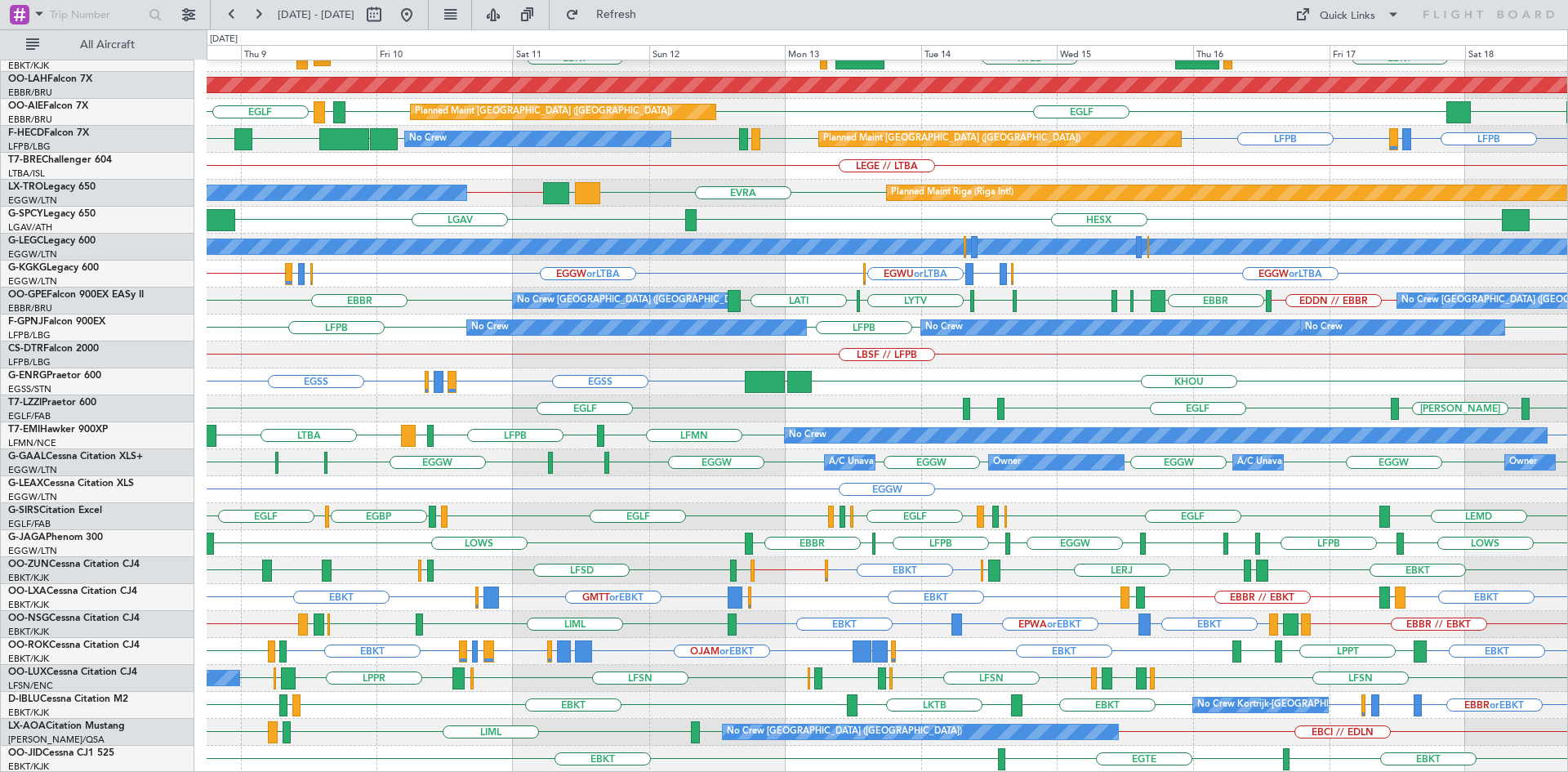
click at [887, 617] on div "EBKT EBKT EPWA or EBKT LIML EBKT EBBR LIRA EBMB // EBBR EBBR // EBKT LFML EGPH" at bounding box center [886, 625] width 1360 height 27
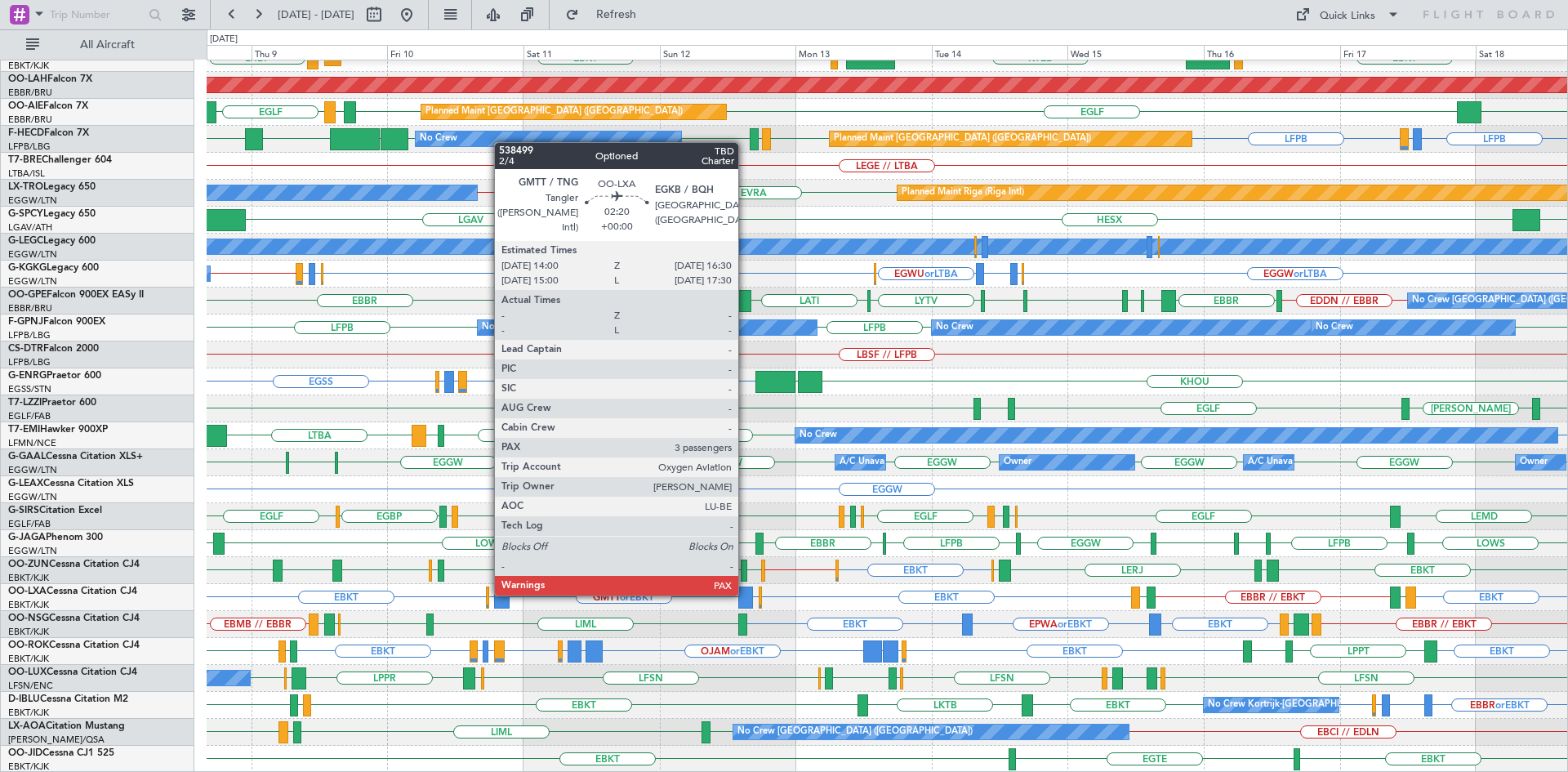
click at [746, 593] on div at bounding box center [745, 597] width 15 height 22
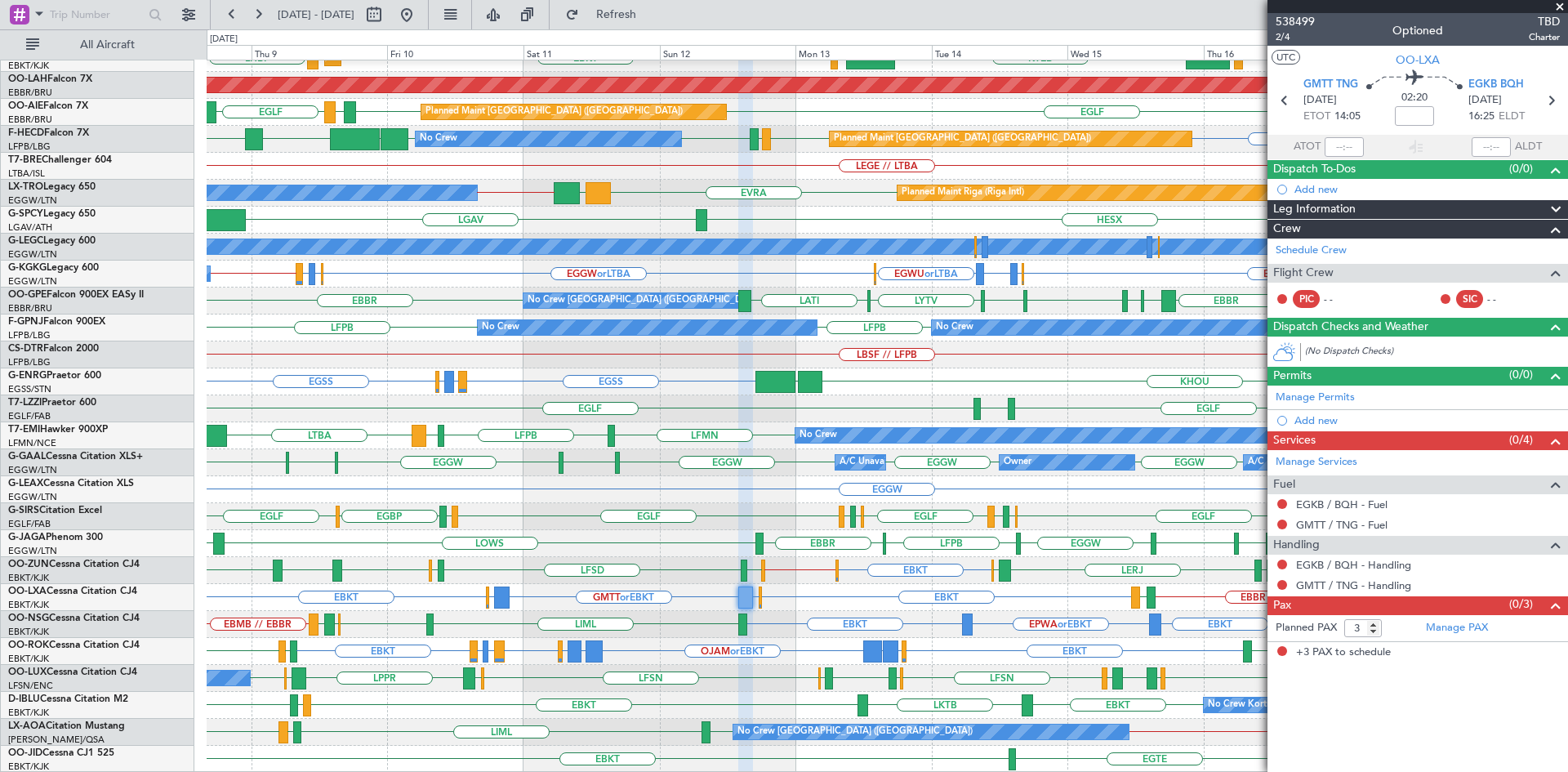
click at [1560, 6] on span at bounding box center [1559, 7] width 16 height 15
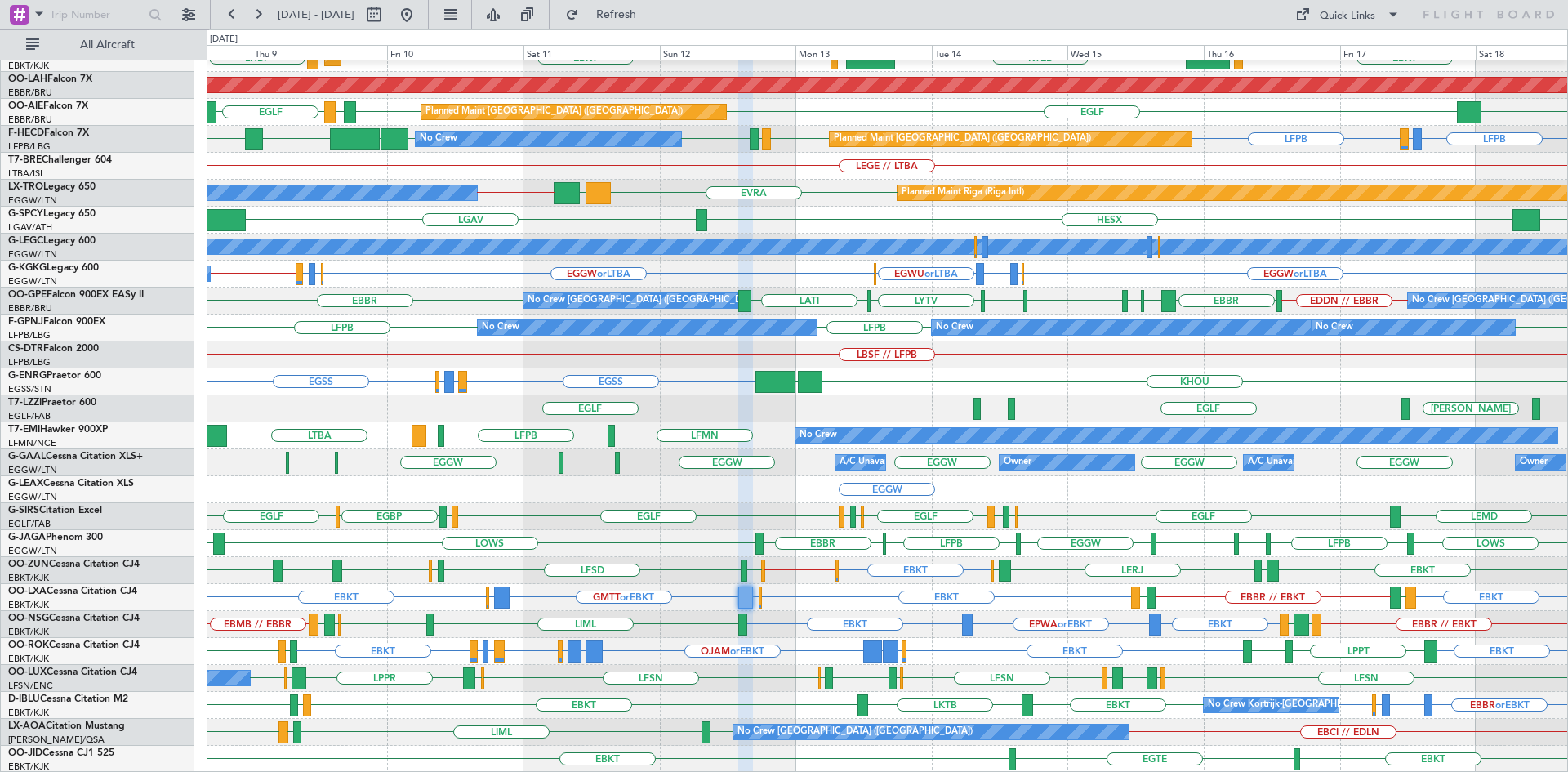
type input "0"
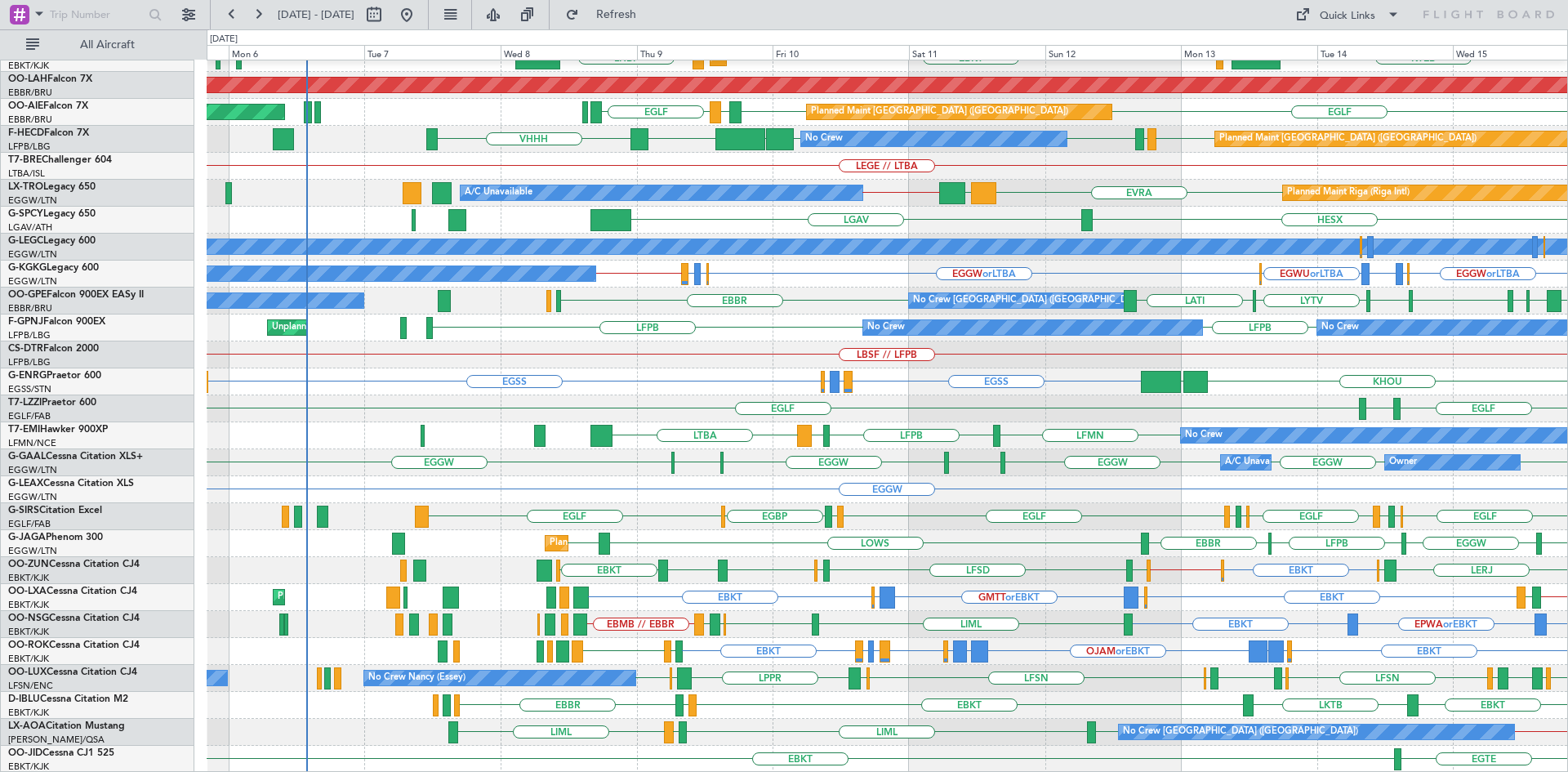
click at [1097, 438] on div "EBBR KTEB LIMC EBKT EBKT LHBP Planned Maint Kortrijk-Wevelgem LOWS EBKT Planned…" at bounding box center [886, 328] width 1360 height 889
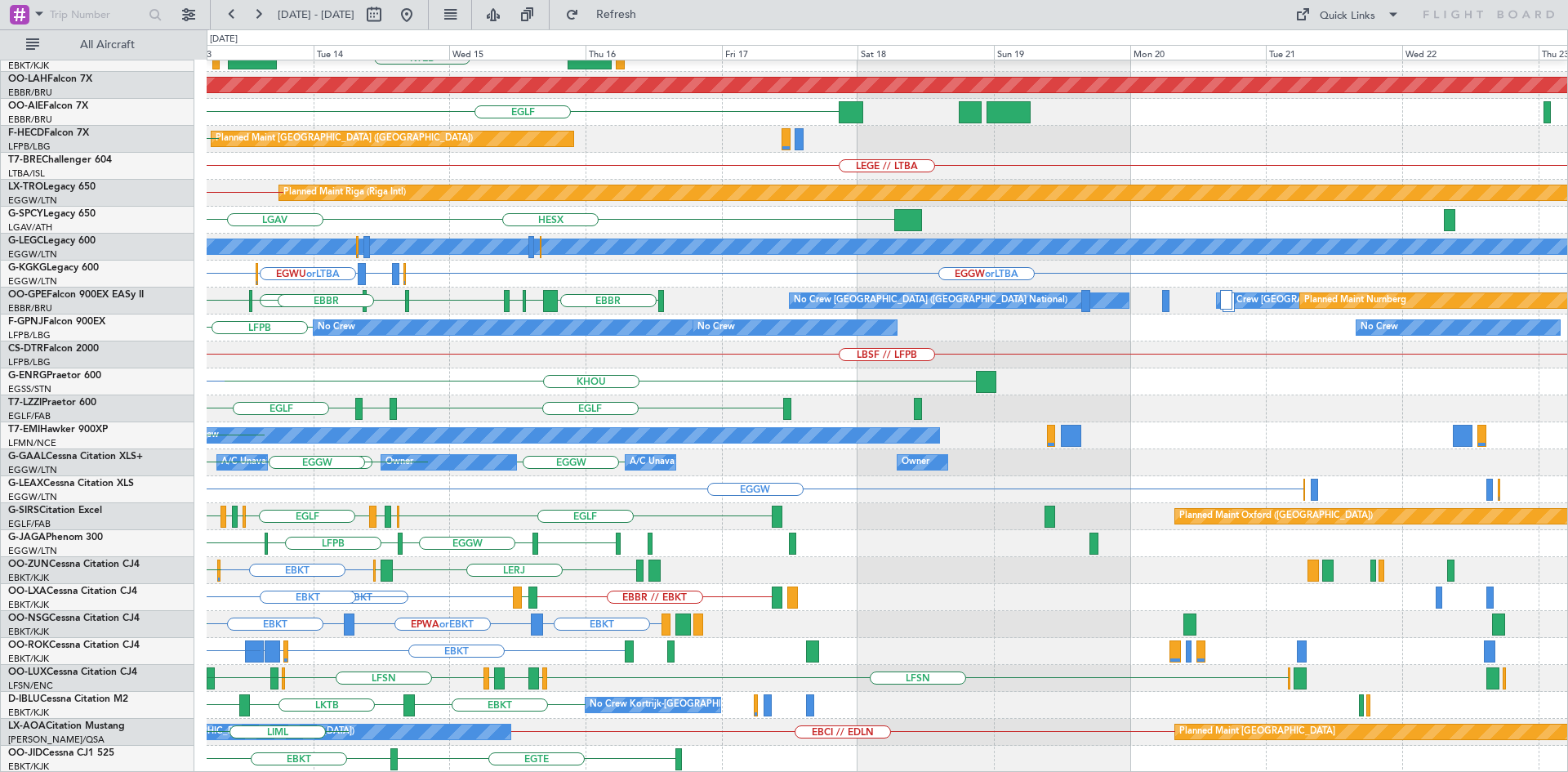
click at [0, 513] on div "EBBR KTEB LIMC EBKT Planned Maint Alton-st Louis (St Louis Regl) EGLF Planned M…" at bounding box center [784, 401] width 1568 height 743
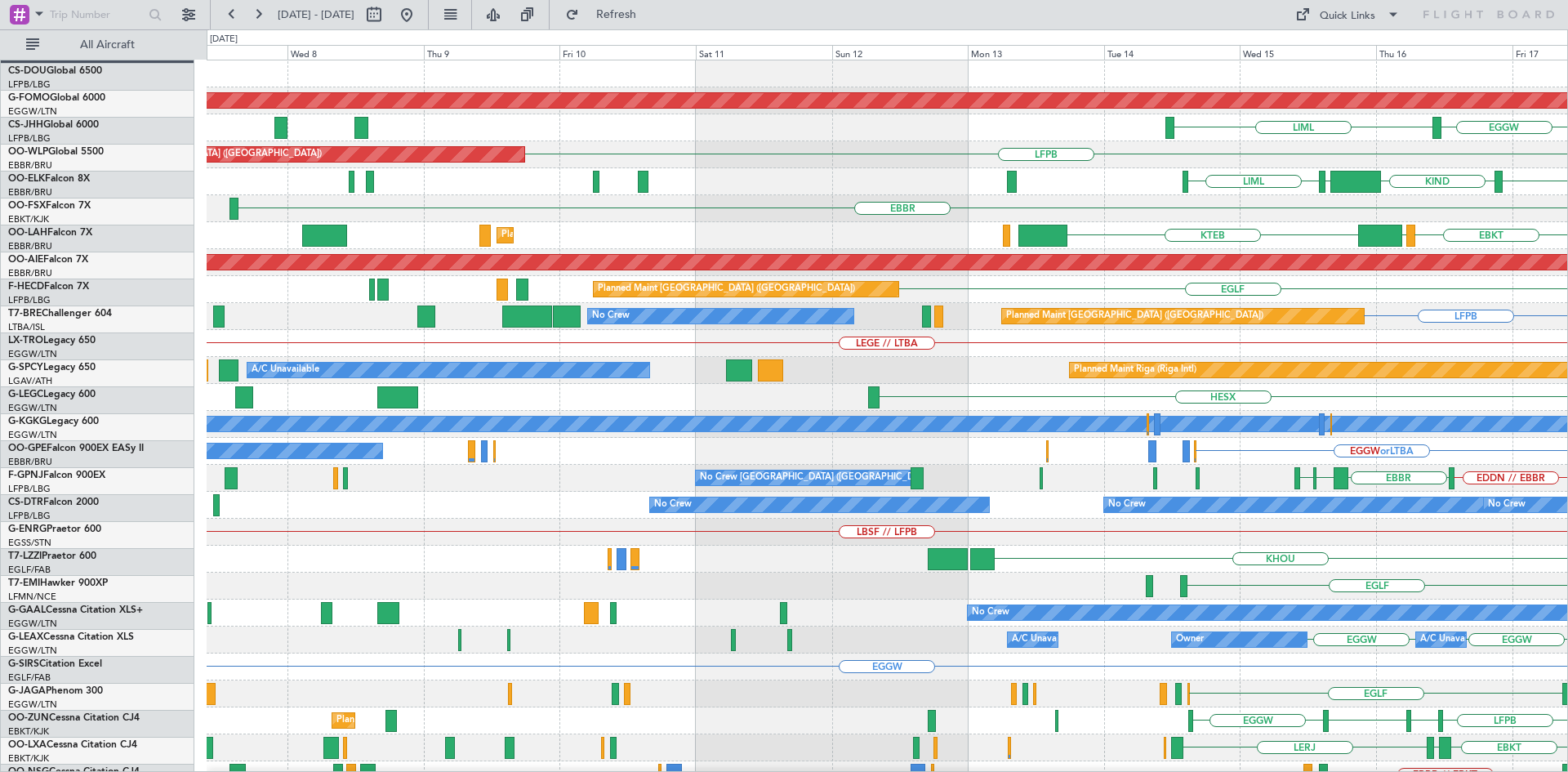
scroll to position [0, 0]
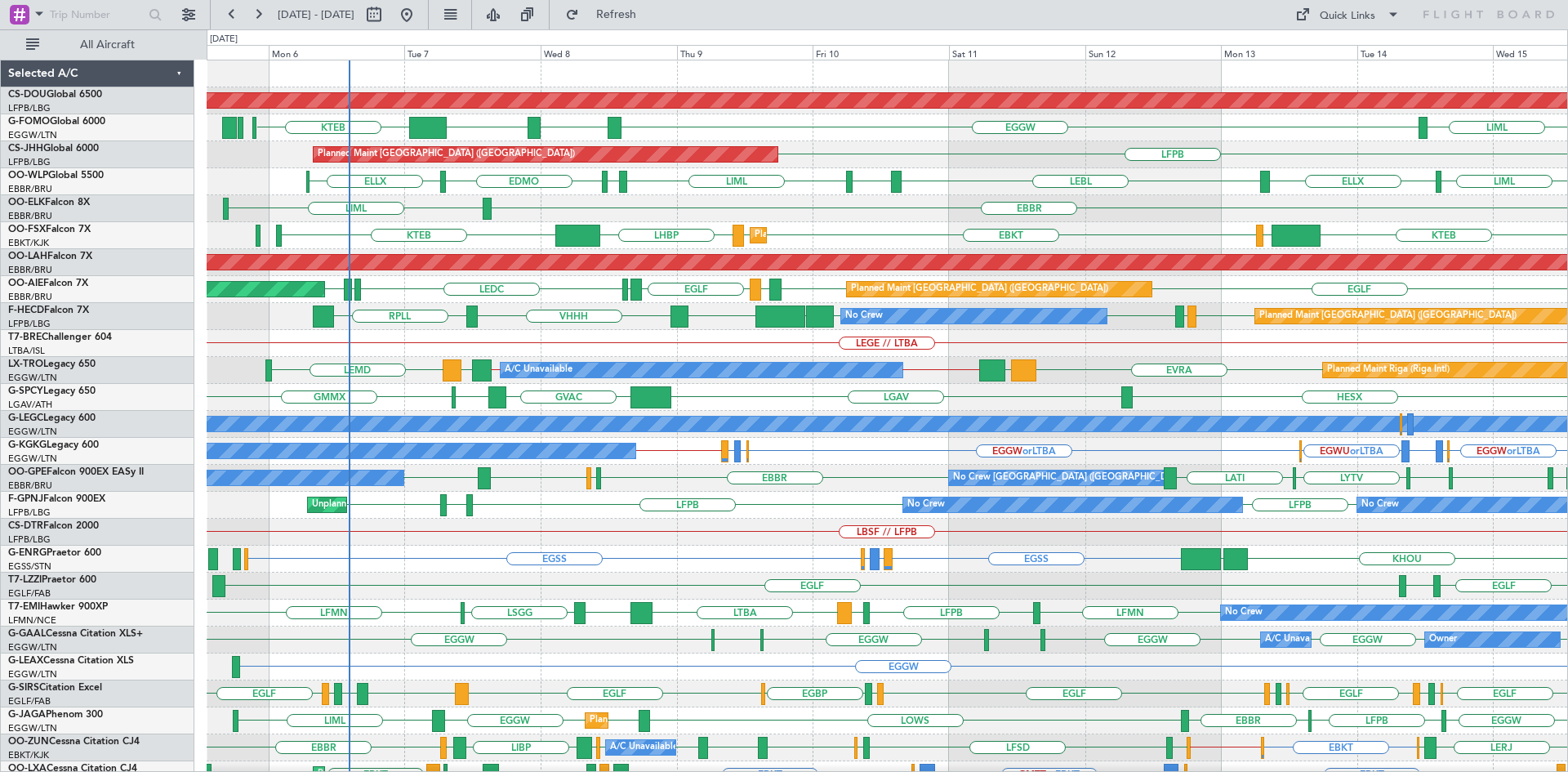
click at [551, 301] on div "Planned Maint London (Farnborough) Unplanned Maint London (Farnborough) EGLF EG…" at bounding box center [886, 290] width 1360 height 27
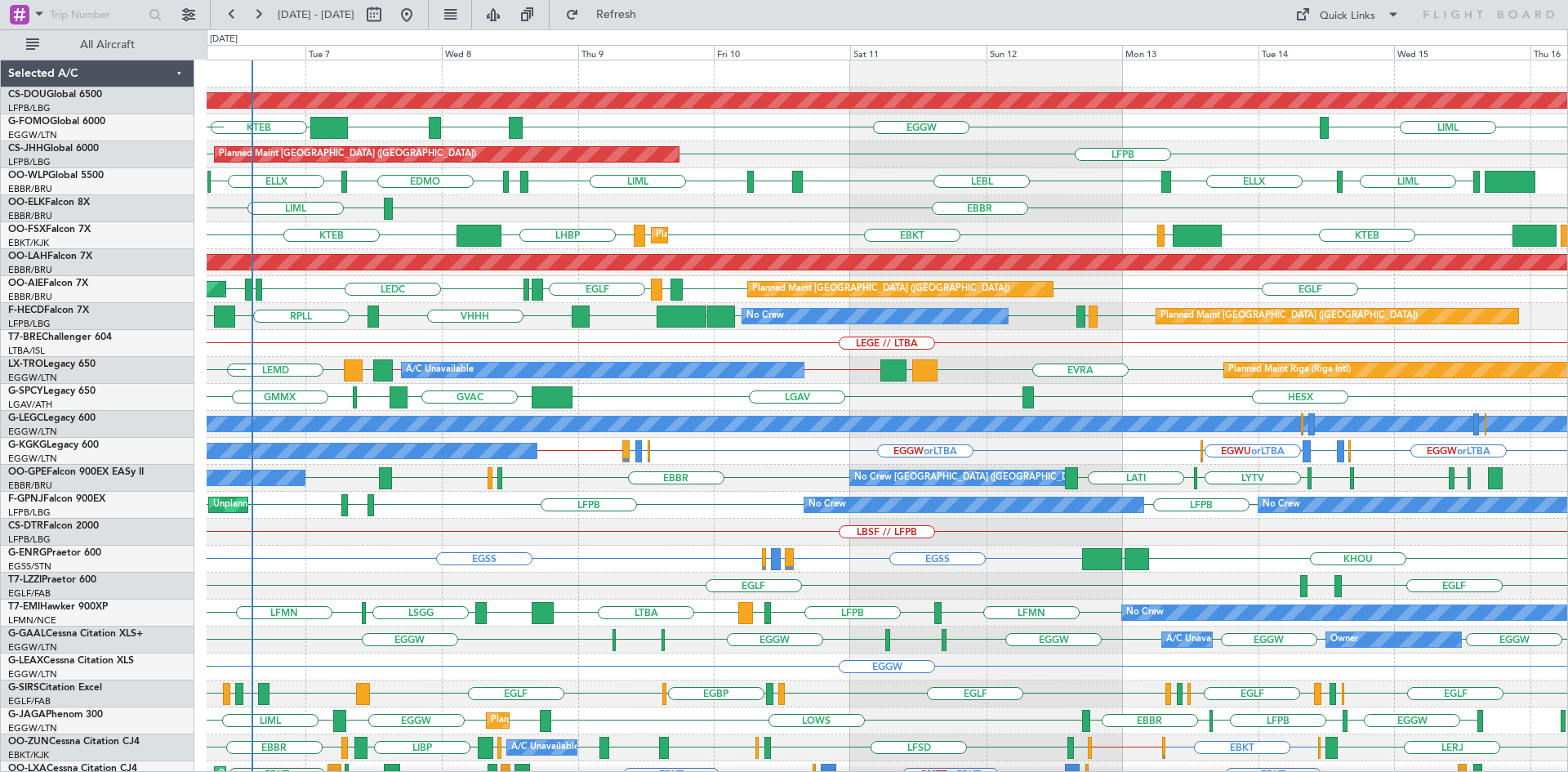
click at [522, 198] on div "Planned Maint London (Biggin Hill) LIML EGGW ESSA EGGW KTEB KJPX KTEB MYAM LFPB…" at bounding box center [886, 504] width 1360 height 889
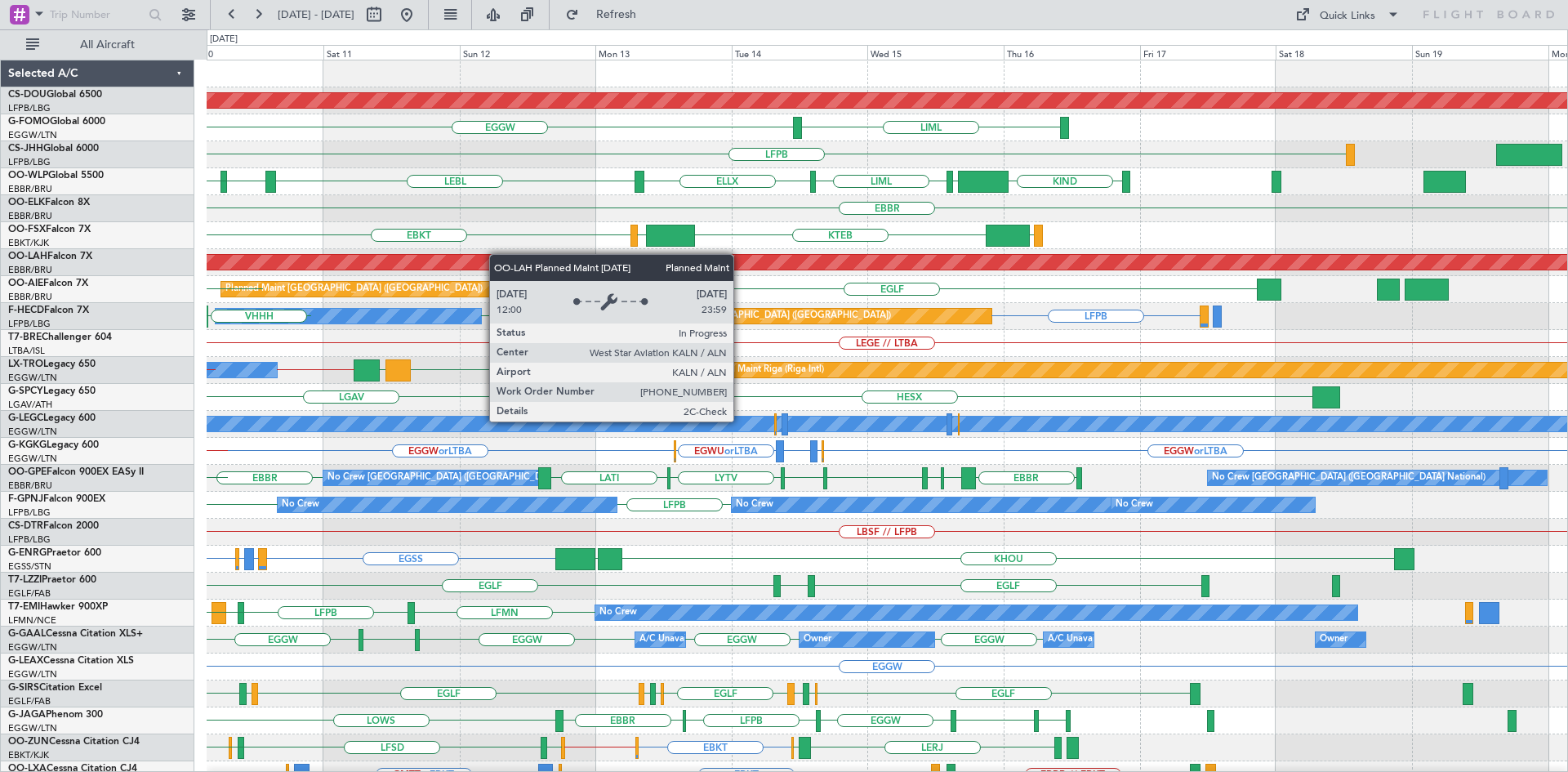
click at [497, 254] on div "Planned Maint London (Biggin Hill) LIML EGGW ESSA EGGW LFPB Planned Maint Paris…" at bounding box center [886, 504] width 1360 height 889
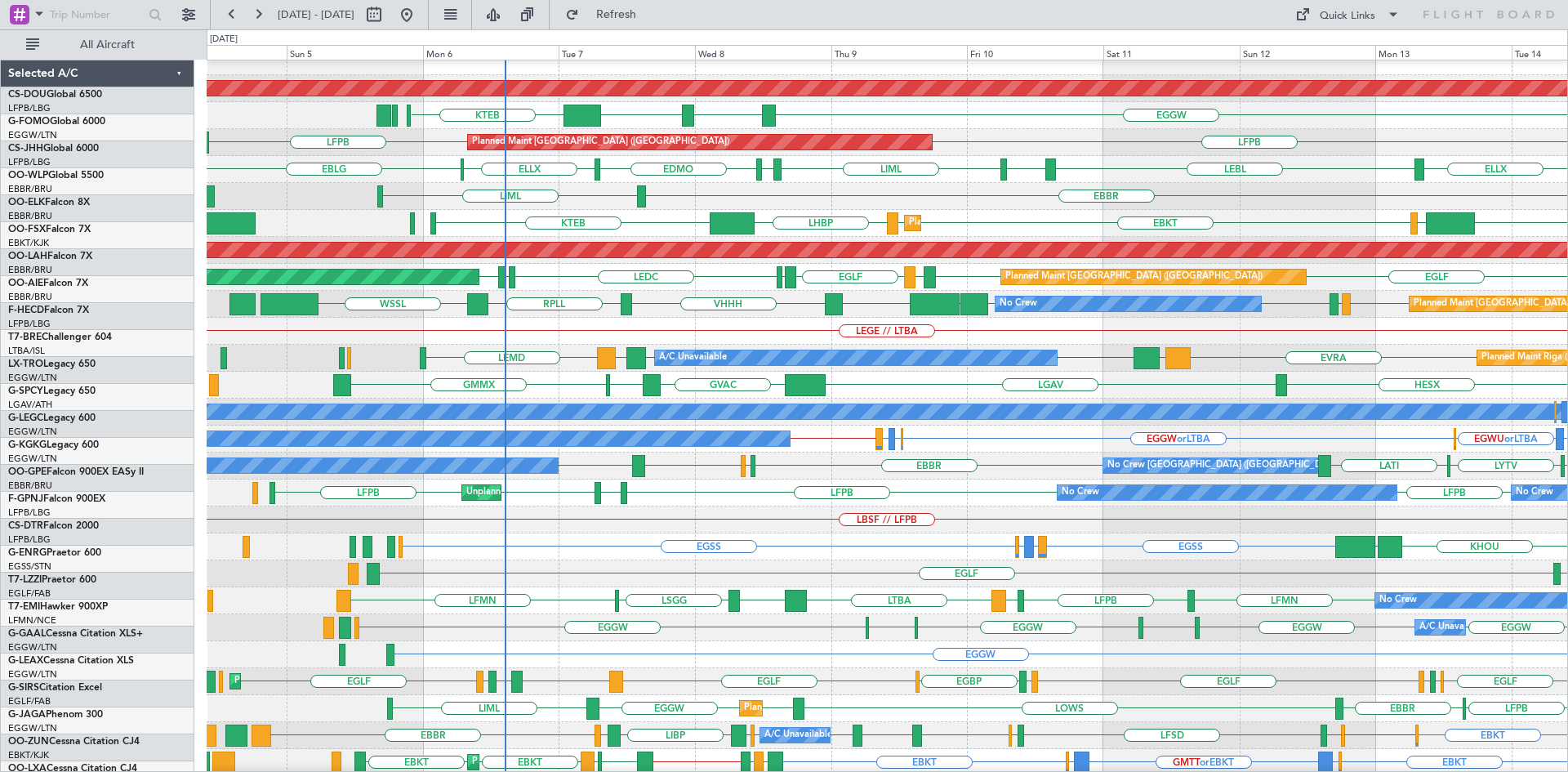
scroll to position [13, 0]
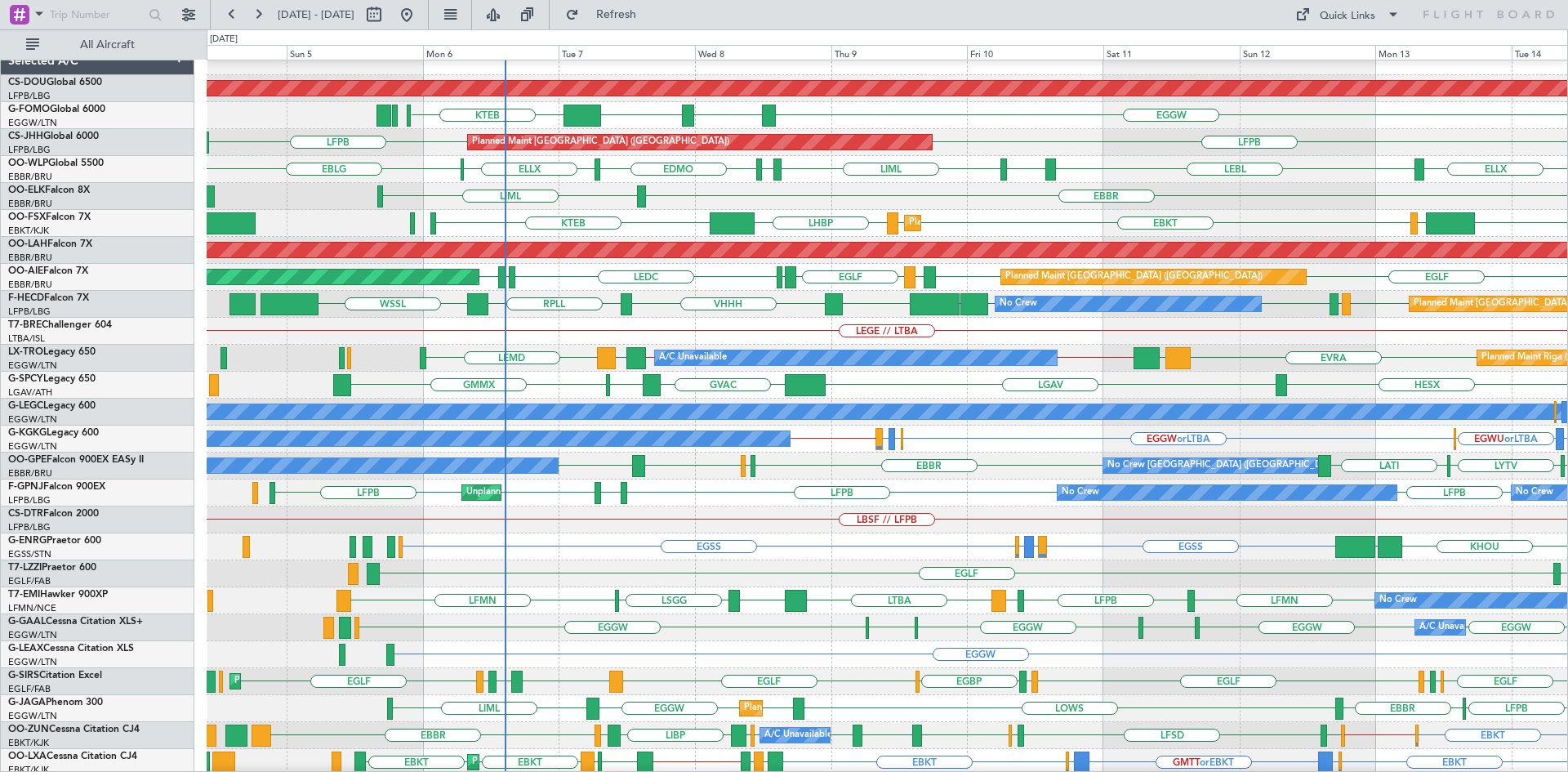
click at [1567, 220] on html "06 Oct 2025 - 16 Oct 2025 Refresh Quick Links All Aircraft Planned Maint London…" at bounding box center [784, 386] width 1568 height 772
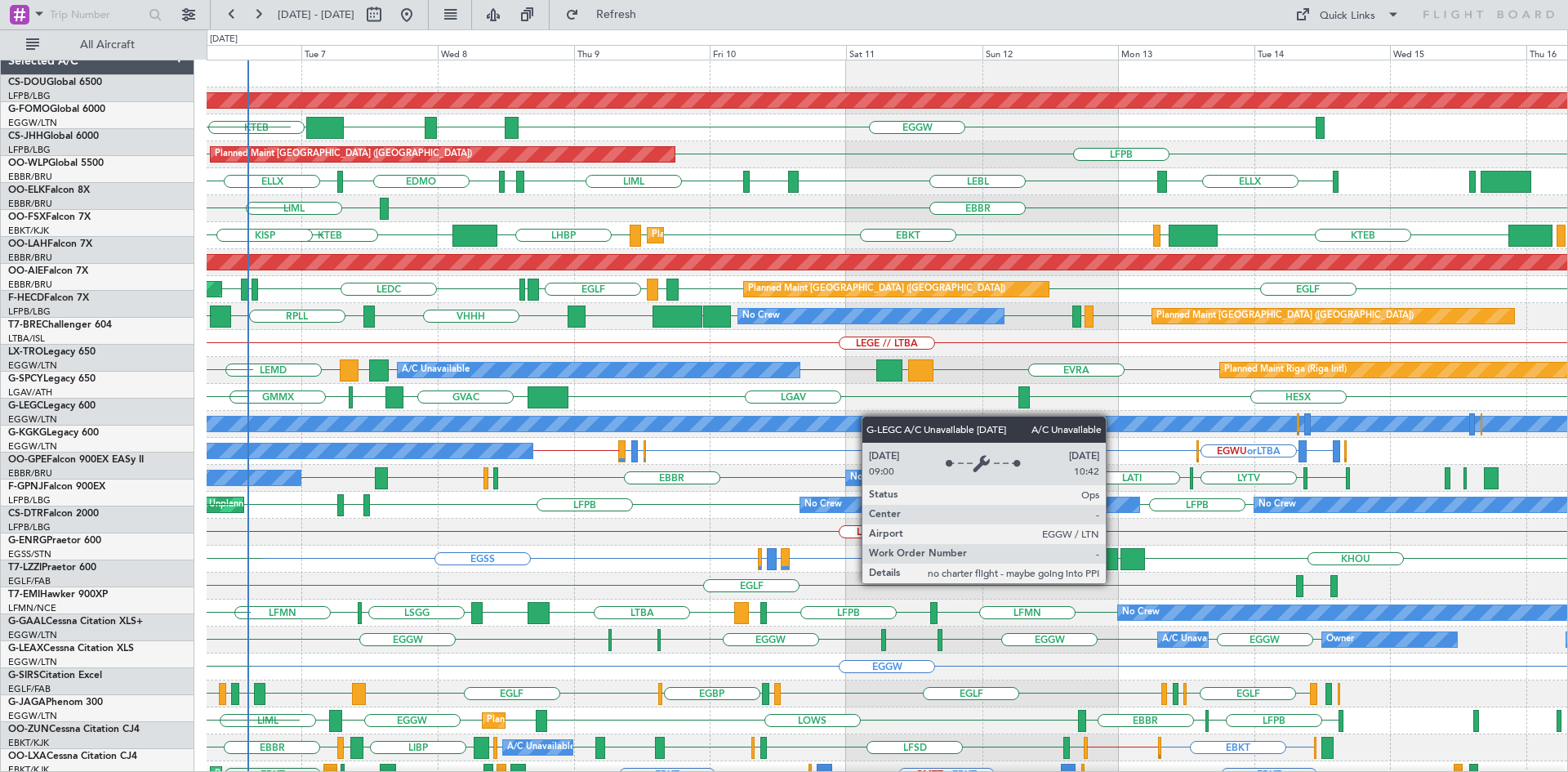
scroll to position [0, 0]
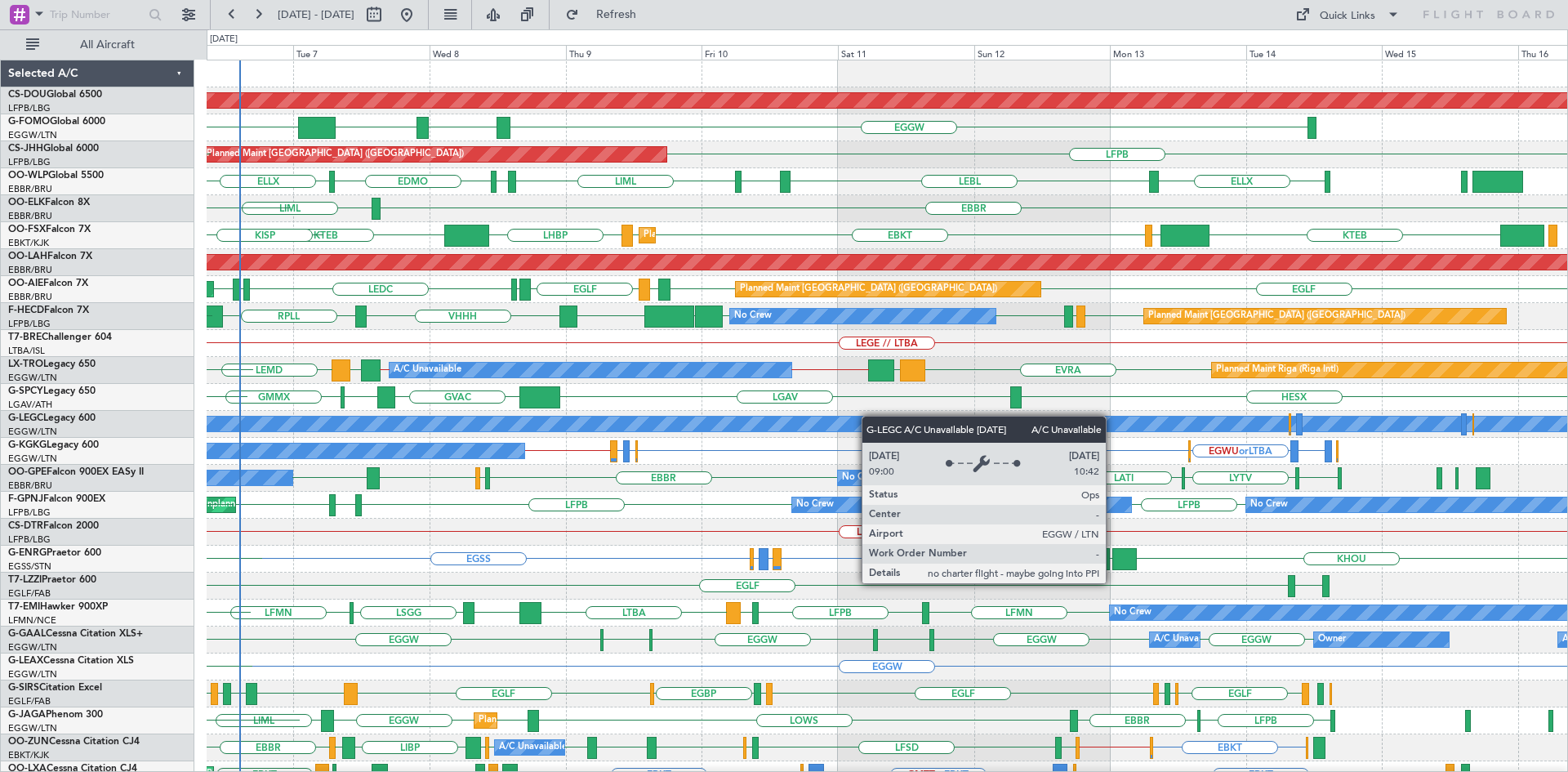
click at [809, 426] on div "Planned Maint London (Biggin Hill) EGGW ESSA EGGW KTEB KJPX KTEB MYAM Planned M…" at bounding box center [886, 504] width 1360 height 889
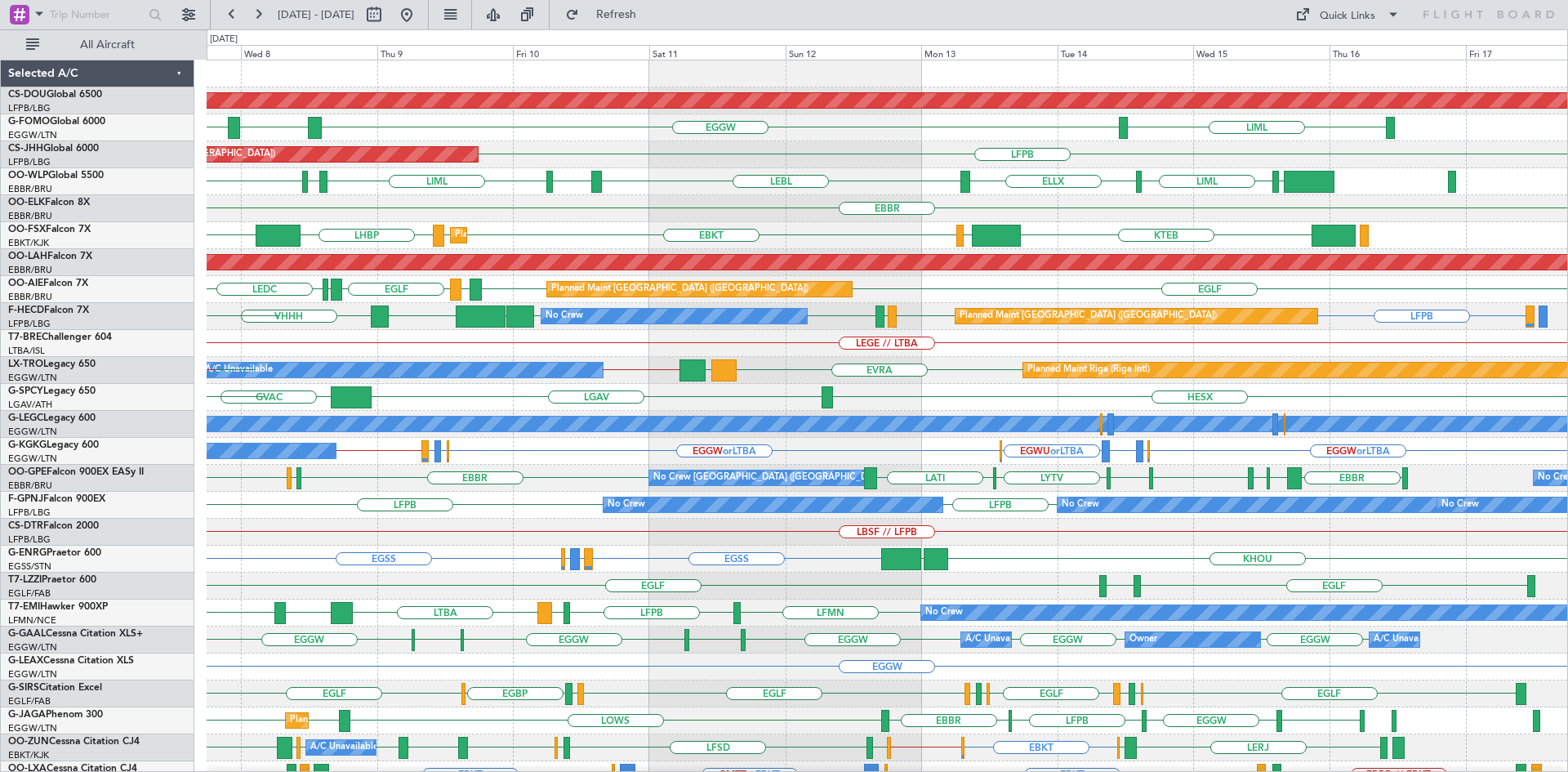
click at [589, 522] on div "Planned Maint London (Biggin Hill) LIML EGGW ESSA EGGW KTEB LFPB Planned Maint …" at bounding box center [886, 504] width 1360 height 889
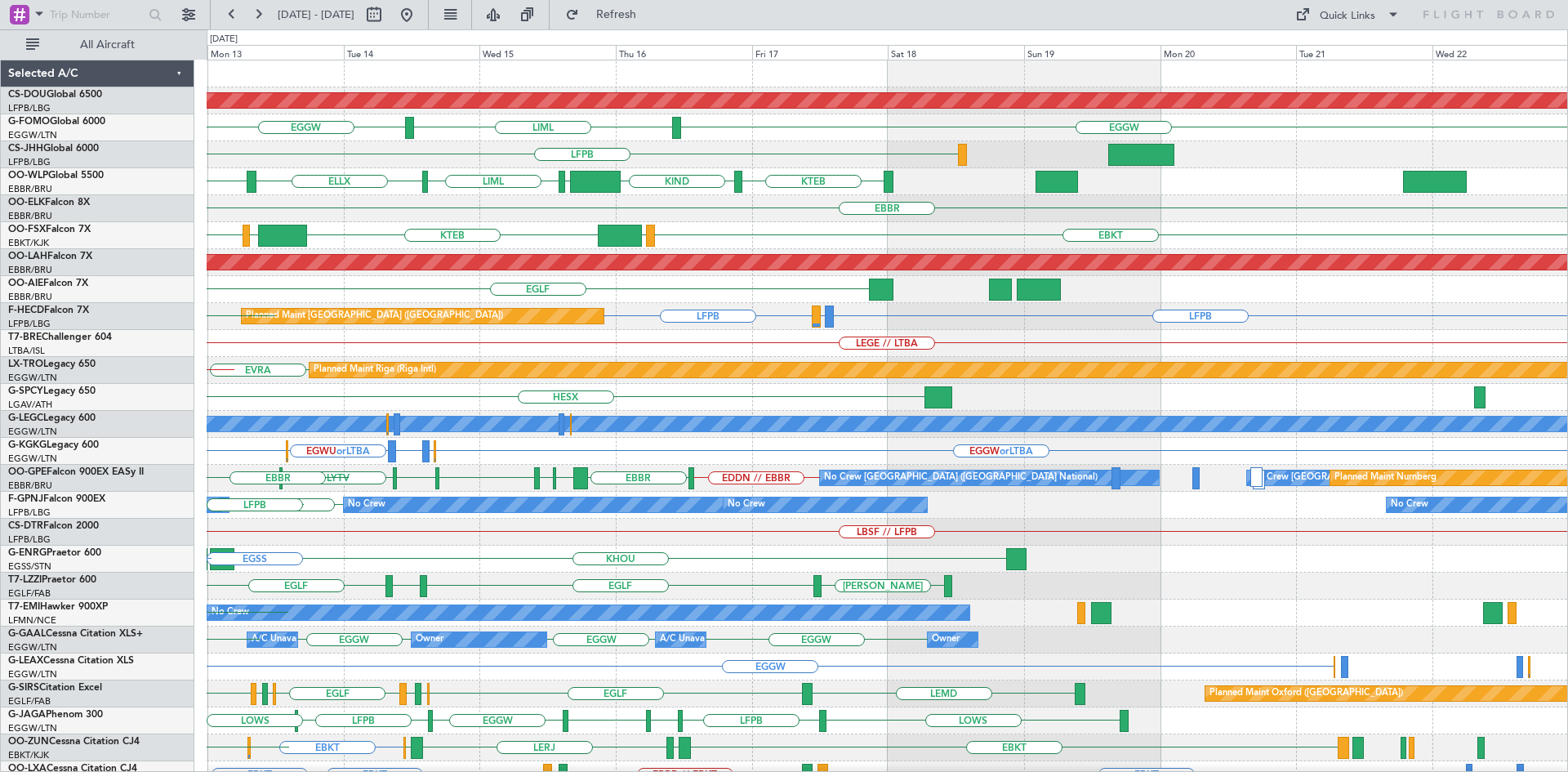
click at [0, 588] on div "Planned Maint London (Biggin Hill) EGGW LIML EGGW LFPB KTEB KIND EBLG LIML ELLX…" at bounding box center [784, 401] width 1568 height 743
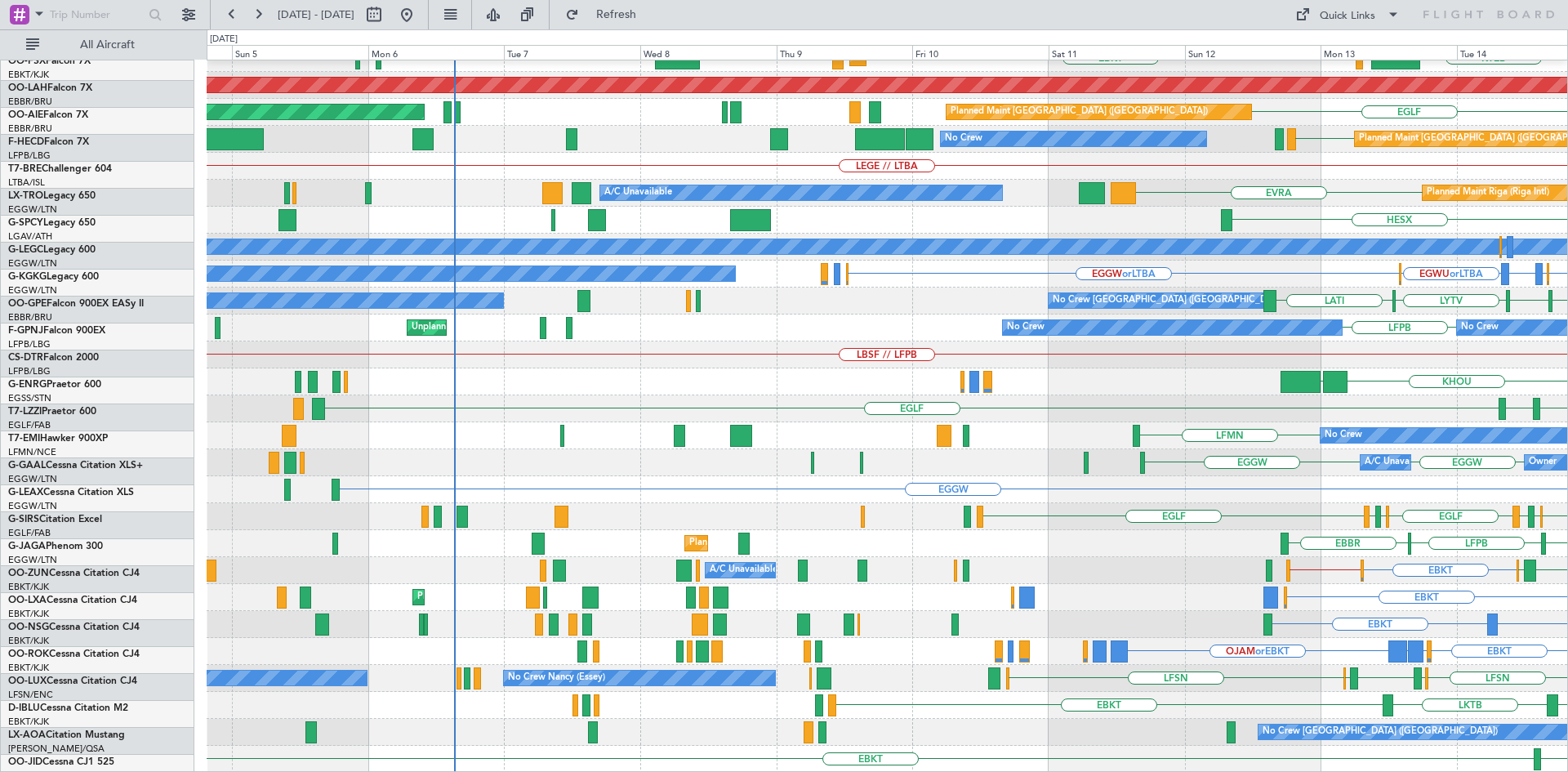
scroll to position [177, 0]
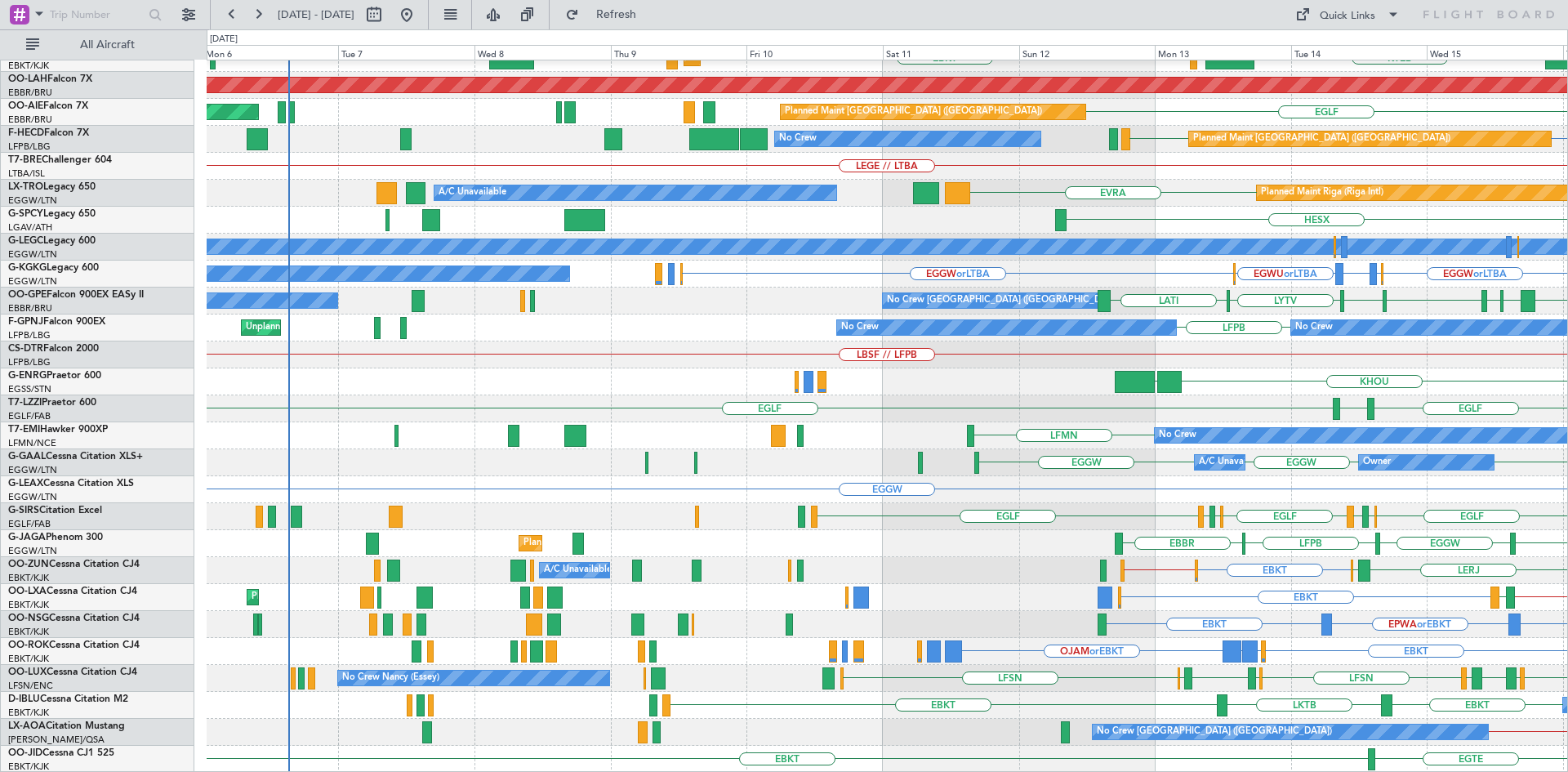
click at [1426, 360] on div "LBSF // LFPB" at bounding box center [886, 355] width 1360 height 27
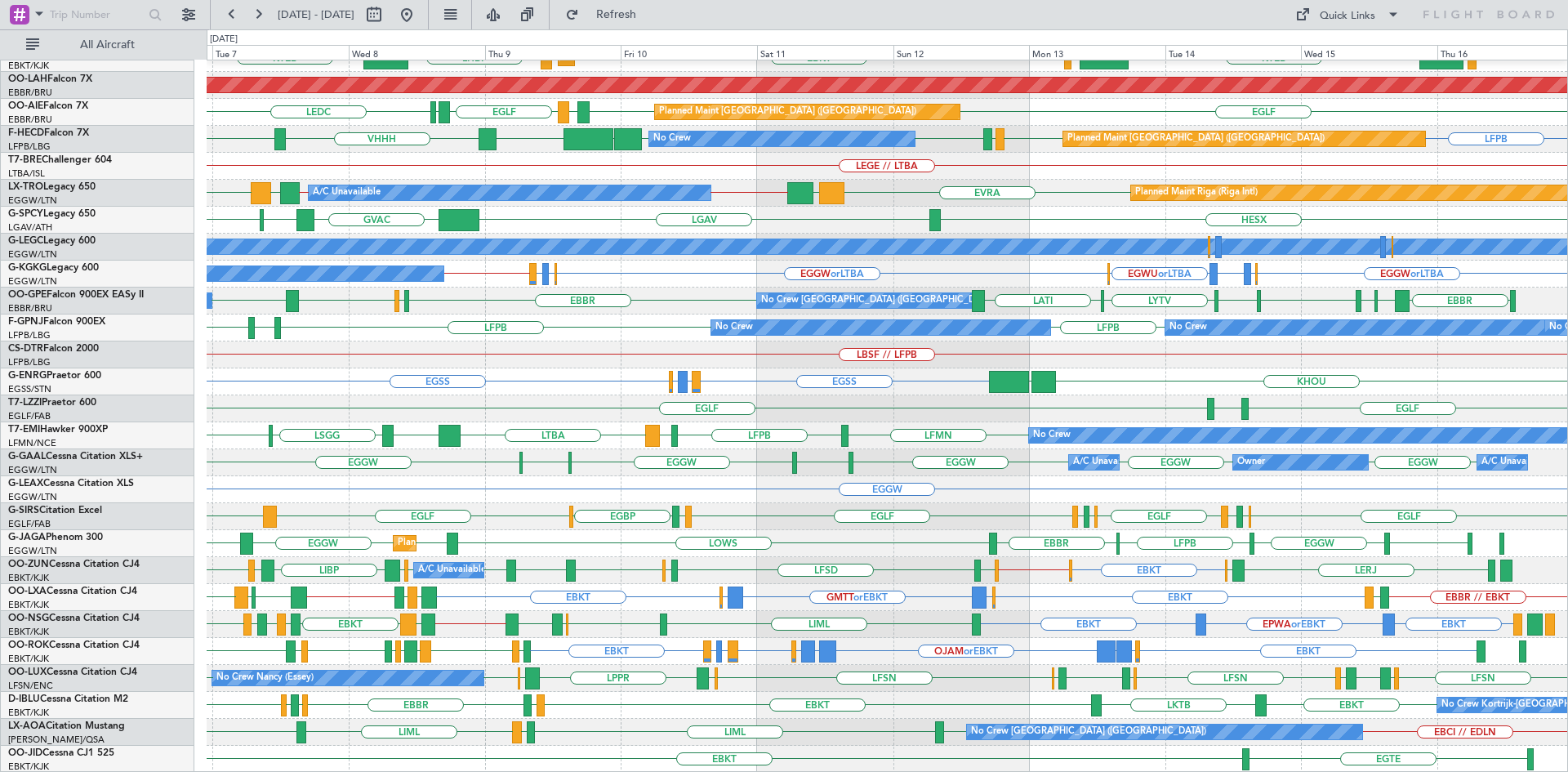
click at [846, 609] on div "EBBR LIML Planned Maint Kortrijk-Wevelgem KTEB LIMC EBKT EBKT LHBP KTEB KPVD Pl…" at bounding box center [886, 328] width 1360 height 889
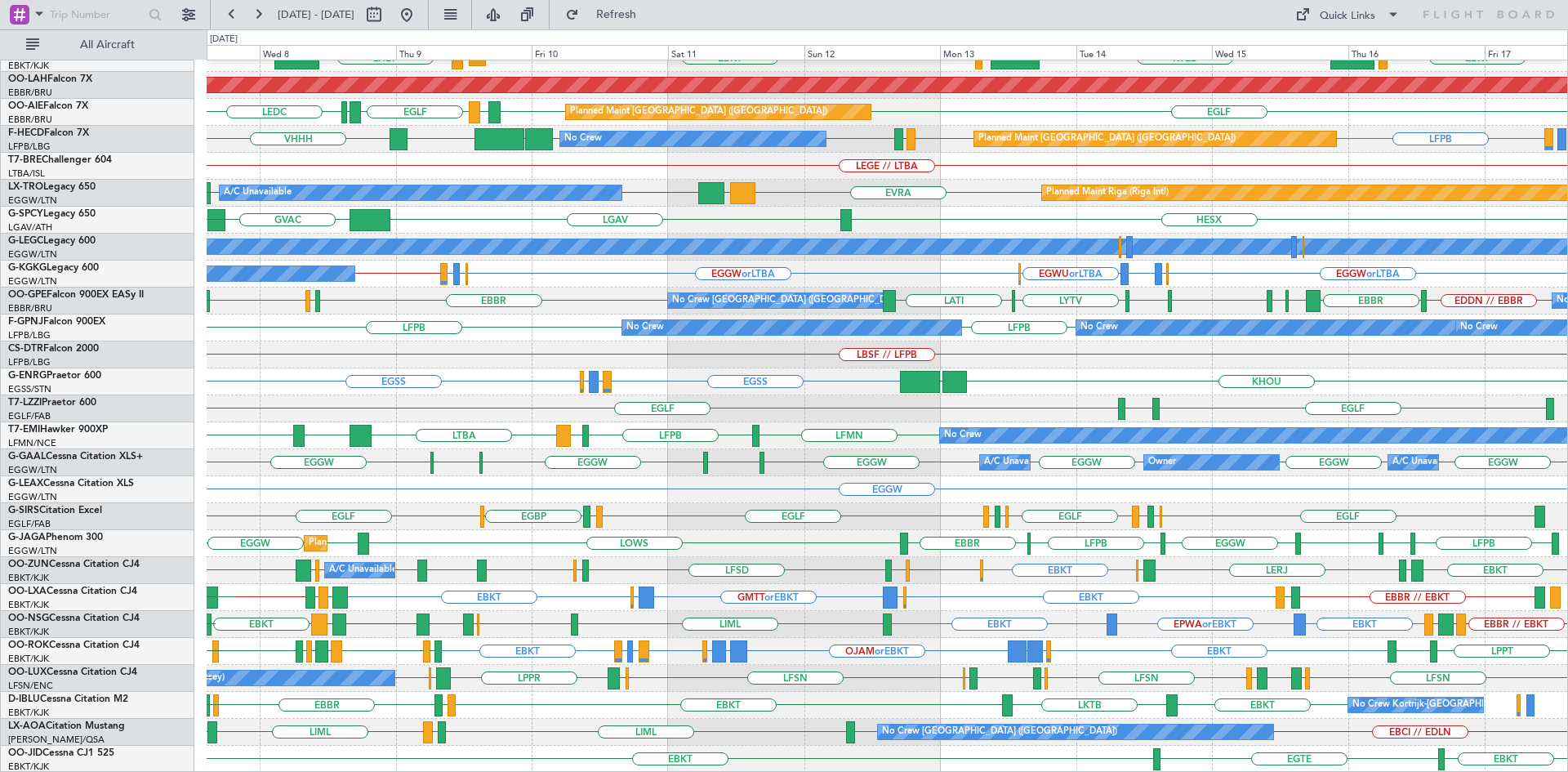
click at [1156, 672] on div "No Crew Nancy (Essey) LFSN LSZH LIEE LSZH LFSN ELLX EGBB ELLX LFSN EDSB LPPR ED…" at bounding box center [886, 679] width 1360 height 27
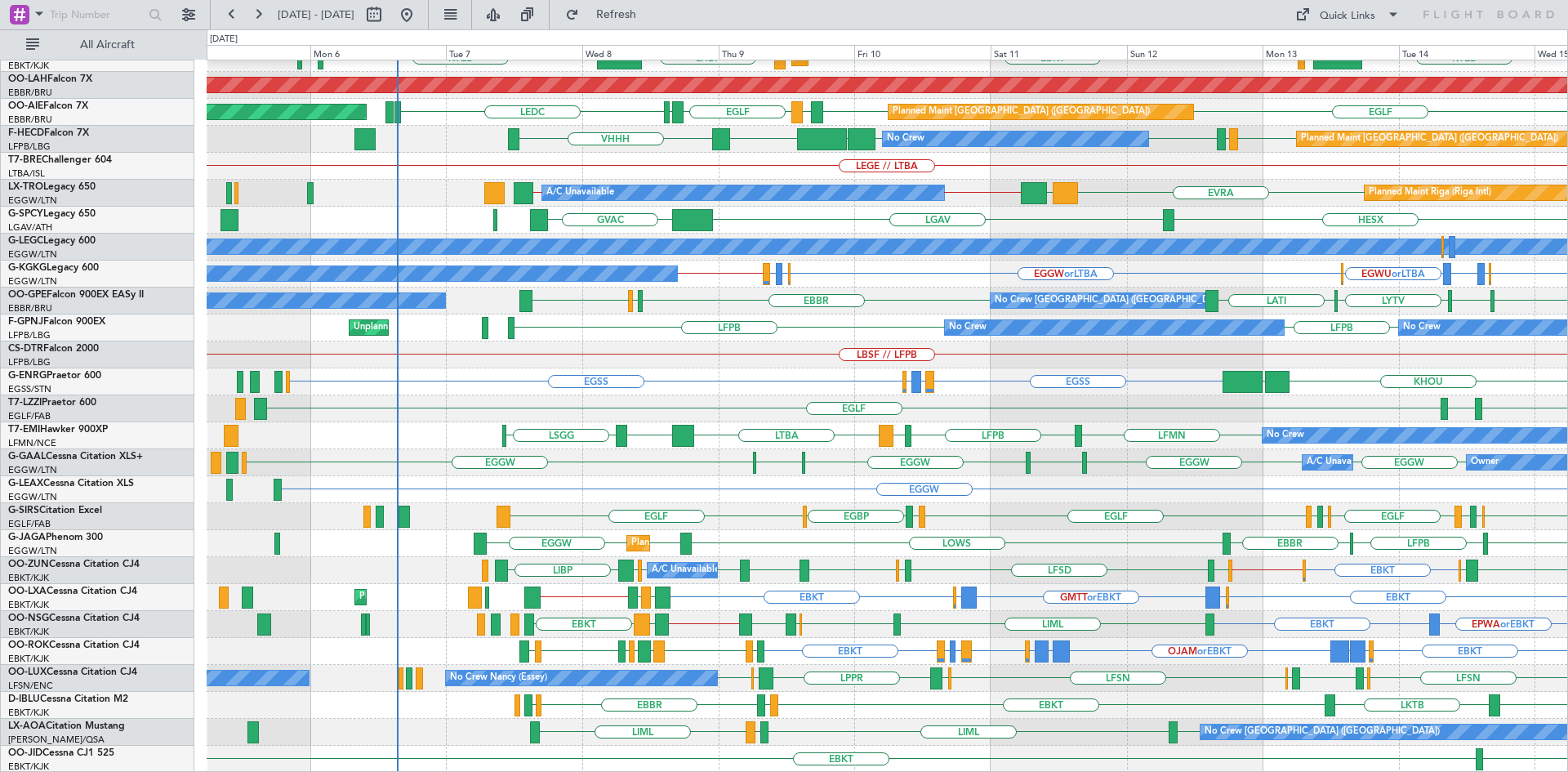
click at [727, 458] on div "EBBR EBKT EBKT LHBP KTEB Planned Maint Kortrijk-Wevelgem LIMC KTEB LOWS EBKT Pl…" at bounding box center [886, 328] width 1360 height 889
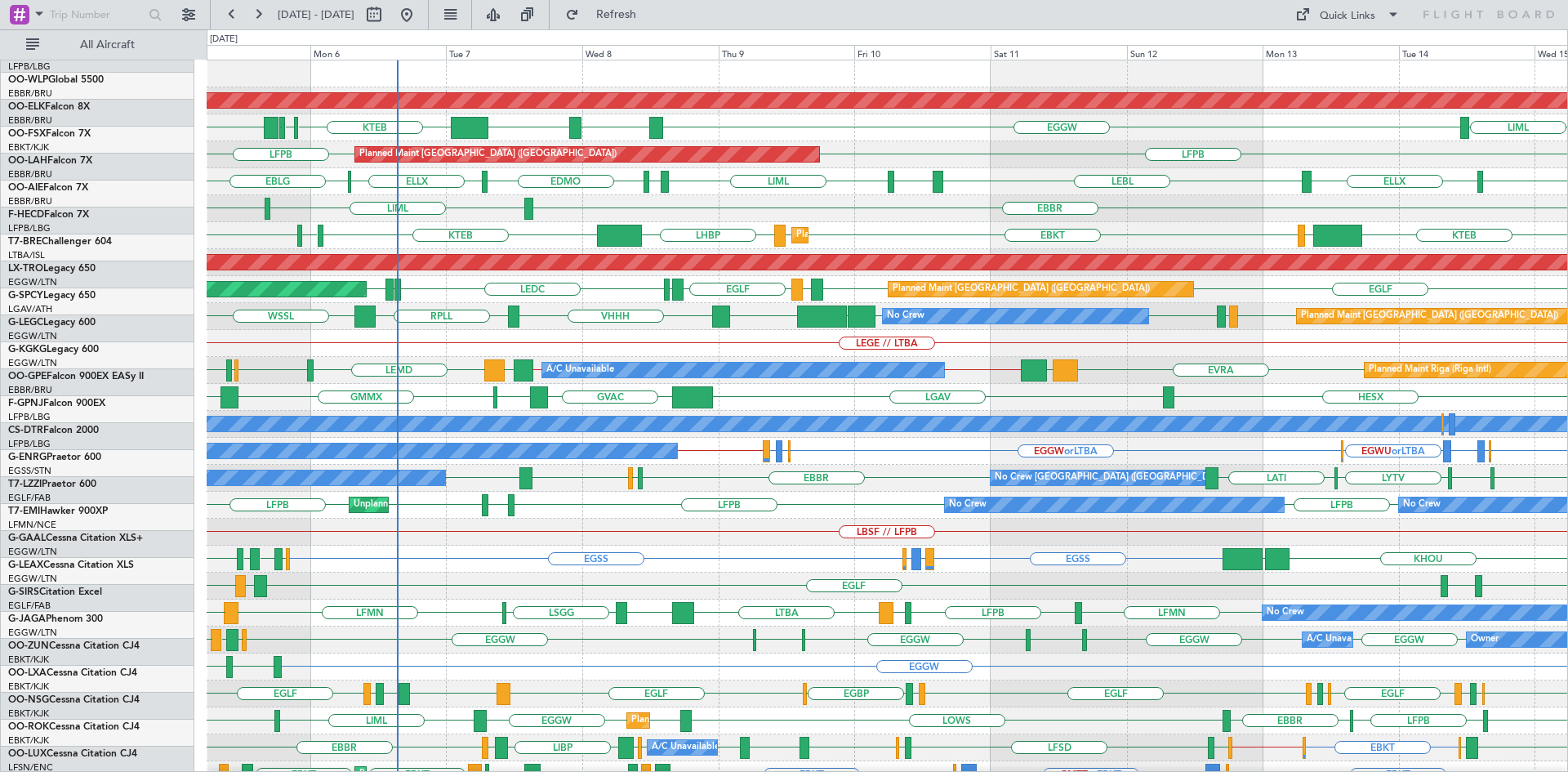
scroll to position [0, 0]
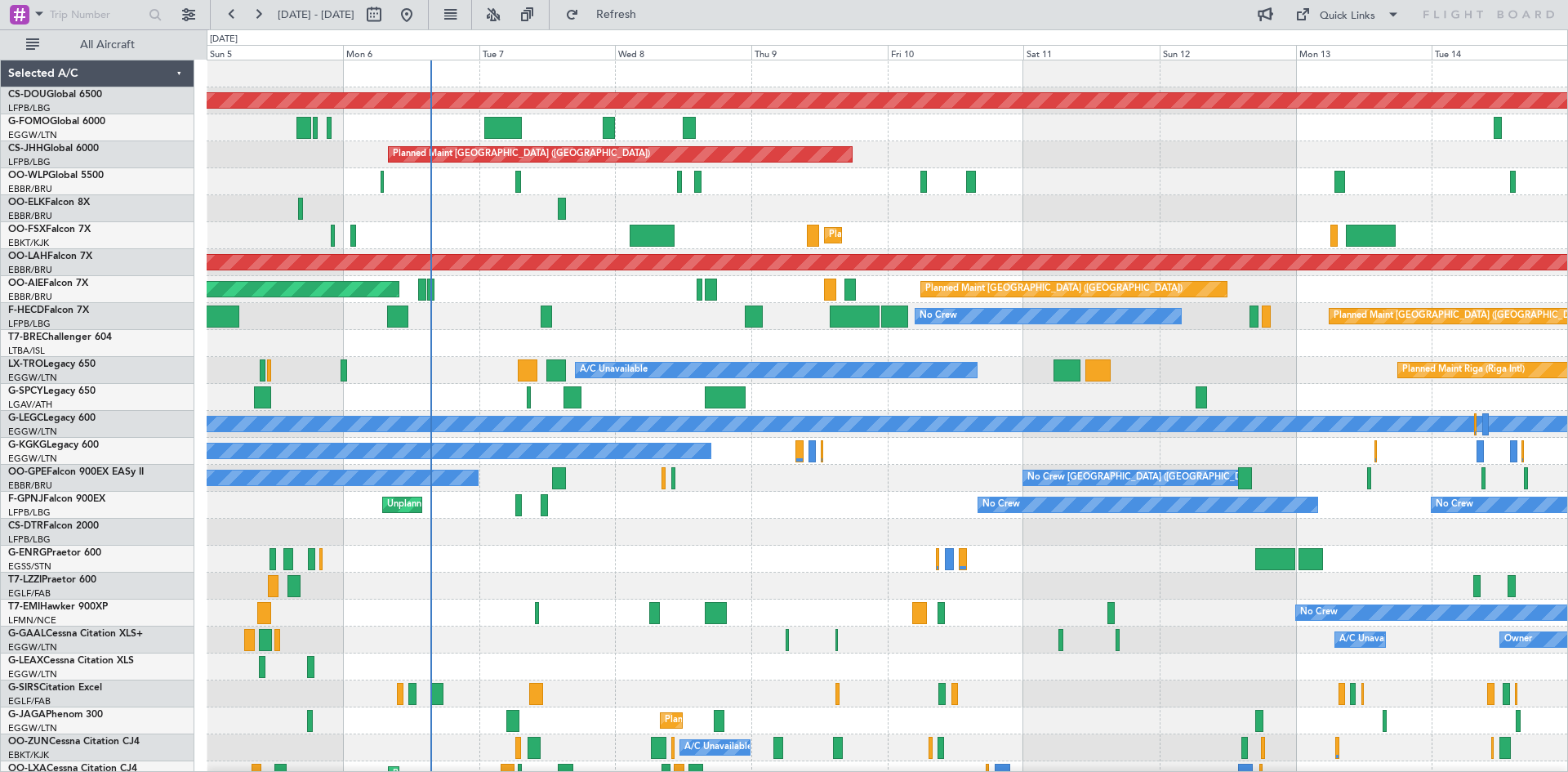
click at [575, 326] on div "No Crew Planned Maint [GEOGRAPHIC_DATA] ([GEOGRAPHIC_DATA]) No Crew AOG Maint […" at bounding box center [886, 316] width 1360 height 27
click at [506, 18] on button at bounding box center [493, 15] width 26 height 26
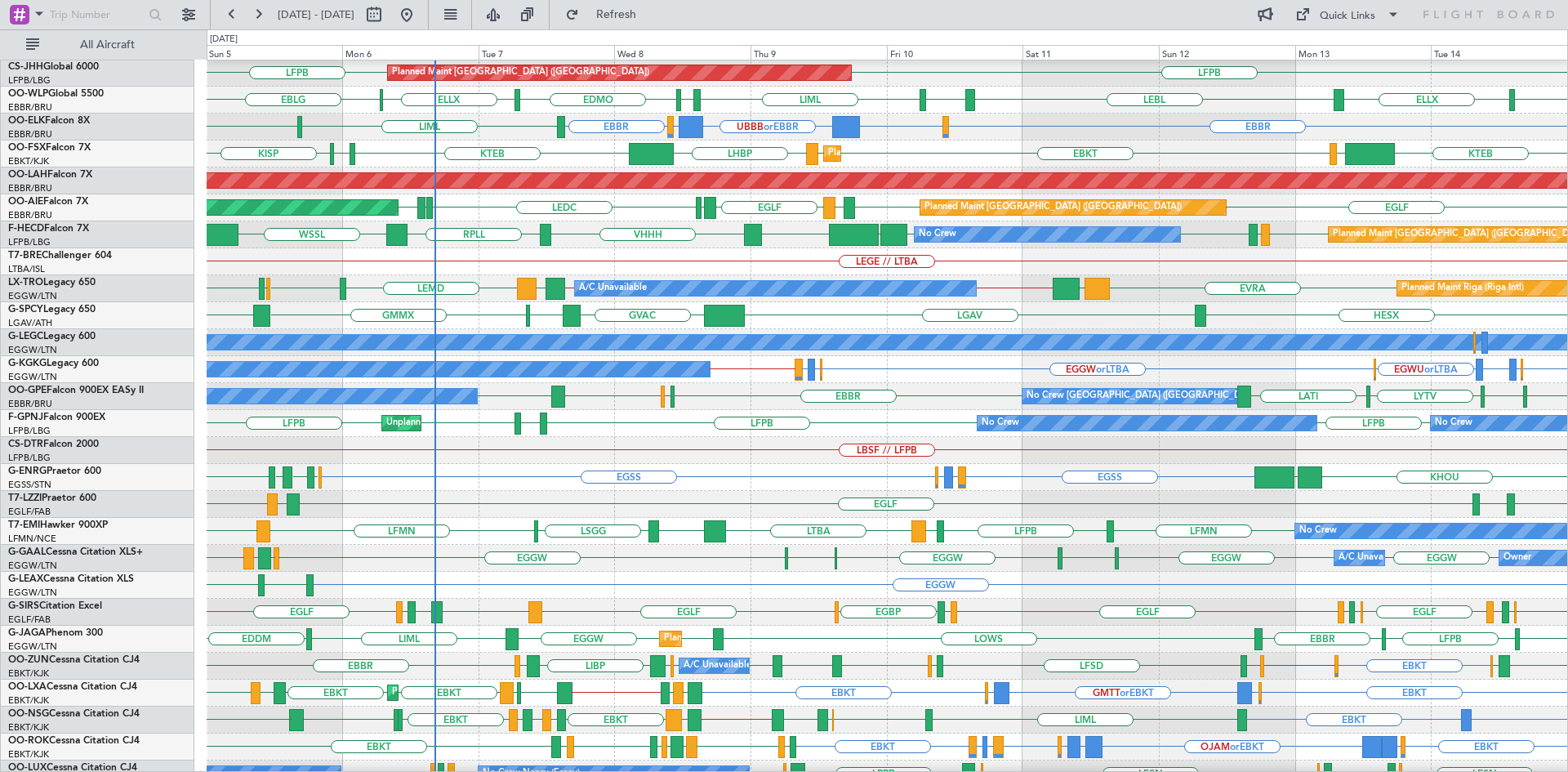
scroll to position [177, 0]
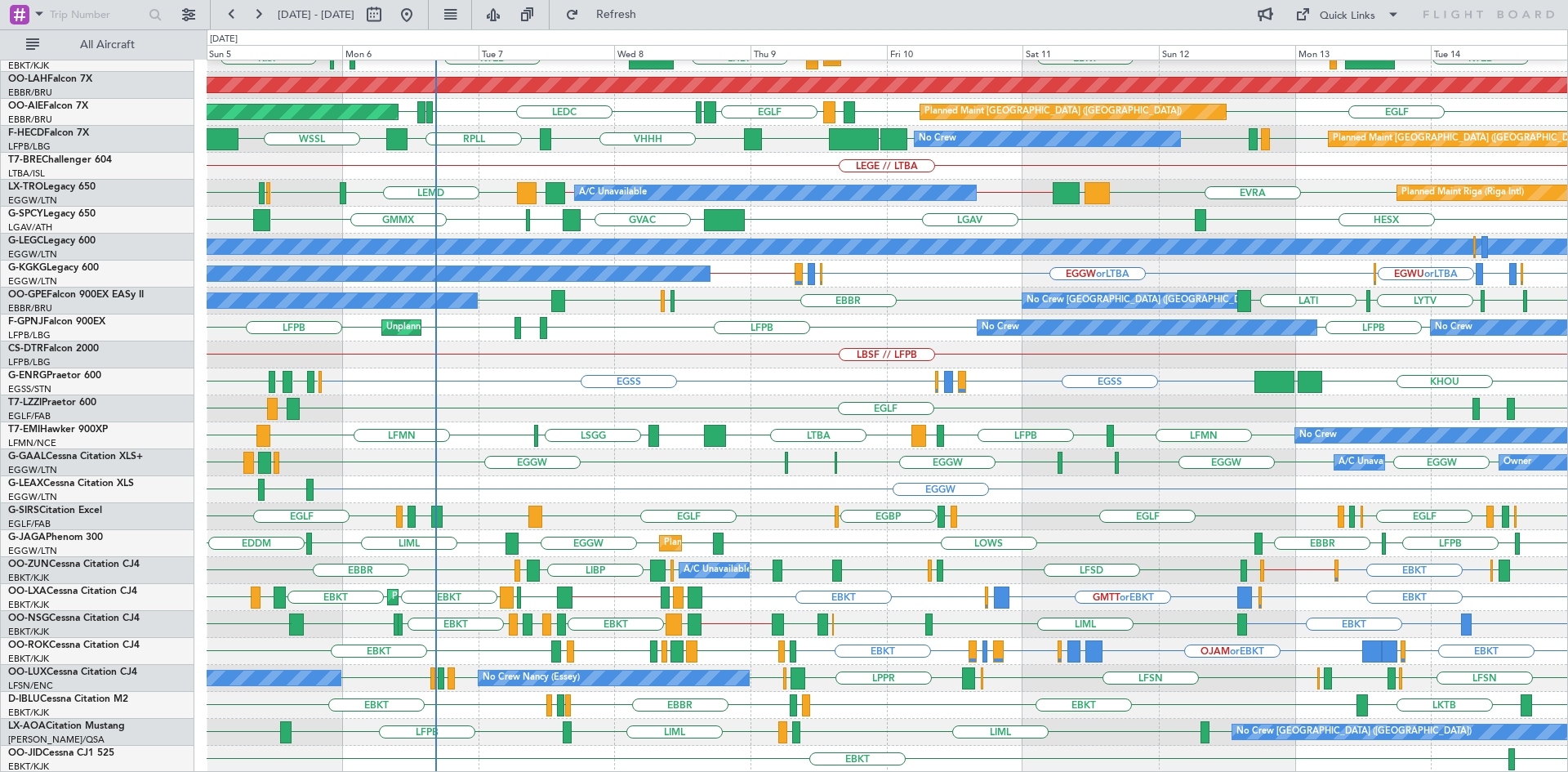
click at [851, 696] on div "EBKT LKTB EBKT LSGS [GEOGRAPHIC_DATA] EBKT EGGW EDDK No Crew Kortrijk-[GEOGRAPH…" at bounding box center [886, 705] width 1360 height 27
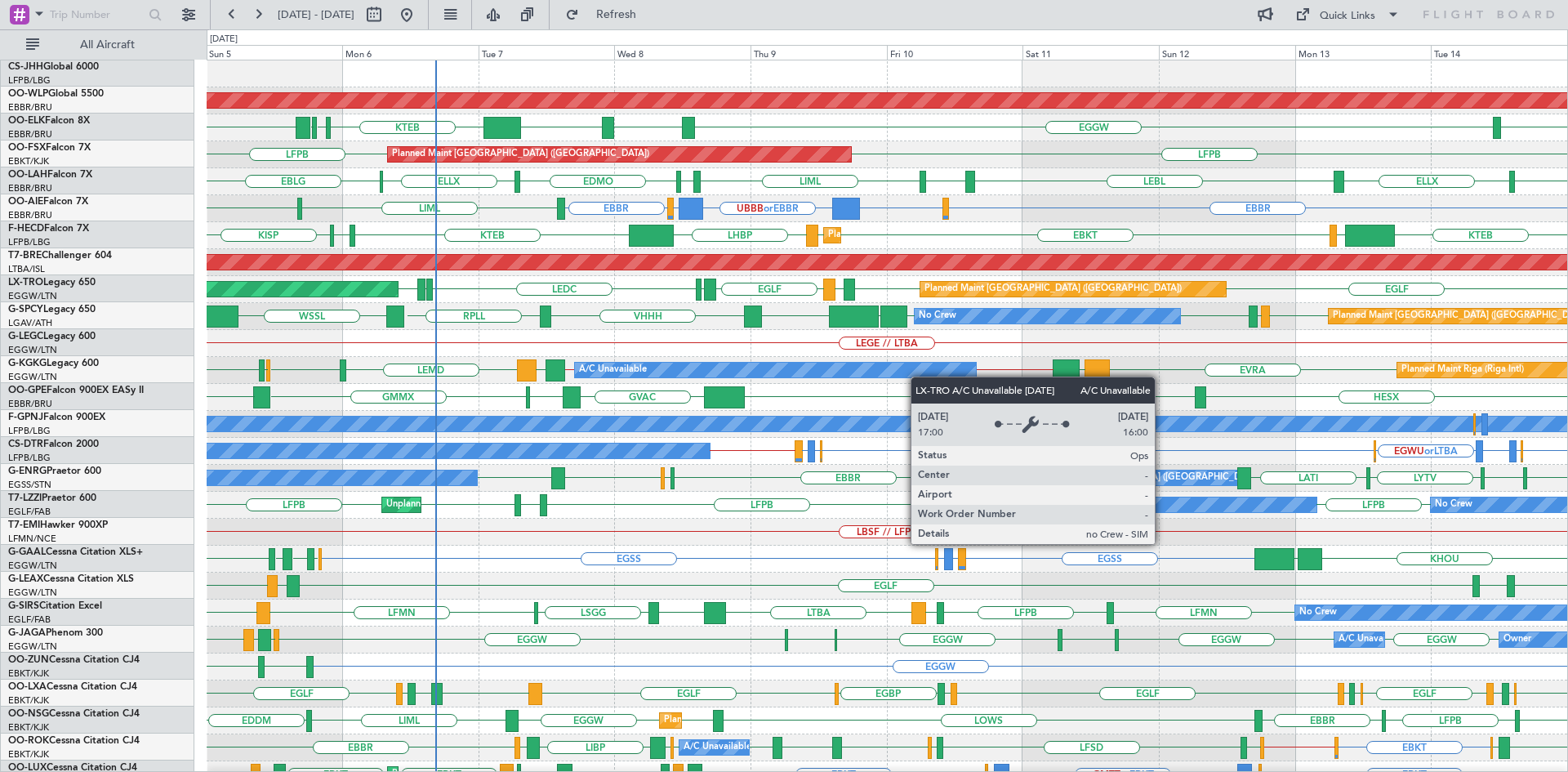
scroll to position [0, 0]
